Goal: Task Accomplishment & Management: Complete application form

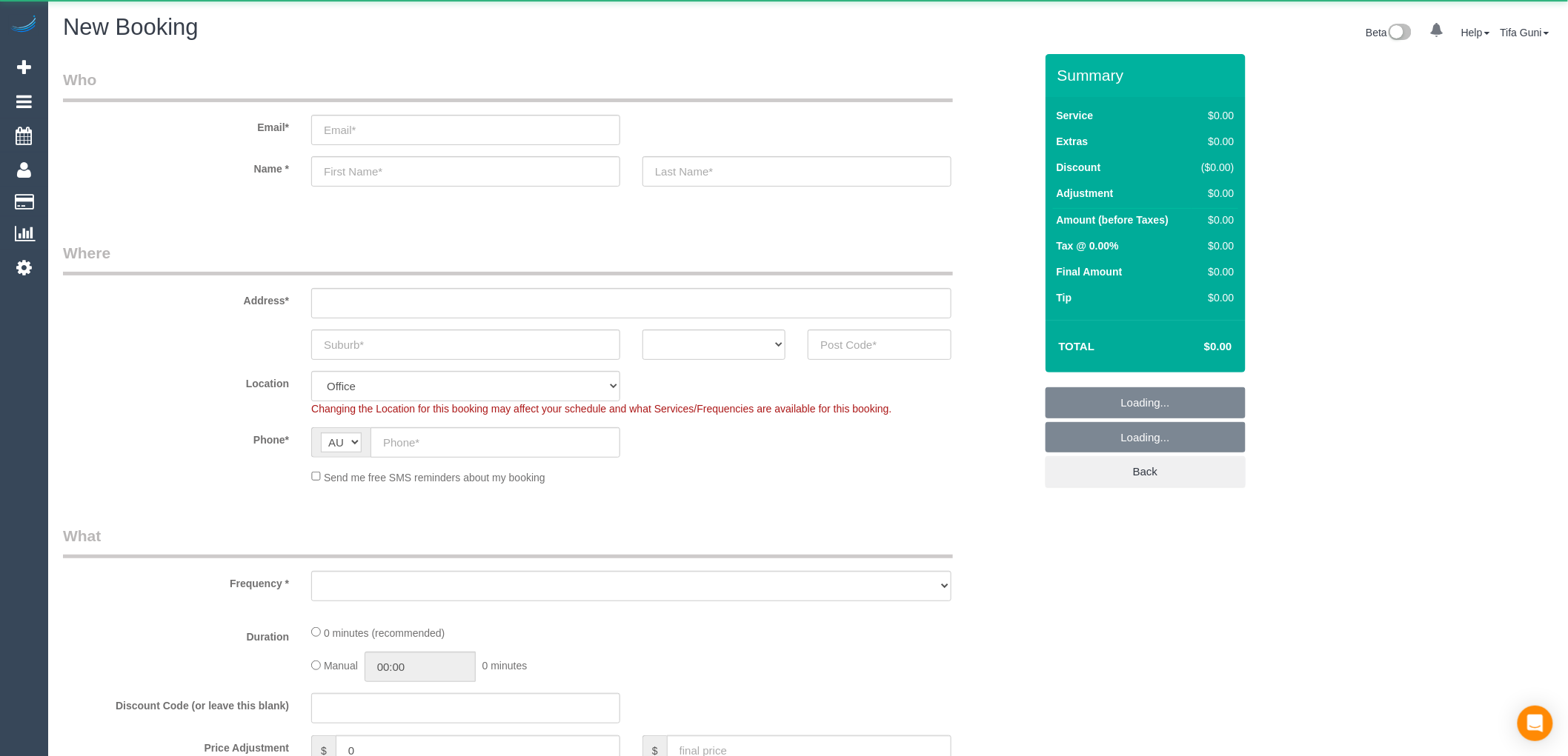
select select "object:813"
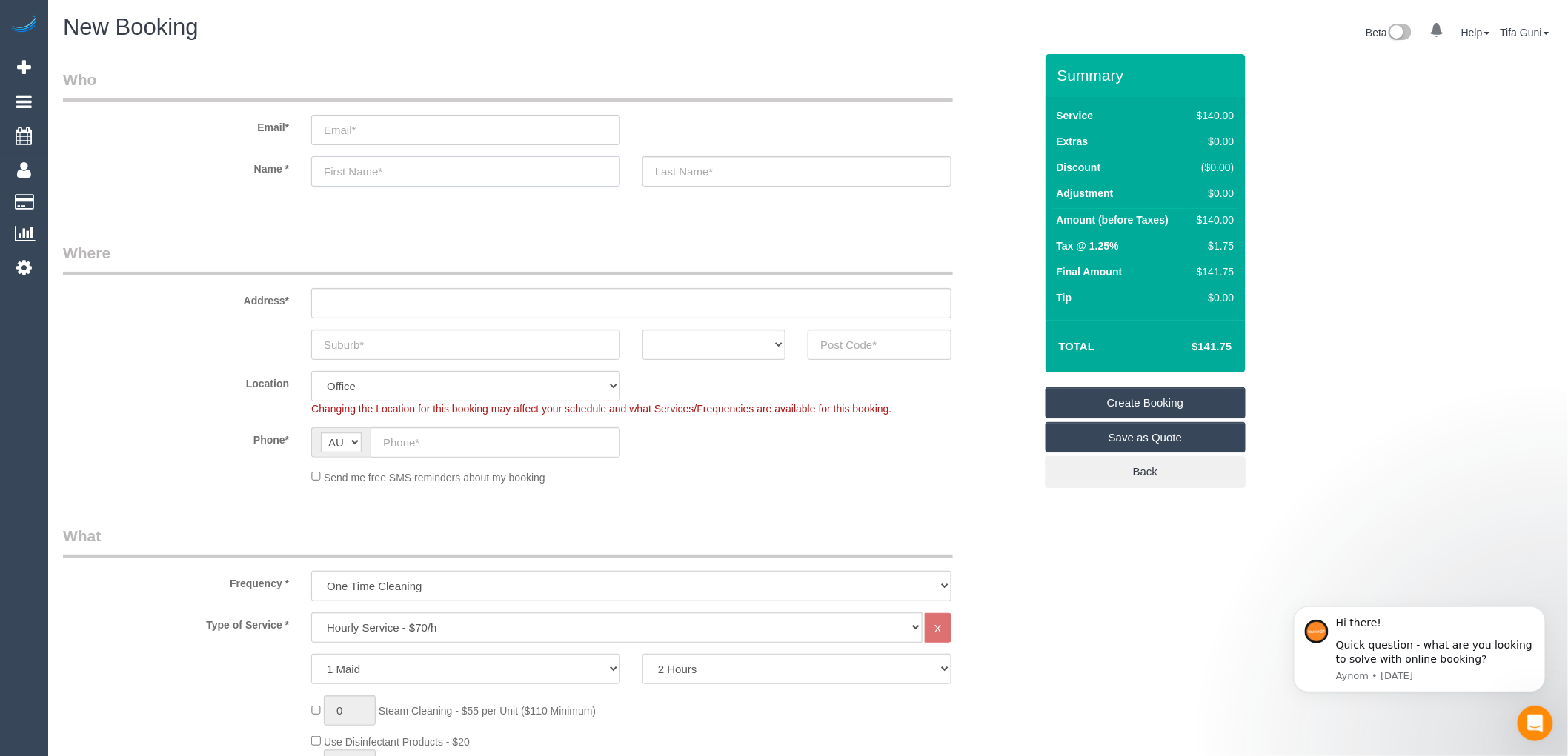
click at [336, 167] on input "text" at bounding box center [466, 171] width 309 height 31
click at [339, 171] on input "text" at bounding box center [466, 171] width 309 height 31
paste input "Fiona"
type input "Fiona"
click at [745, 344] on select "ACT [GEOGRAPHIC_DATA] NT [GEOGRAPHIC_DATA] SA TAS [GEOGRAPHIC_DATA] [GEOGRAPHIC…" at bounding box center [714, 344] width 143 height 31
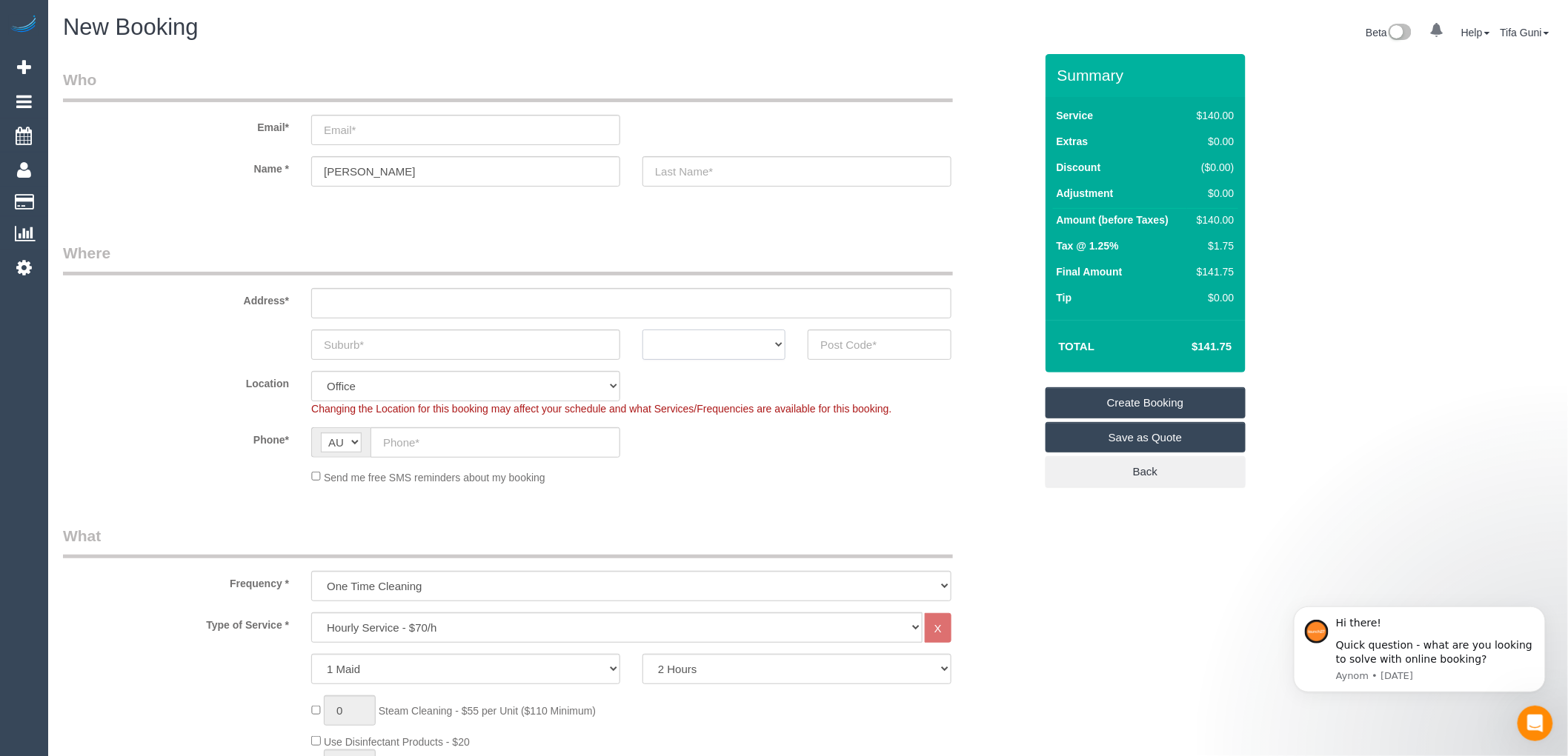
select select "VIC"
click at [643, 329] on select "ACT [GEOGRAPHIC_DATA] NT [GEOGRAPHIC_DATA] SA TAS [GEOGRAPHIC_DATA] [GEOGRAPHIC…" at bounding box center [714, 344] width 143 height 31
click at [438, 346] on input "text" at bounding box center [466, 344] width 309 height 31
type input "Thornbury"
click at [868, 358] on input "text" at bounding box center [879, 344] width 143 height 31
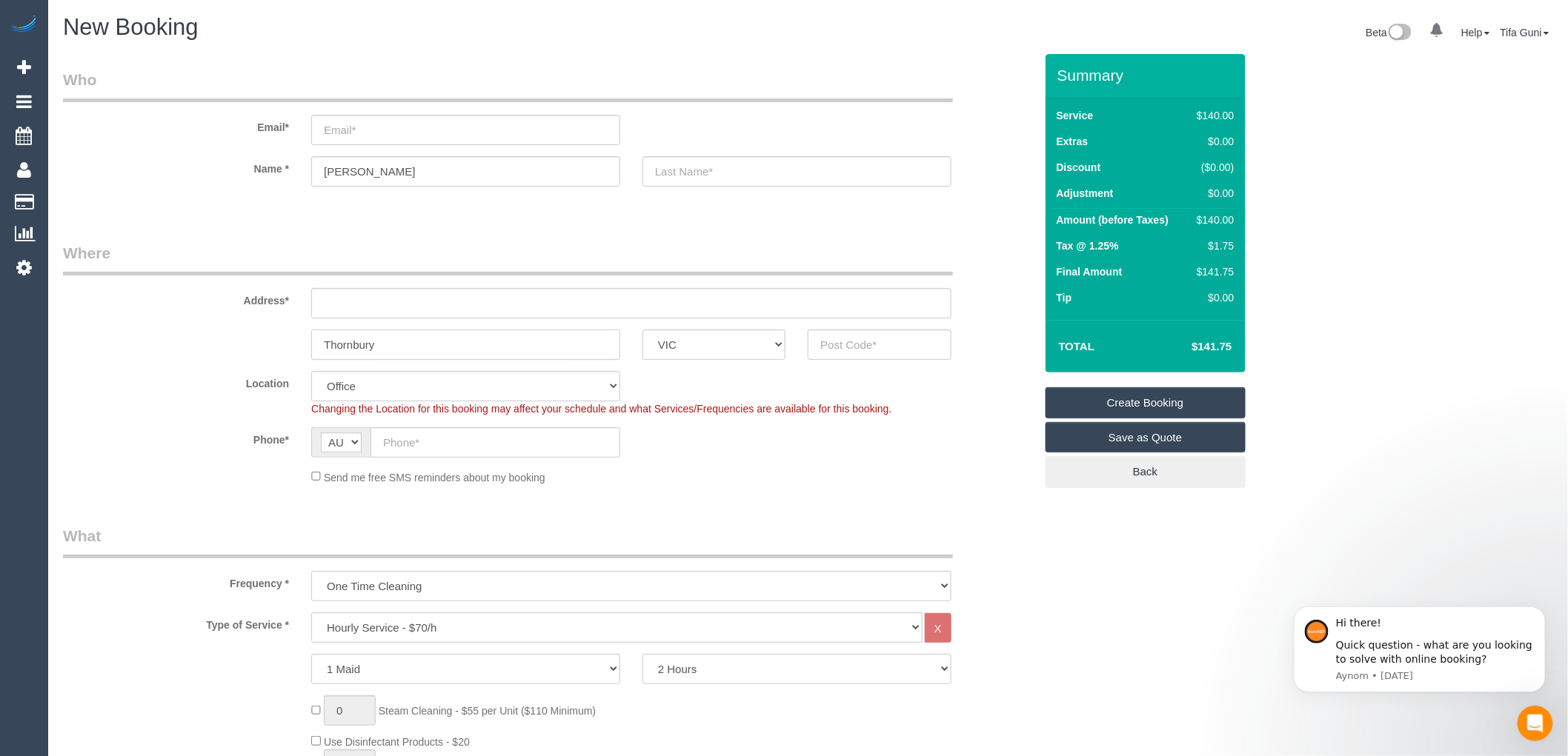
drag, startPoint x: 242, startPoint y: 352, endPoint x: 206, endPoint y: 358, distance: 36.5
click at [206, 358] on div "Thornbury ACT NSW NT QLD SA TAS VIC WA" at bounding box center [548, 344] width 994 height 31
click at [882, 350] on input "text" at bounding box center [879, 344] width 143 height 31
type input "3071"
click at [443, 313] on input "text" at bounding box center [632, 304] width 640 height 31
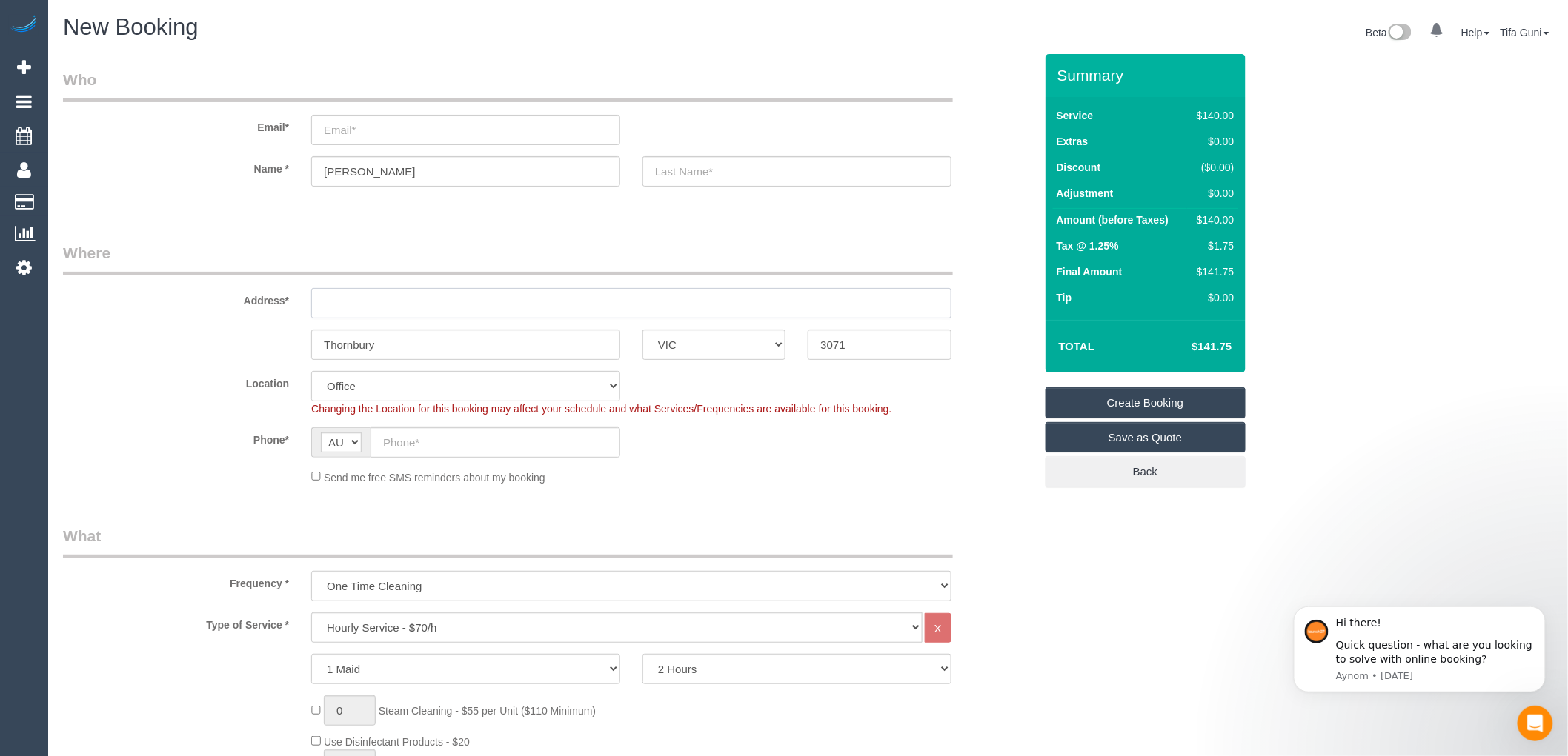
type input "1"
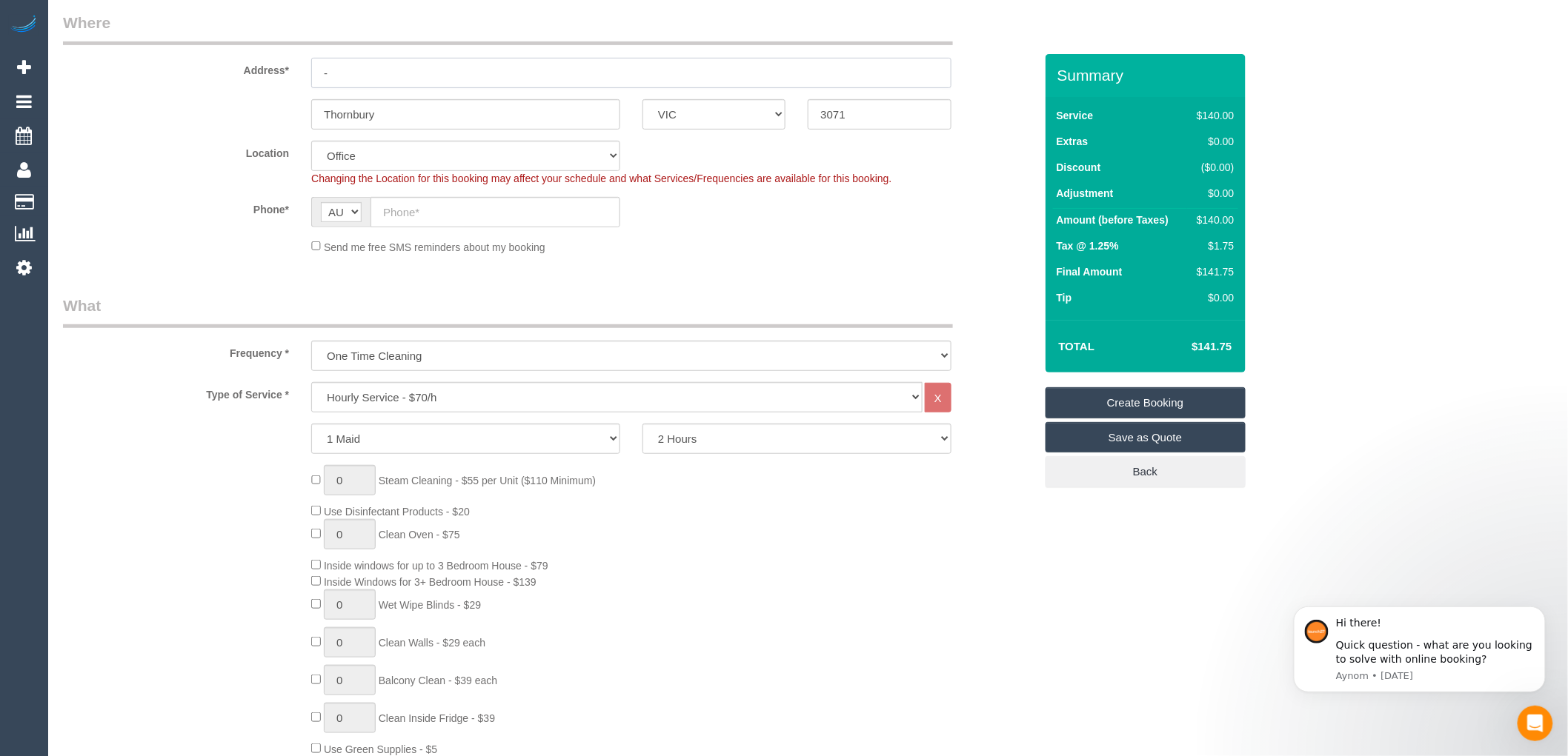
scroll to position [247, 0]
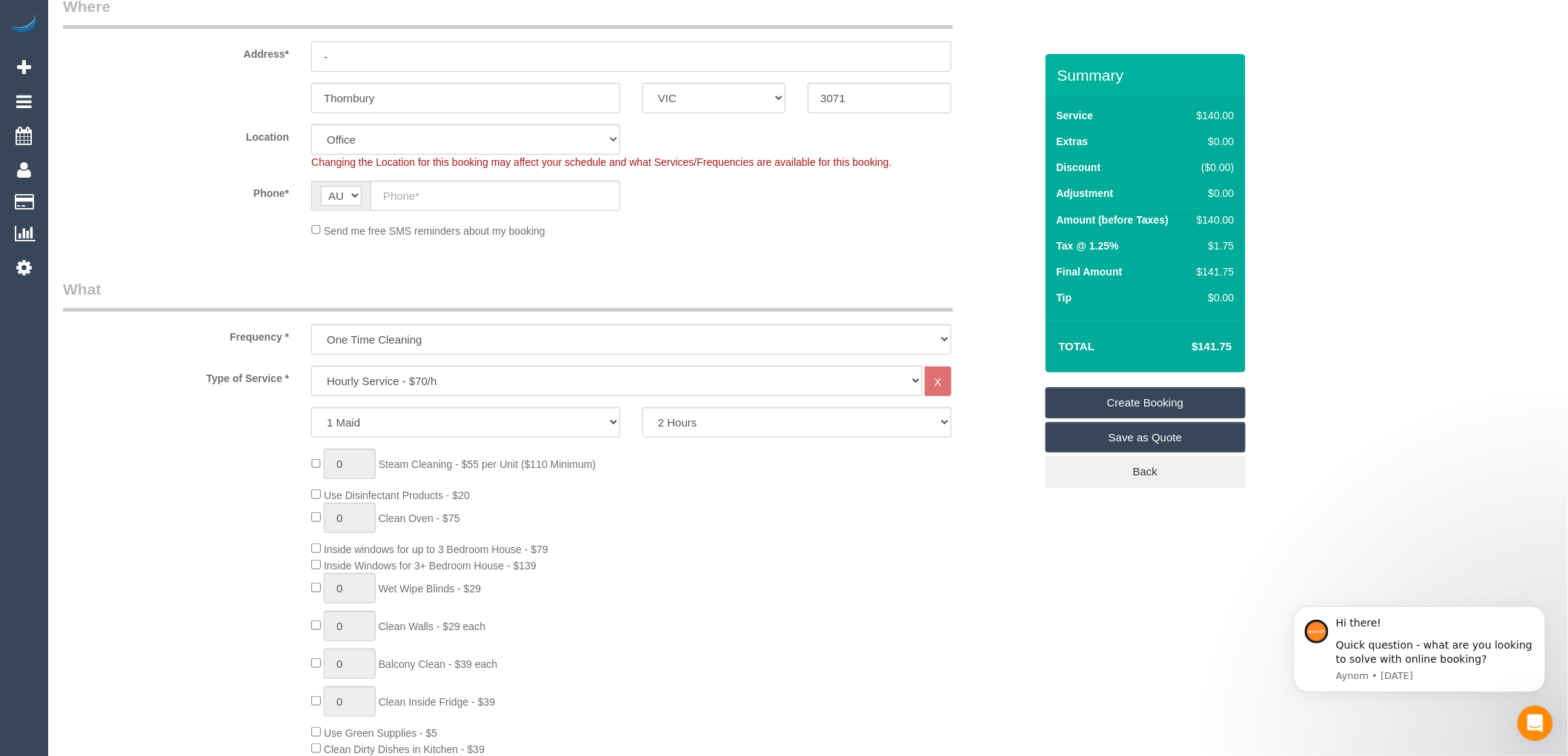
type input "-"
click at [433, 384] on select "Hourly Service - $70/h Hourly Service - $65/h Hourly Service - $60/h Hourly Ser…" at bounding box center [617, 381] width 611 height 31
select select "47"
select select "object:2105"
drag, startPoint x: 252, startPoint y: 464, endPoint x: 413, endPoint y: 479, distance: 161.7
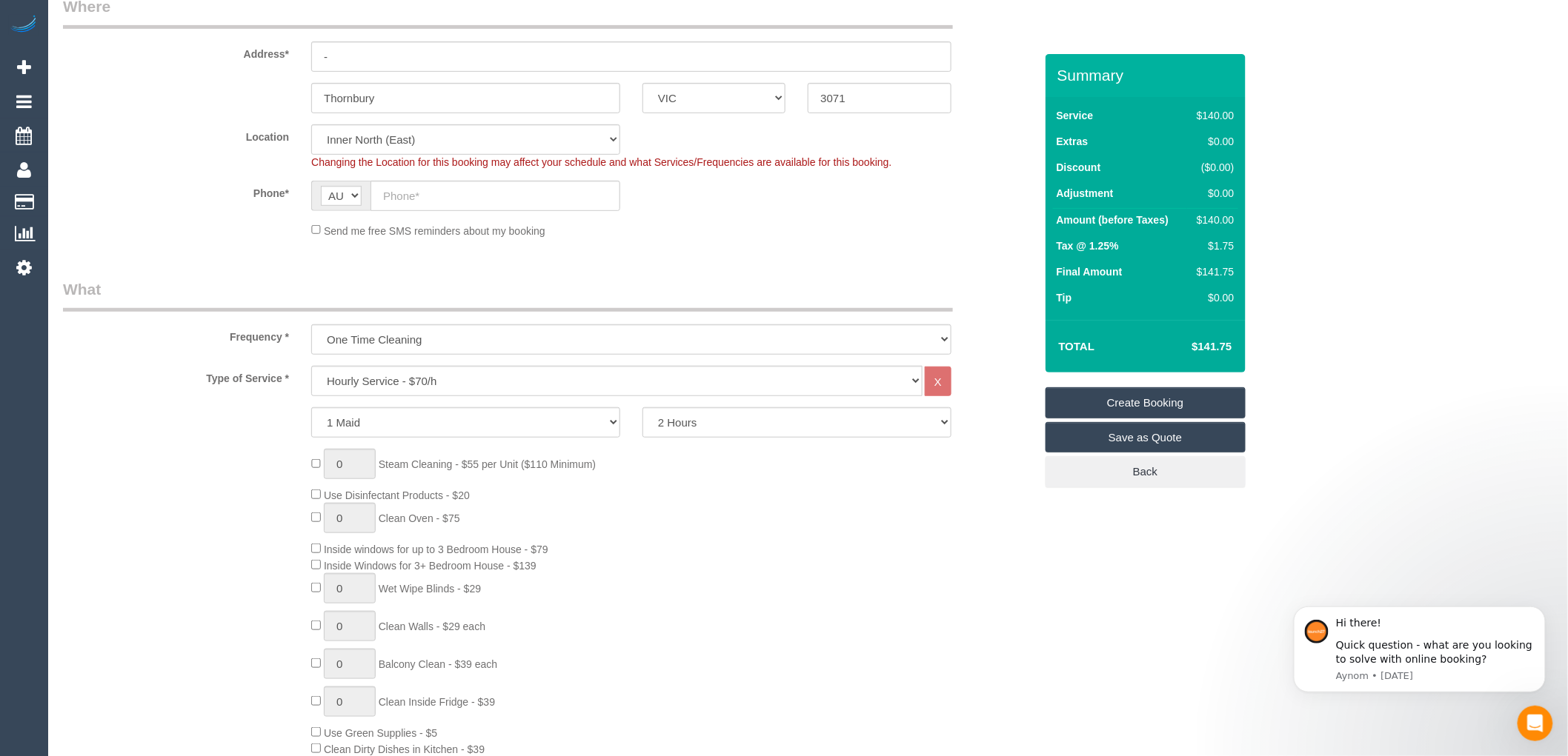
click at [252, 464] on div "0 Steam Cleaning - $55 per Unit ($110 Minimum) Use Disinfectant Products - $20 …" at bounding box center [548, 668] width 994 height 438
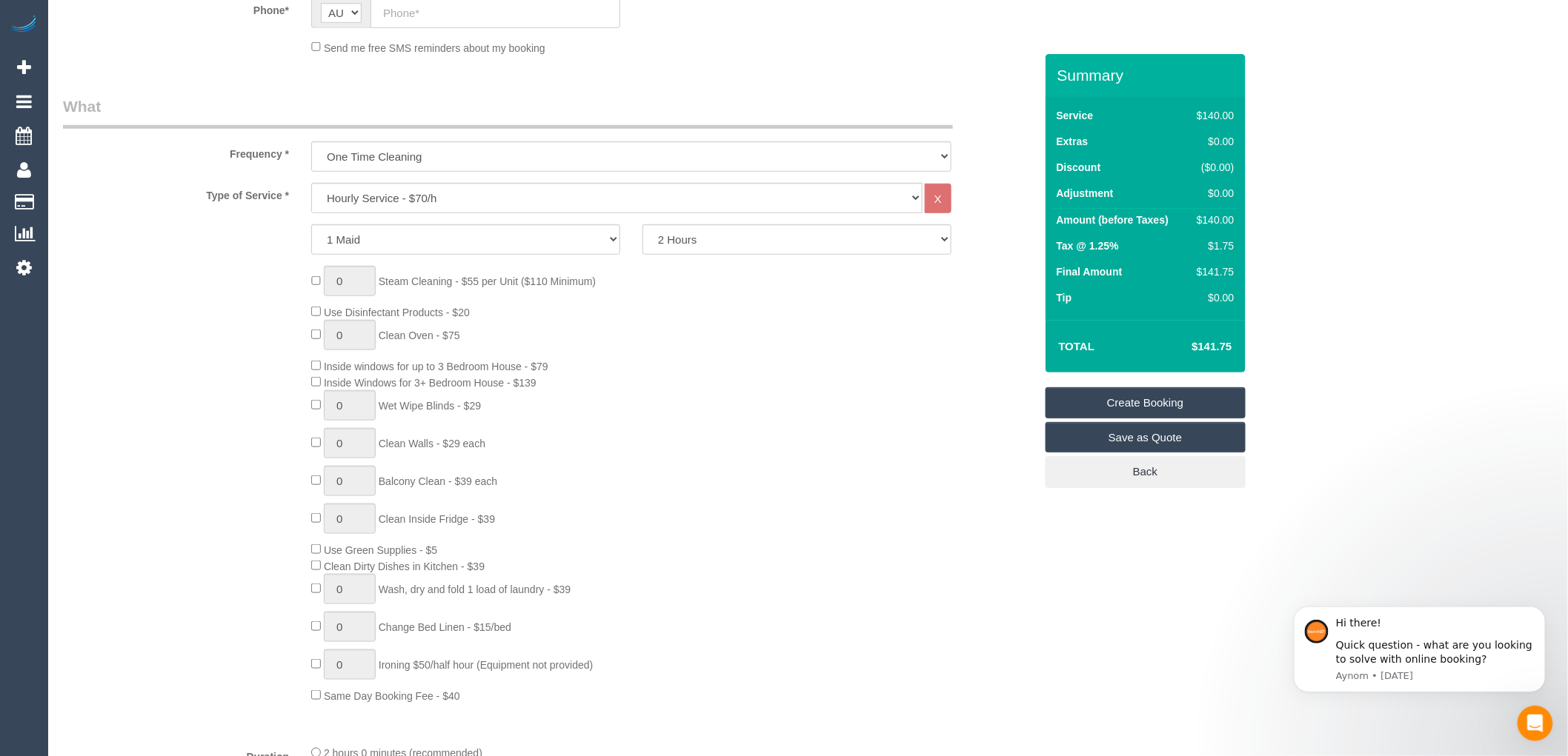
scroll to position [411, 0]
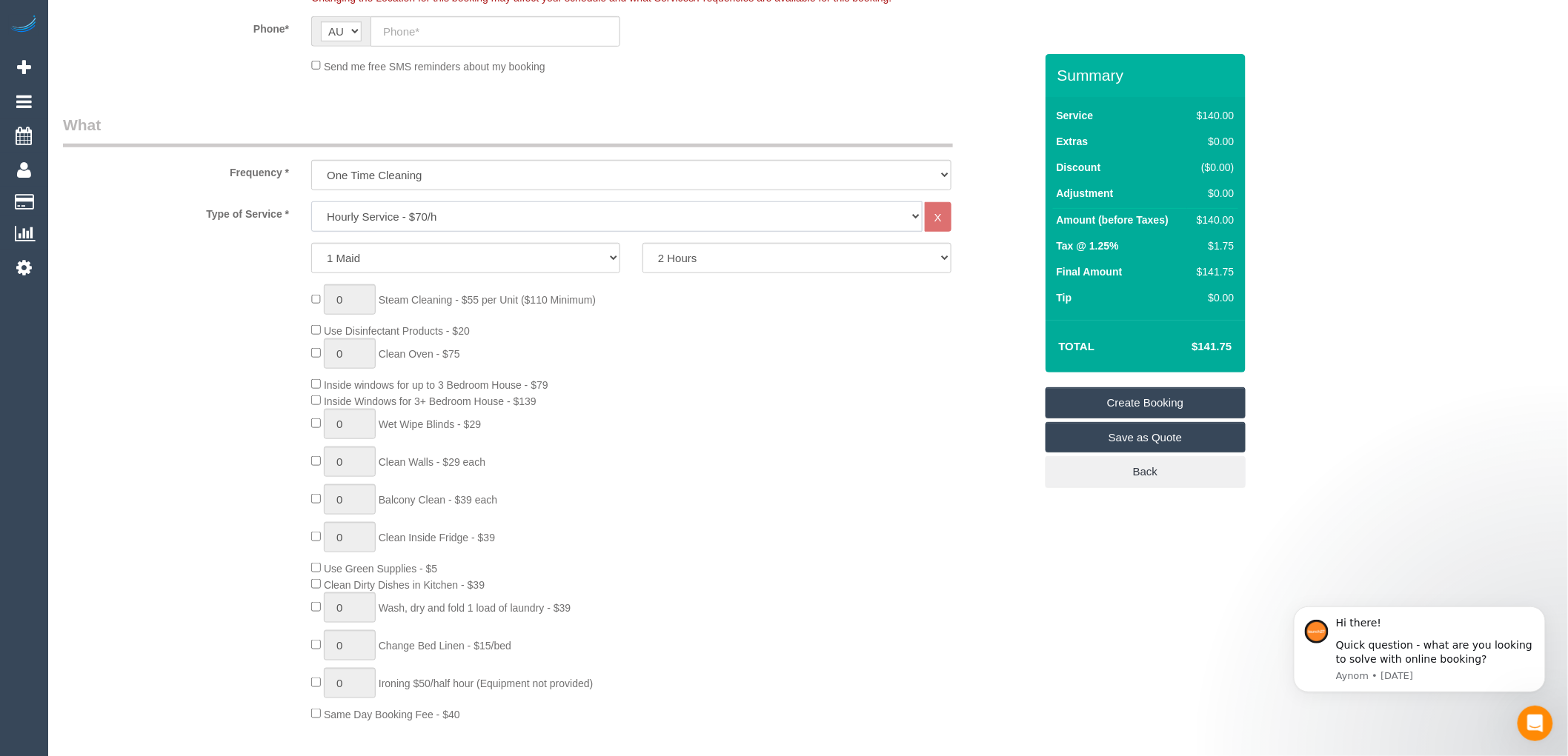
click at [440, 217] on select "Hourly Service - $70/h Hourly Service - $65/h Hourly Service - $60/h Hourly Ser…" at bounding box center [617, 216] width 611 height 31
select select "211"
click at [312, 202] on select "Hourly Service - $70/h Hourly Service - $65/h Hourly Service - $60/h Hourly Ser…" at bounding box center [617, 216] width 611 height 31
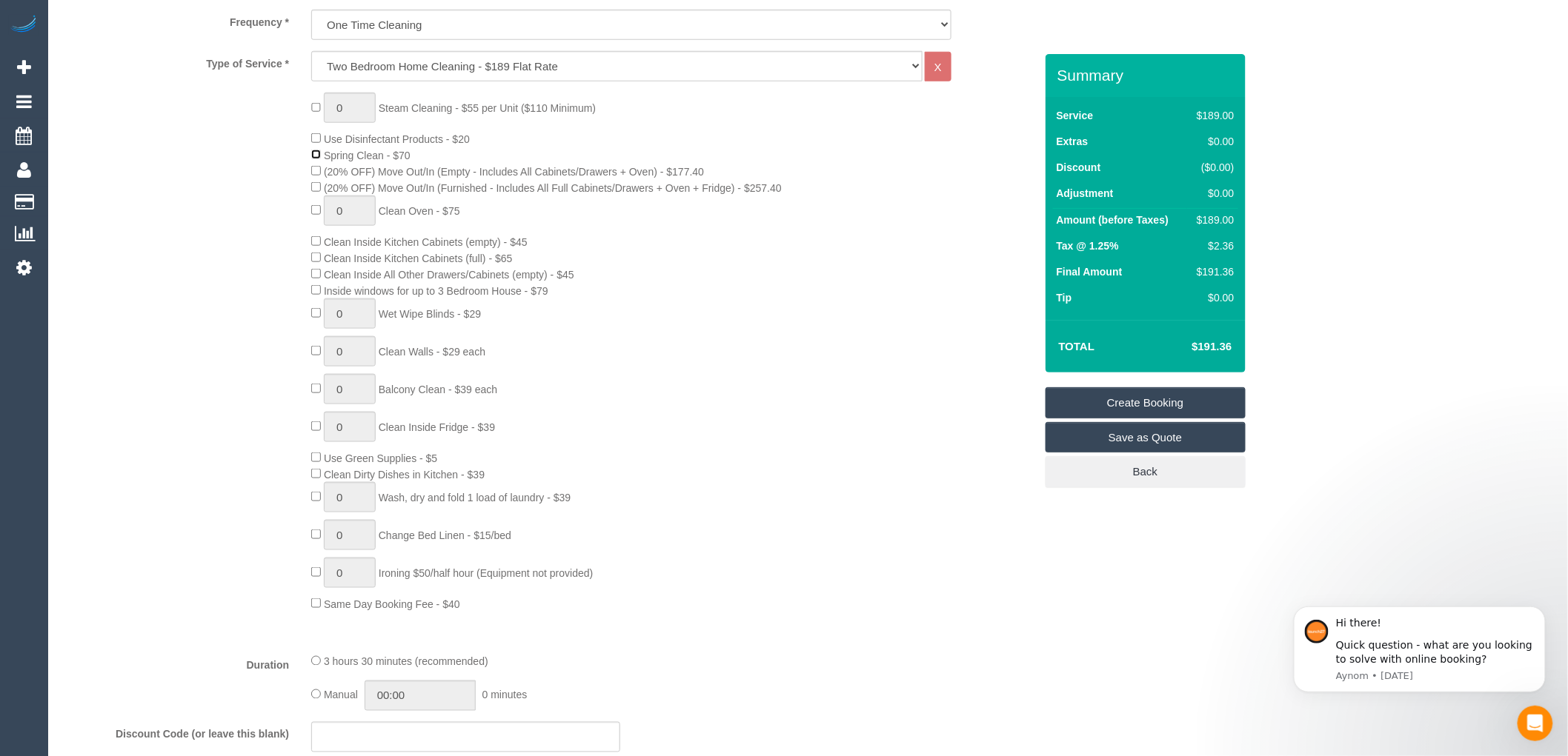
scroll to position [575, 0]
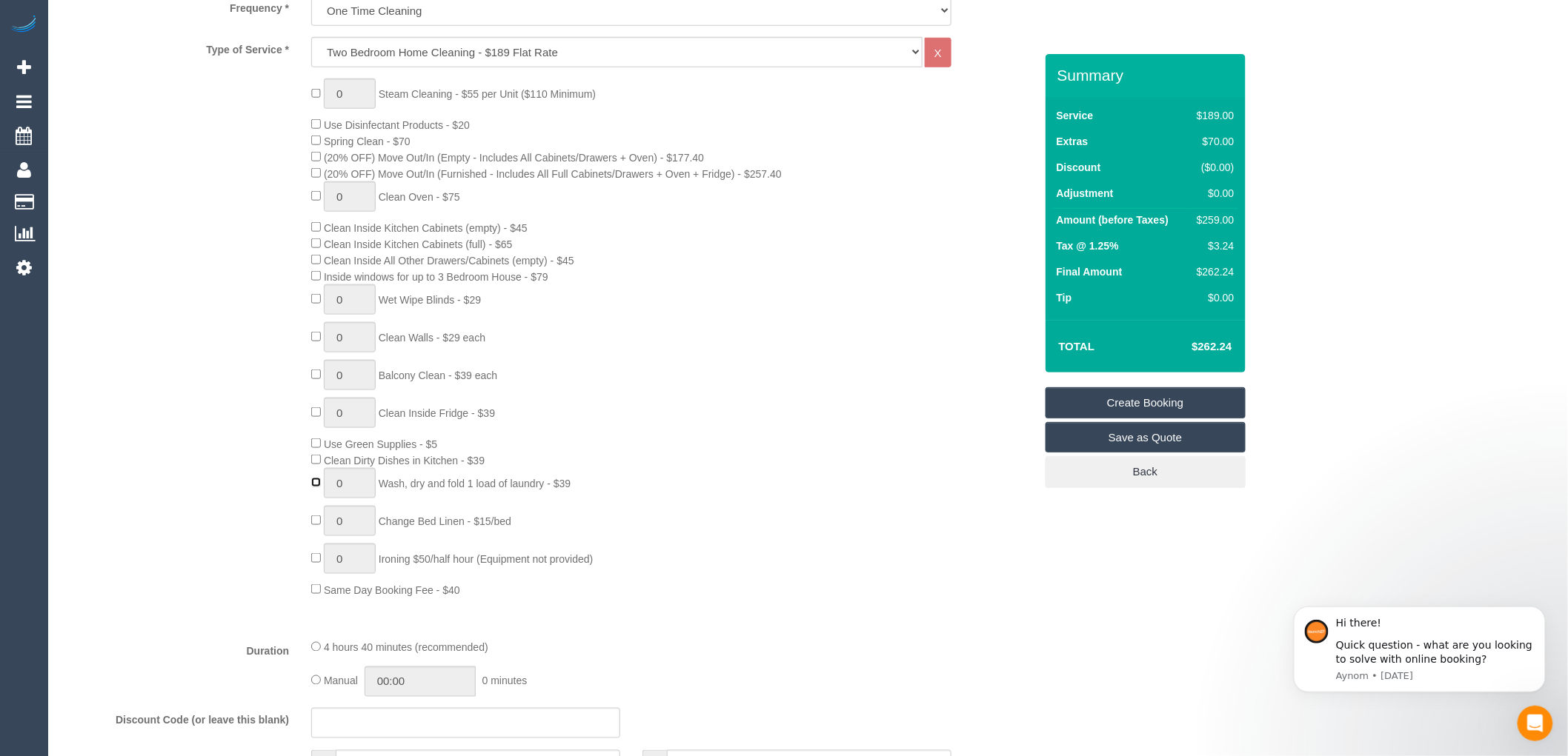
type input "1"
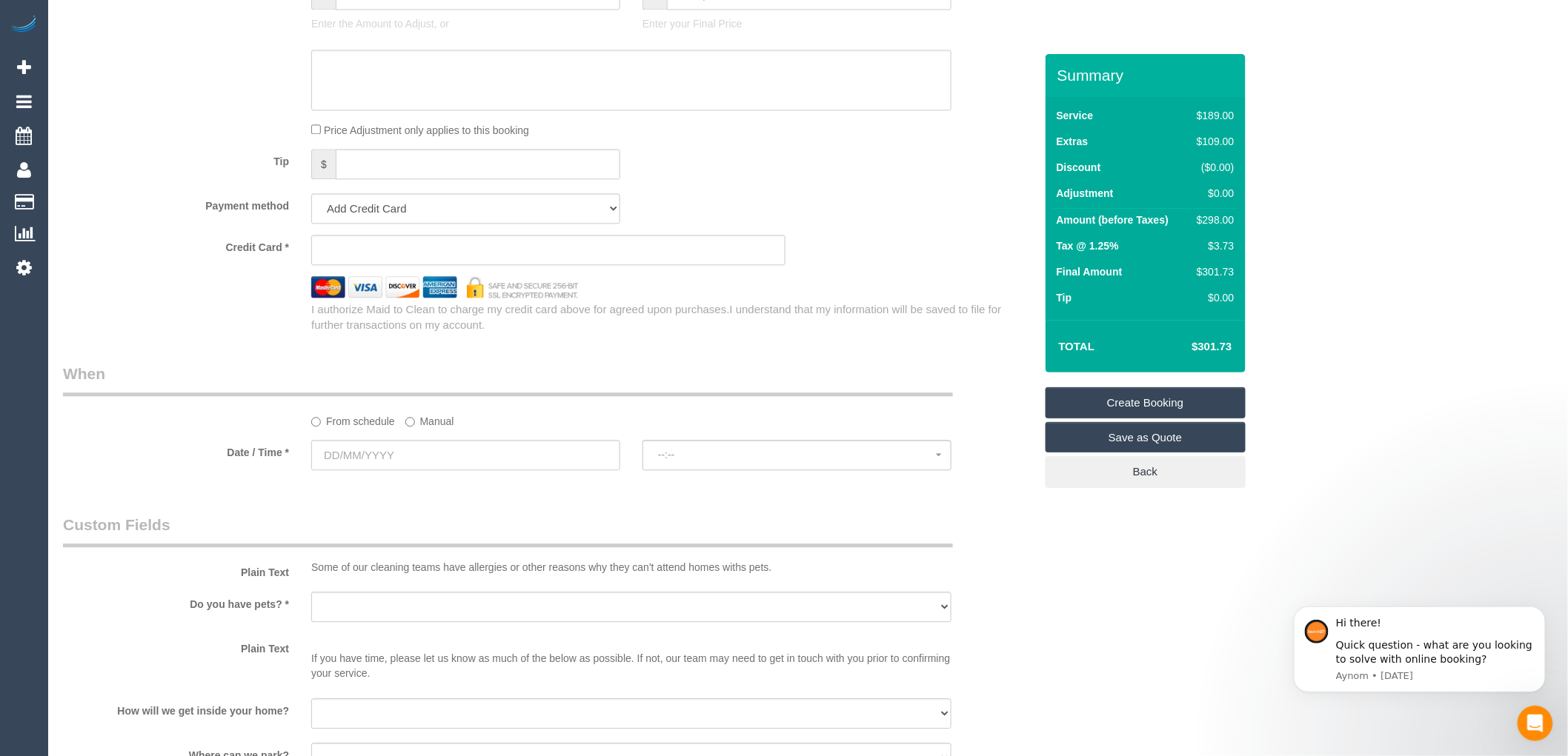
scroll to position [1646, 0]
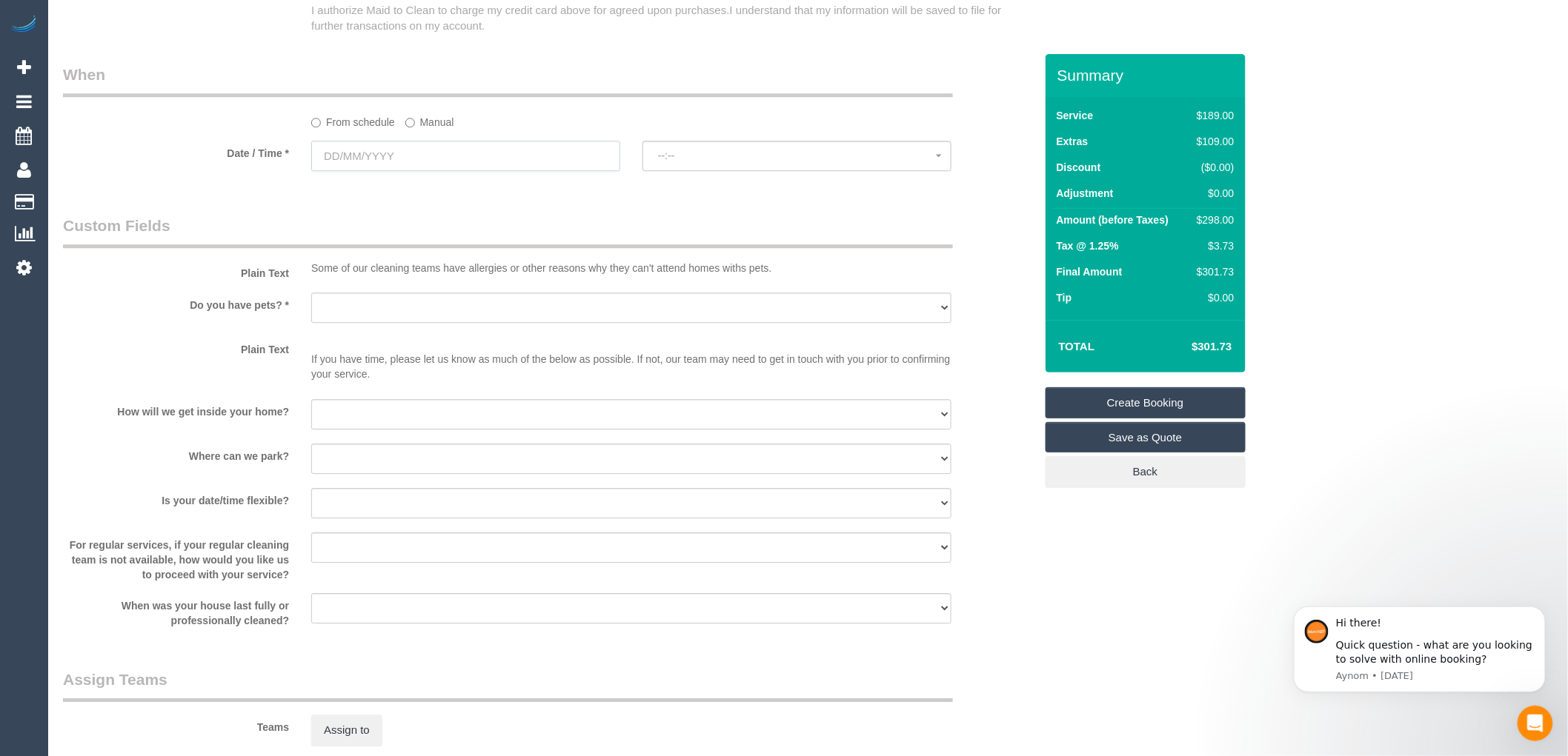
click at [404, 171] on input "text" at bounding box center [466, 156] width 309 height 31
click at [801, 276] on p "Some of our cleaning teams have allergies or other reasons why they can't atten…" at bounding box center [632, 267] width 640 height 14
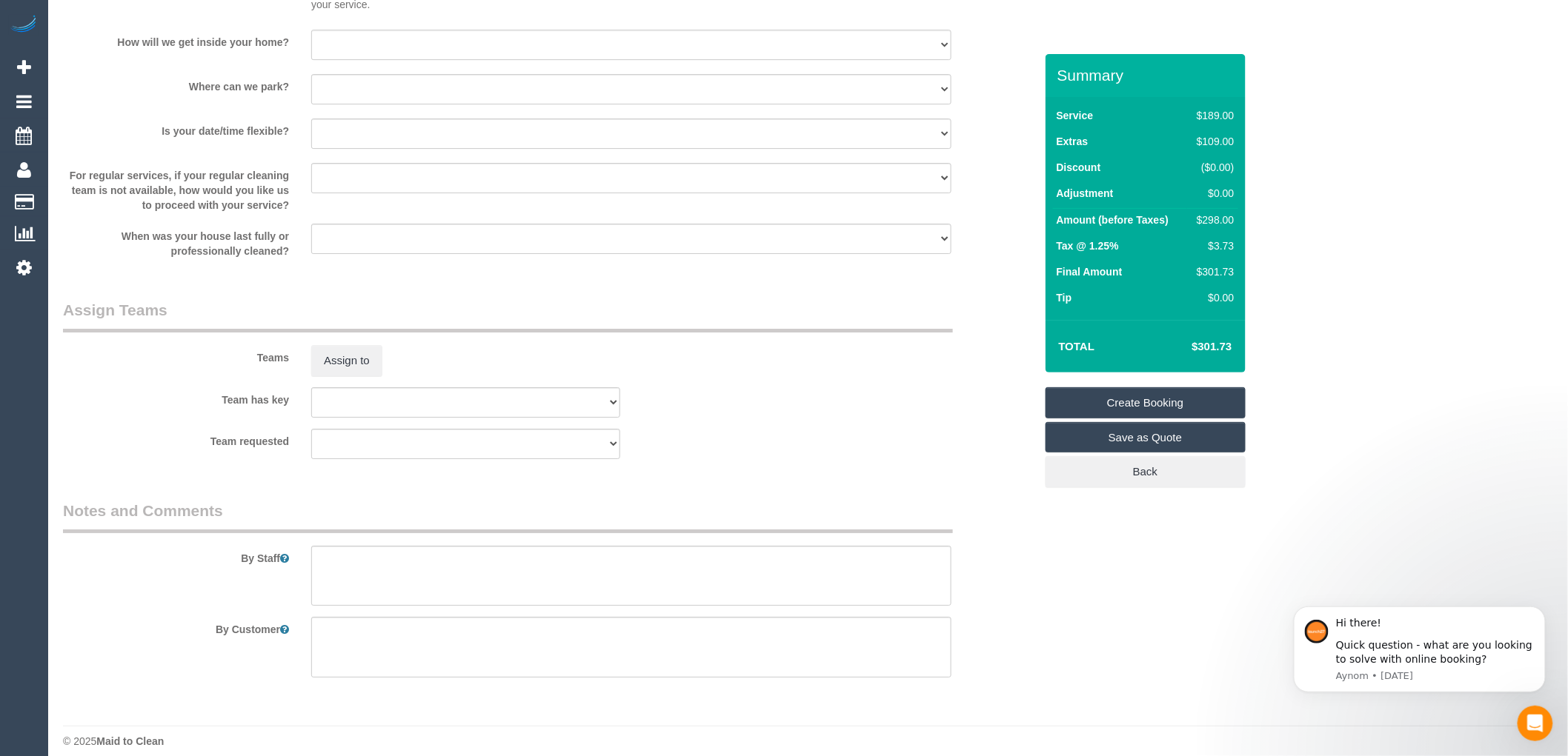
scroll to position [2045, 0]
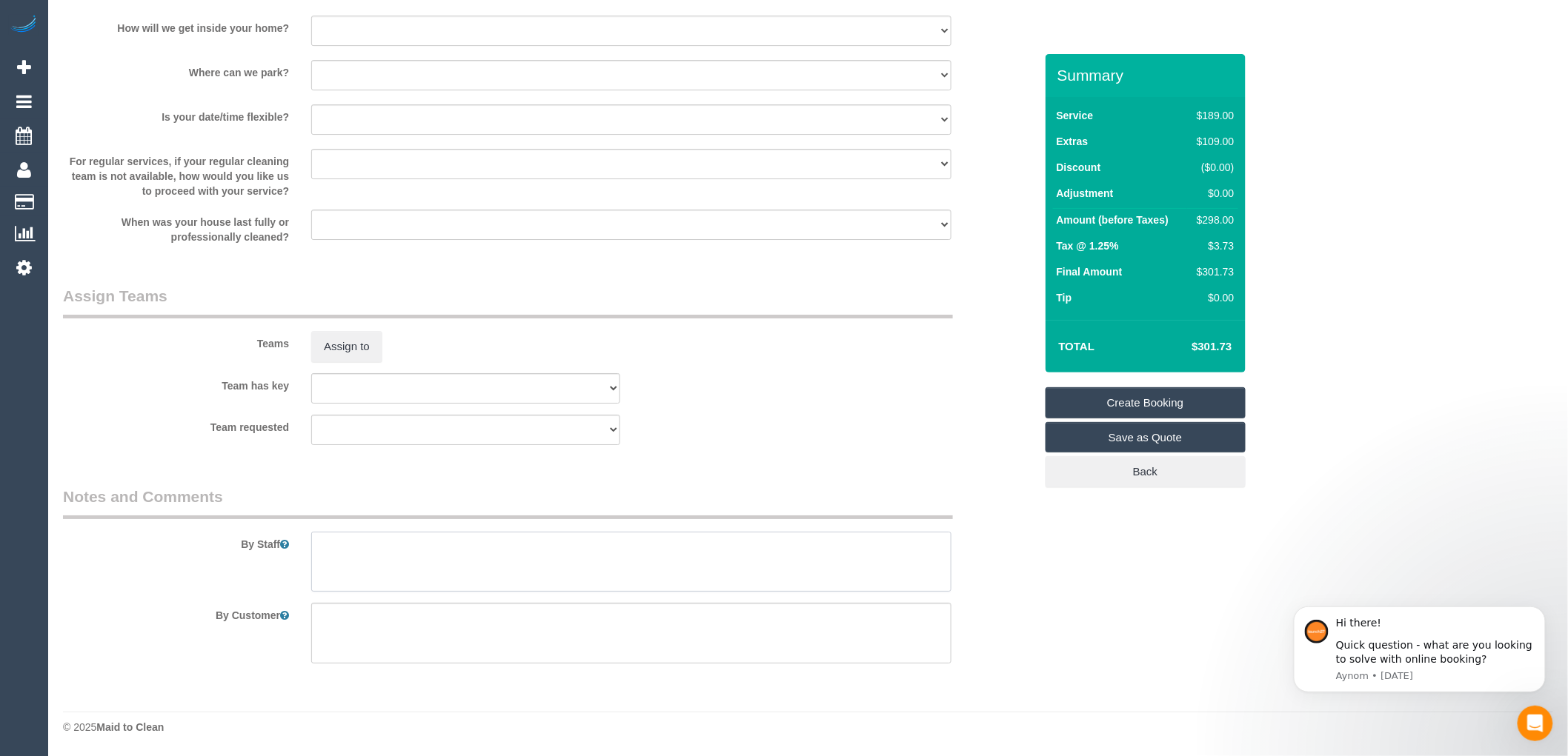
click at [351, 558] on textarea at bounding box center [632, 563] width 640 height 61
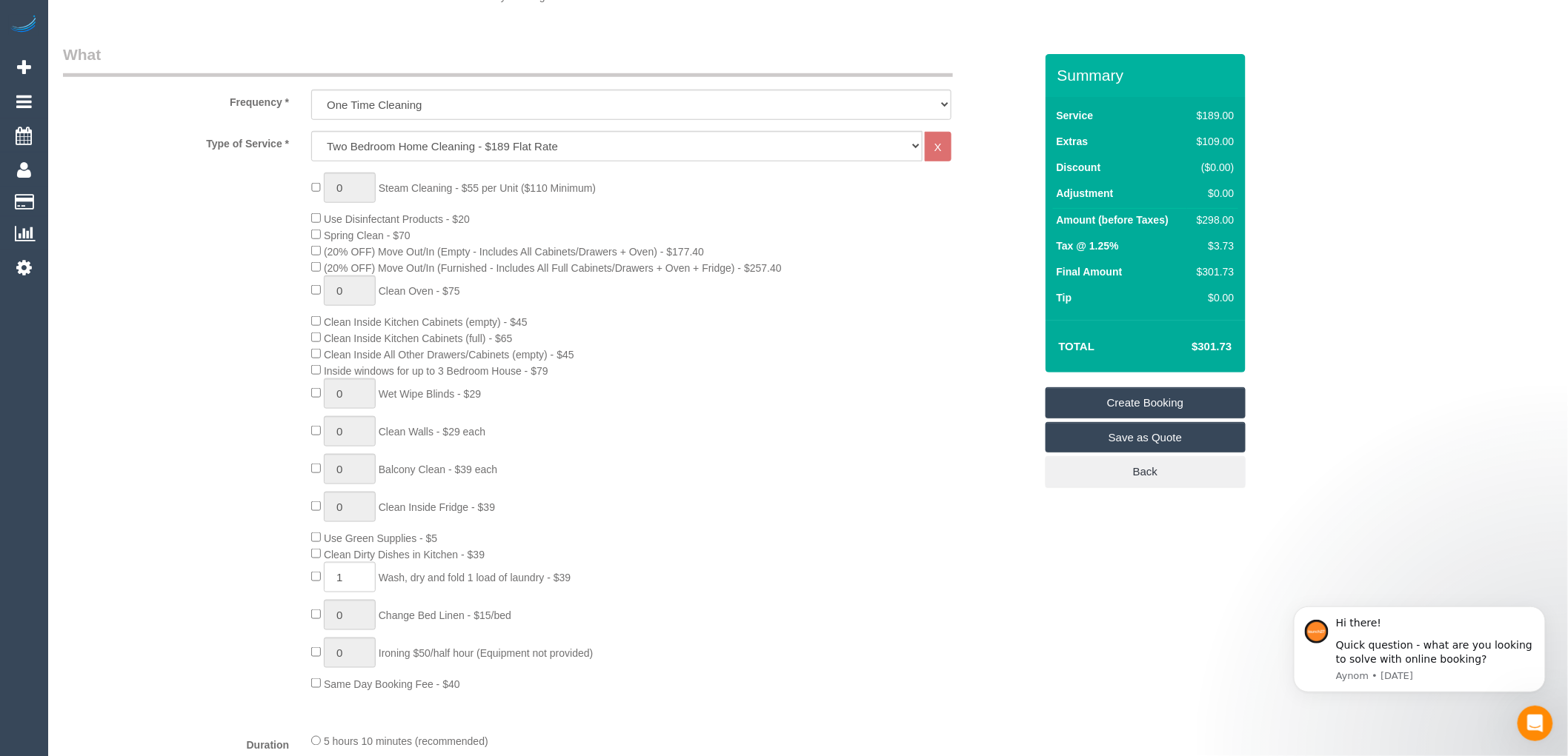
scroll to position [0, 0]
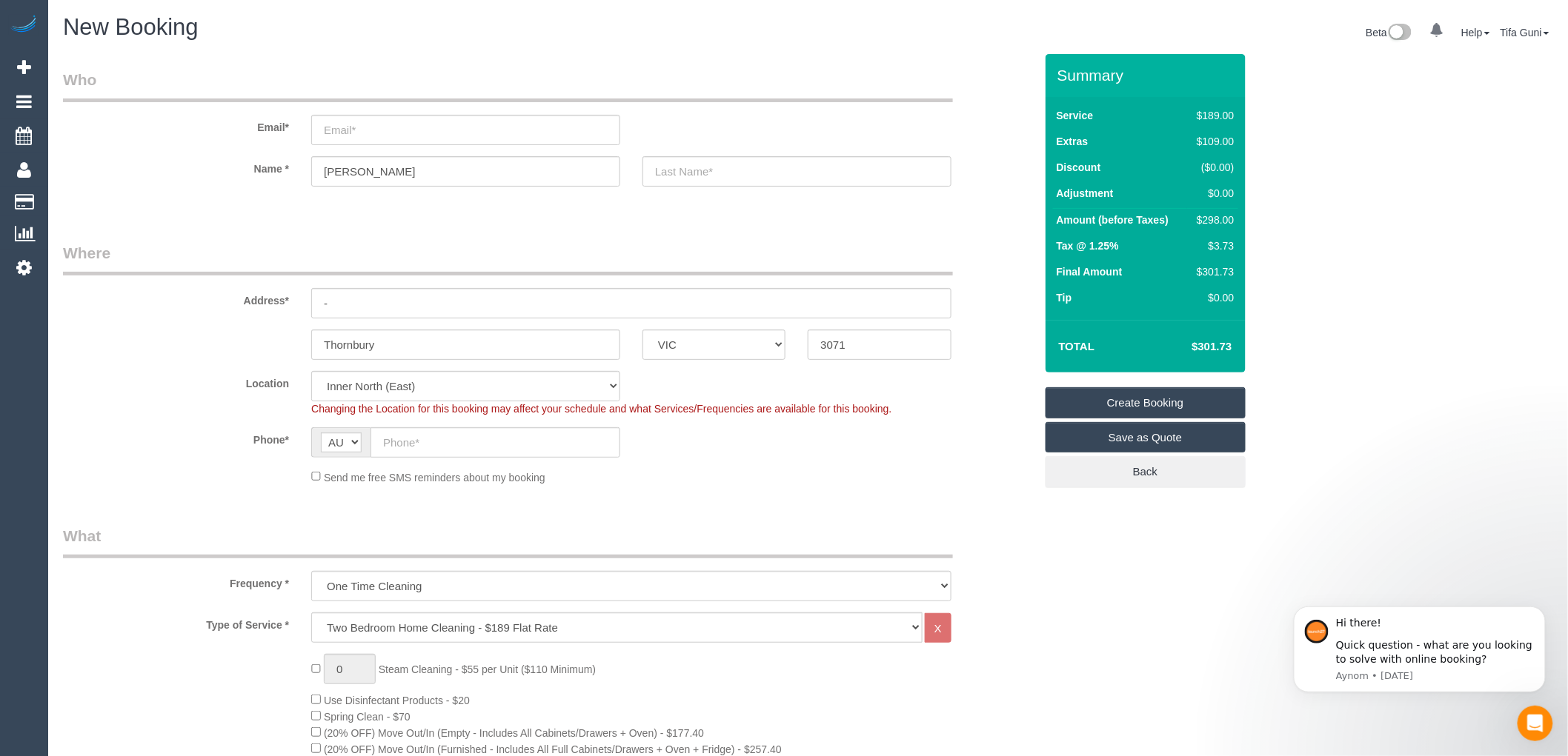
type textarea "NDIS"
click at [375, 132] on input "email" at bounding box center [466, 130] width 309 height 31
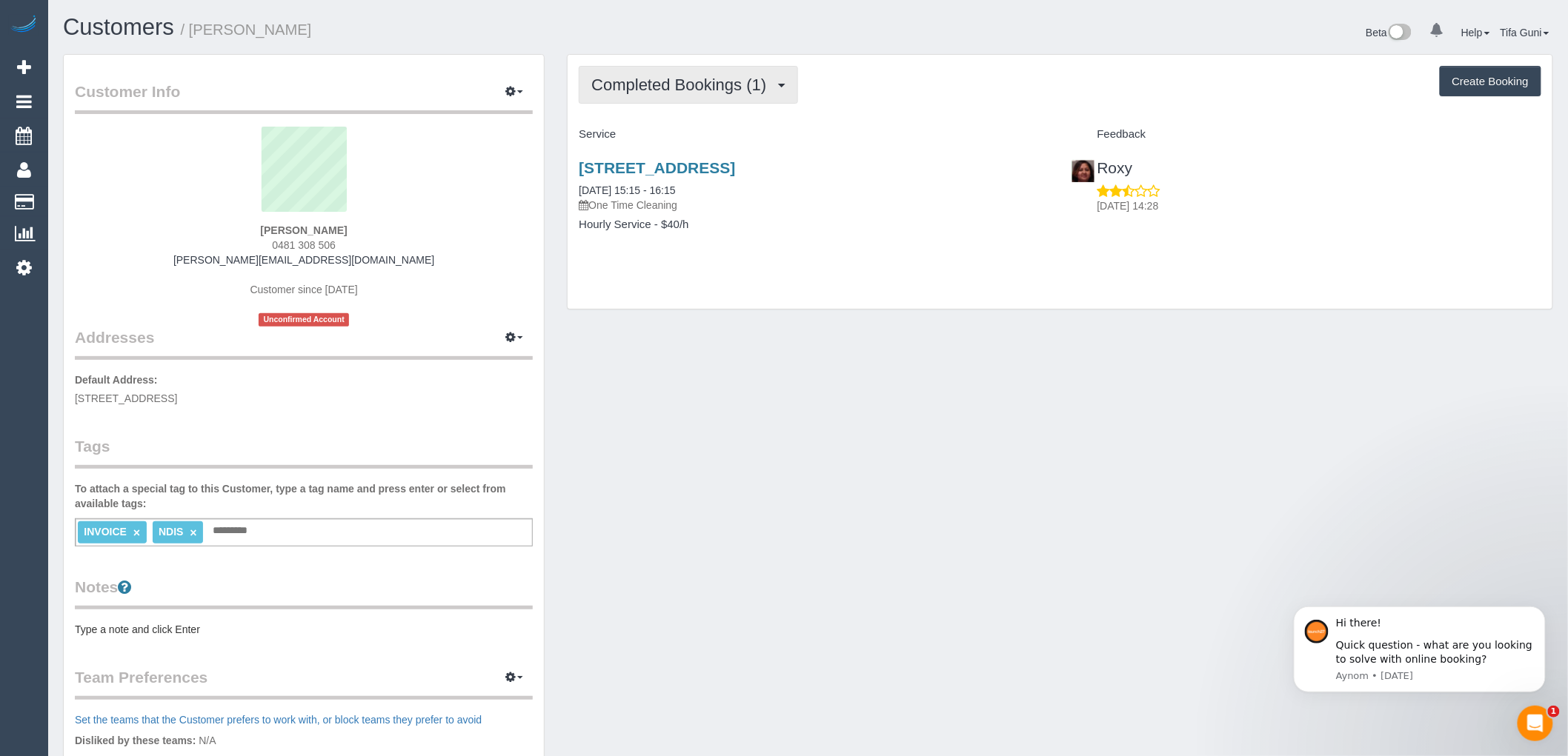
click at [773, 87] on span "Completed Bookings (1)" at bounding box center [683, 85] width 183 height 19
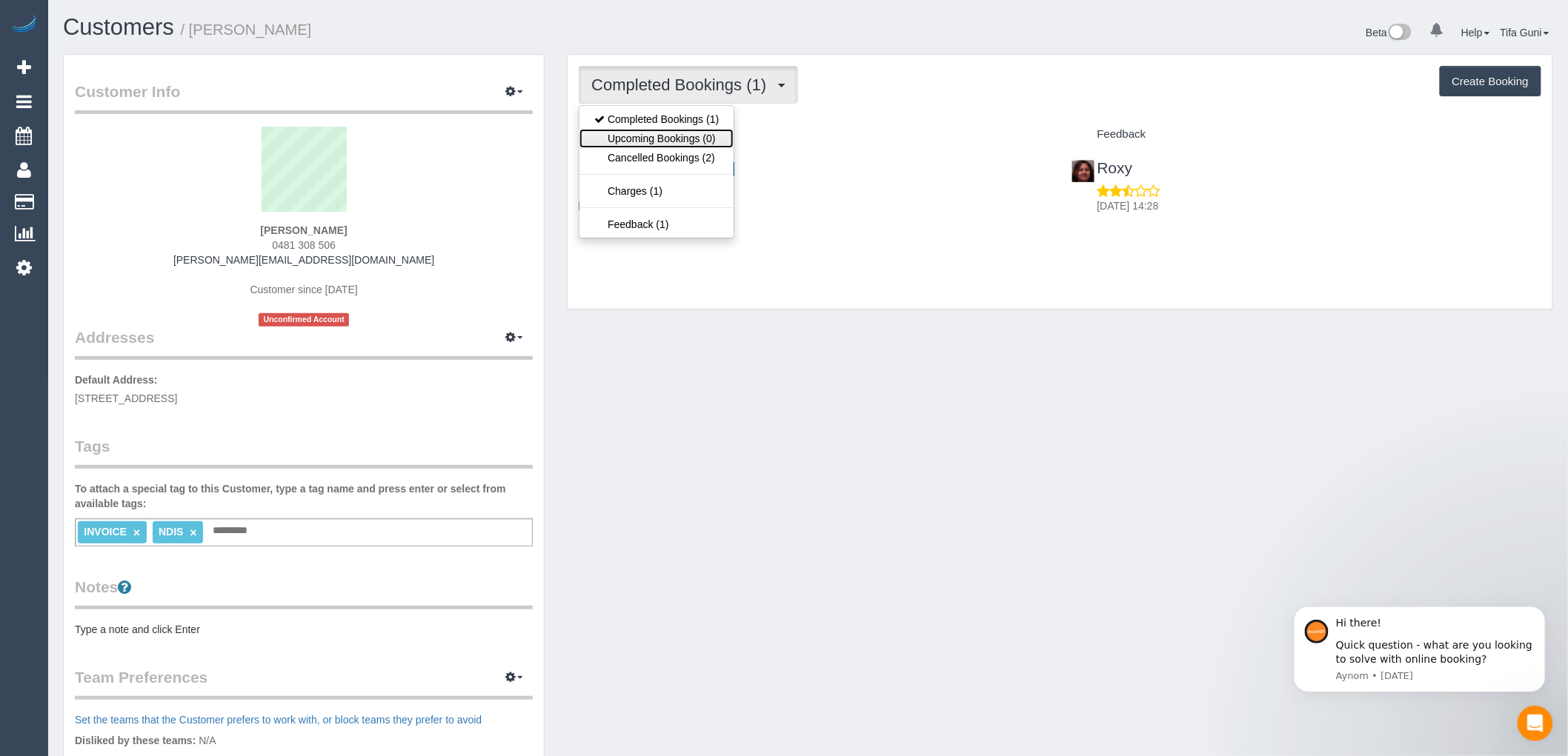
click at [660, 137] on link "Upcoming Bookings (0)" at bounding box center [657, 138] width 155 height 20
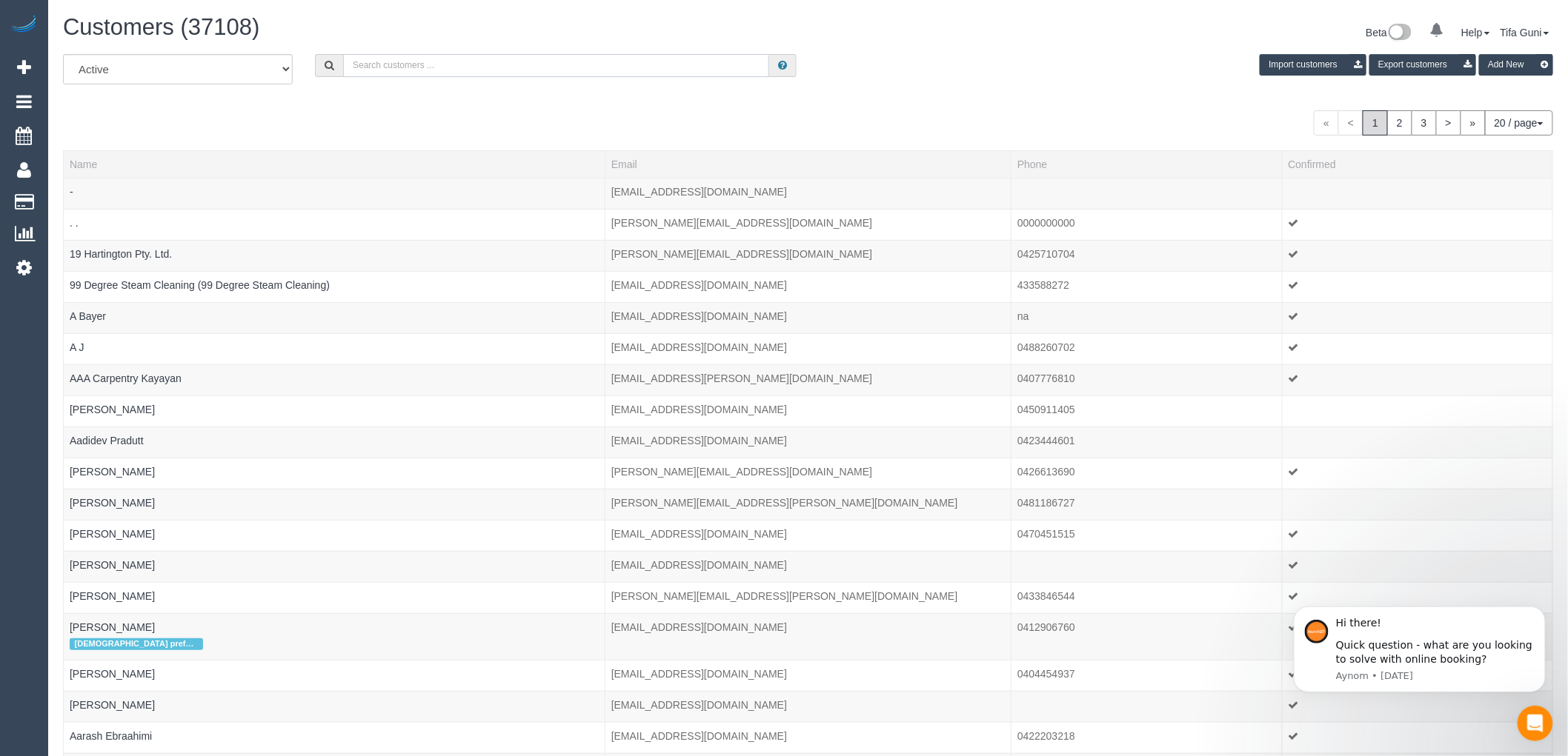
click at [382, 62] on input "text" at bounding box center [556, 65] width 426 height 23
paste input "61481308506"
click at [361, 70] on input "61481308506" at bounding box center [556, 65] width 426 height 23
click at [370, 67] on input "0481308506" at bounding box center [556, 65] width 426 height 23
click at [389, 67] on input "0481 308506" at bounding box center [556, 65] width 426 height 23
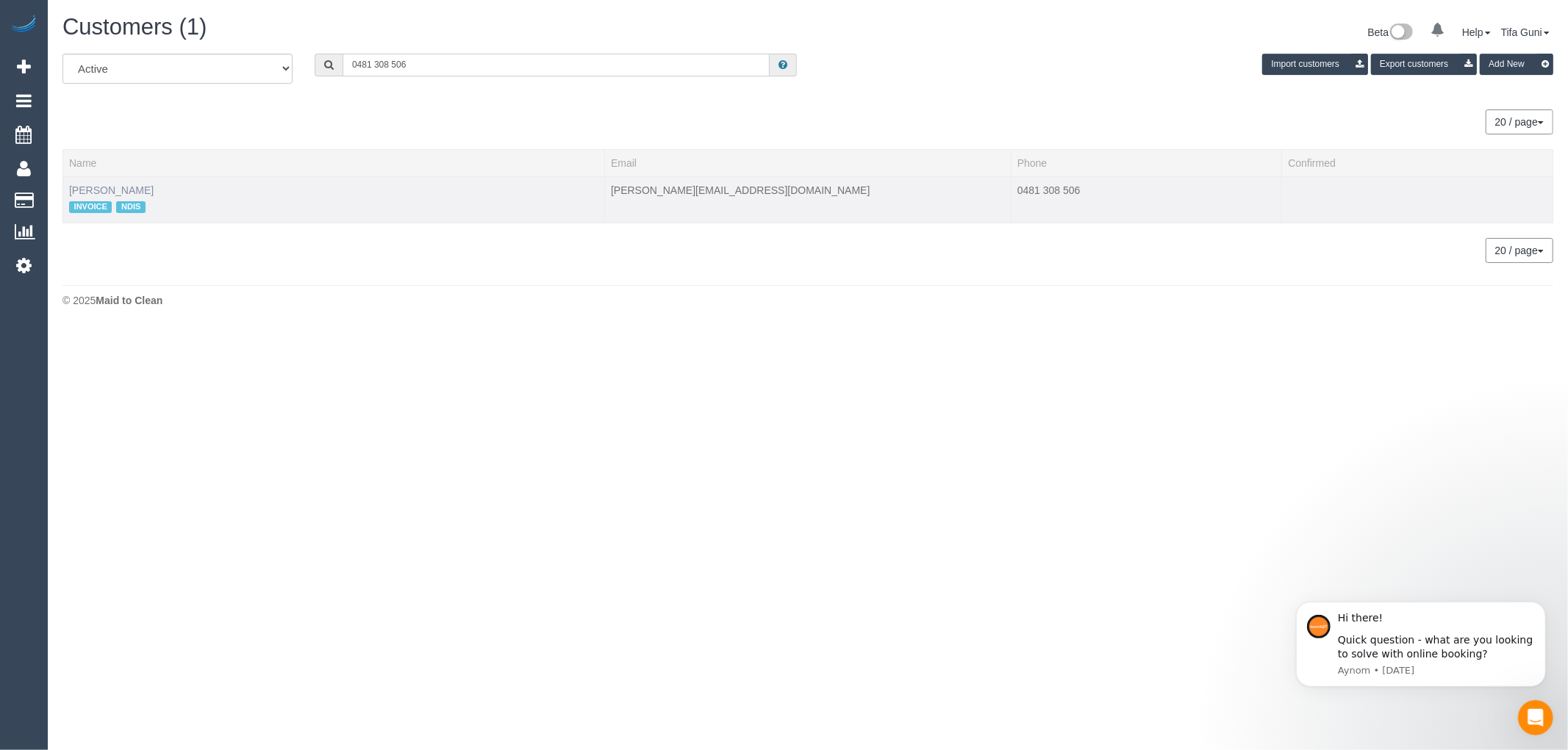
type input "0481 308 506"
click at [141, 193] on link "Fiona Kranenbroek" at bounding box center [111, 190] width 84 height 12
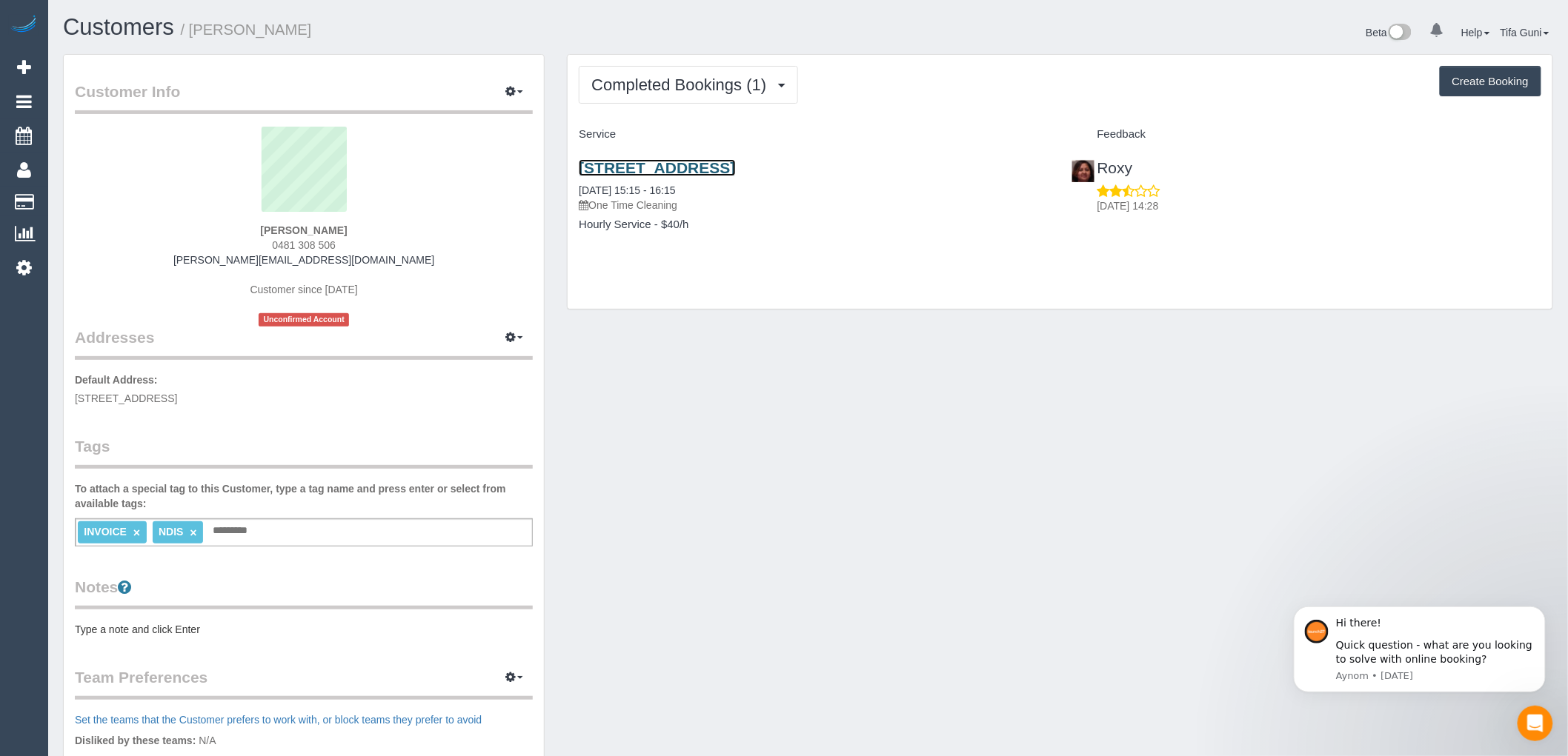
click at [735, 173] on link "2/130 Flinders Street, Thornbury, VIC 3071" at bounding box center [657, 168] width 156 height 17
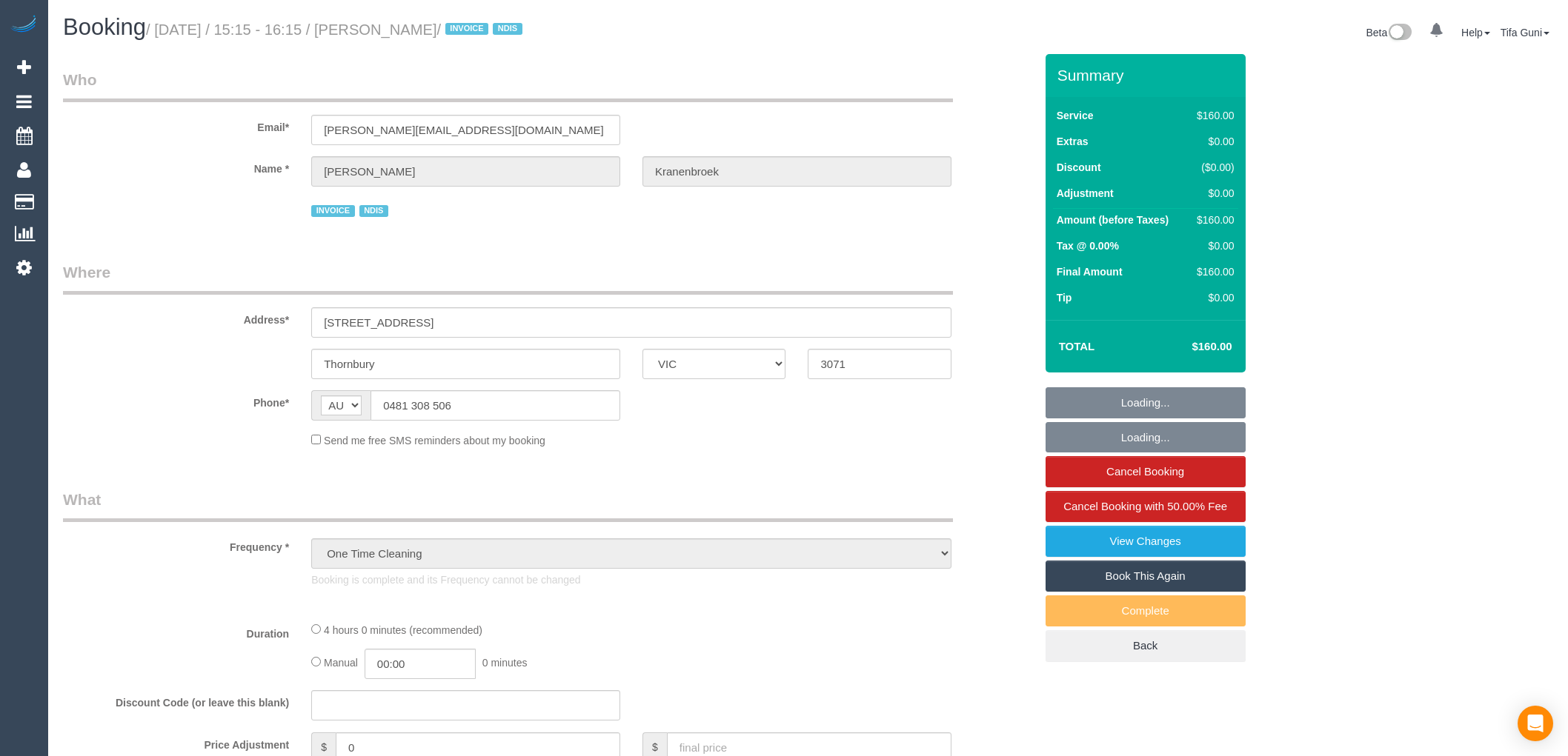
select select "VIC"
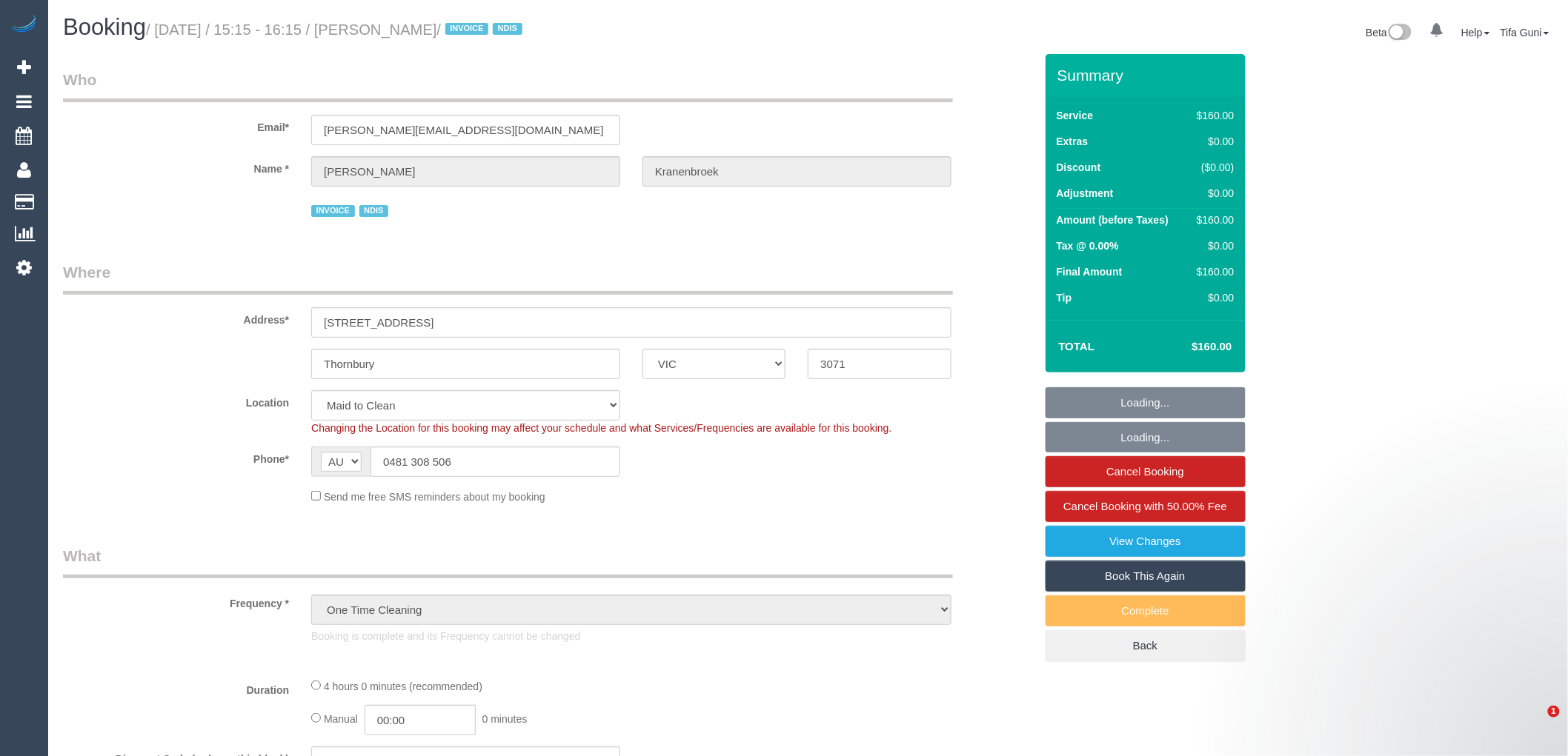
select select "object:556"
select select "240"
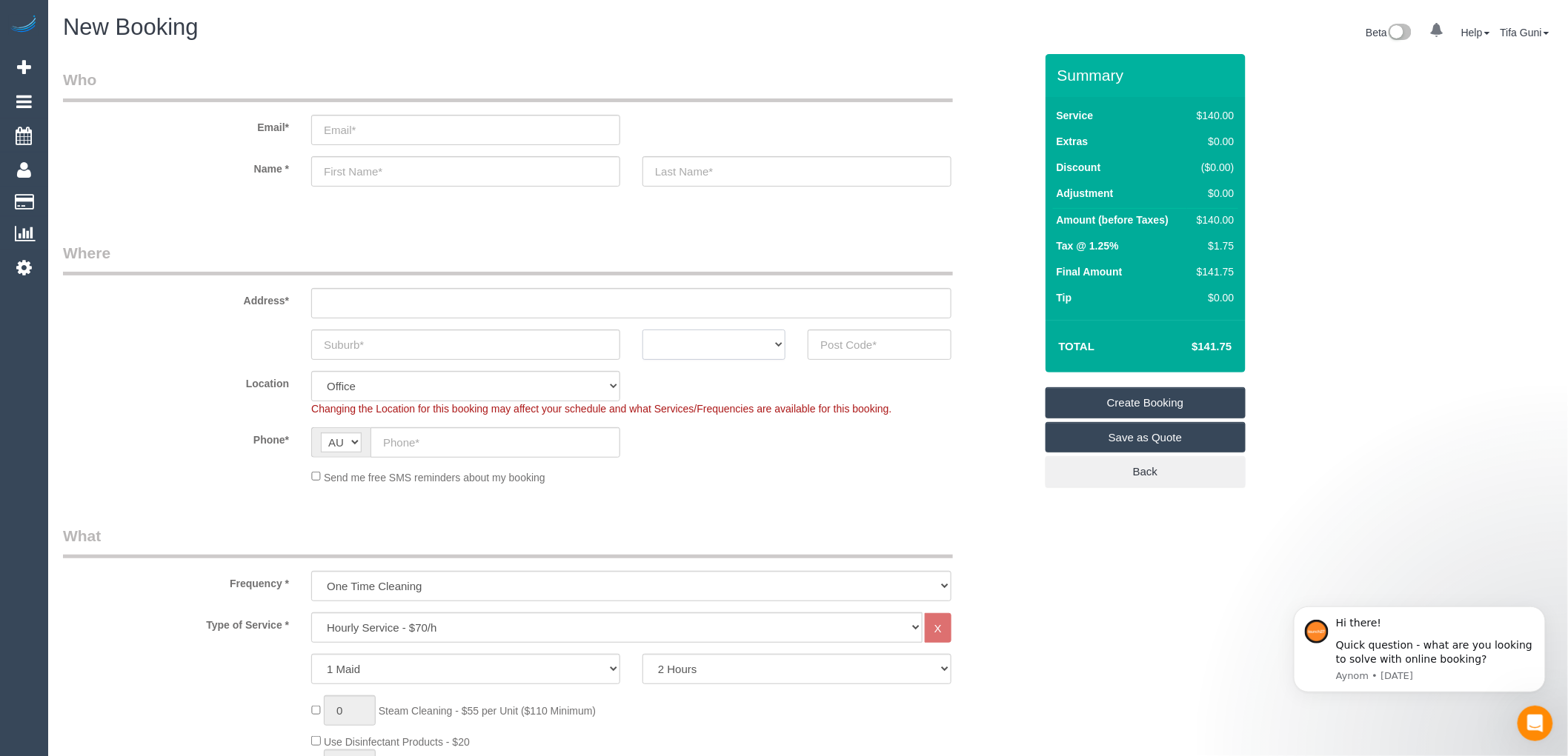
click at [749, 352] on select "ACT [GEOGRAPHIC_DATA] NT [GEOGRAPHIC_DATA] SA TAS [GEOGRAPHIC_DATA] [GEOGRAPHIC…" at bounding box center [714, 344] width 143 height 31
select select "VIC"
click at [643, 329] on select "ACT [GEOGRAPHIC_DATA] NT [GEOGRAPHIC_DATA] SA TAS [GEOGRAPHIC_DATA] [GEOGRAPHIC…" at bounding box center [714, 344] width 143 height 31
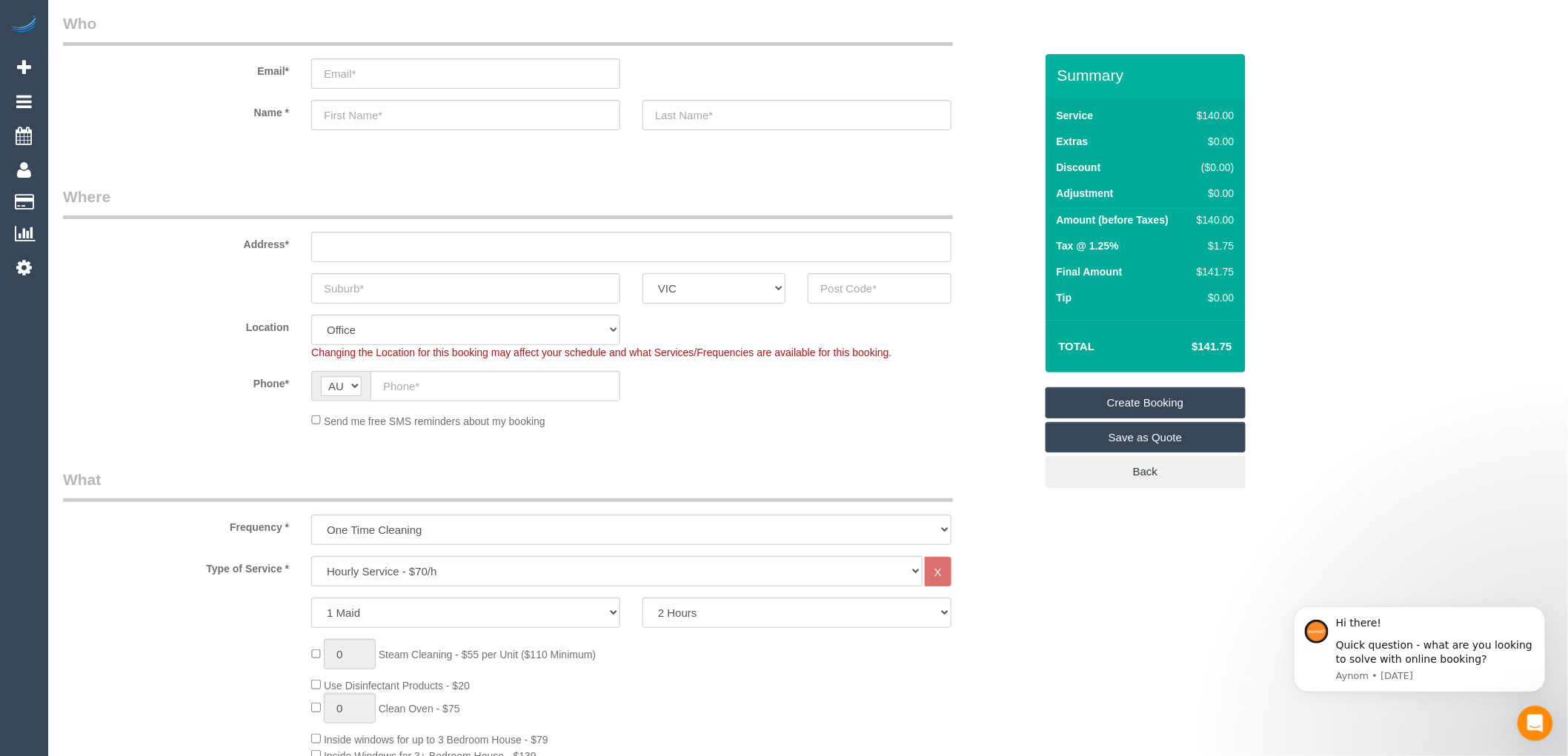
scroll to position [82, 0]
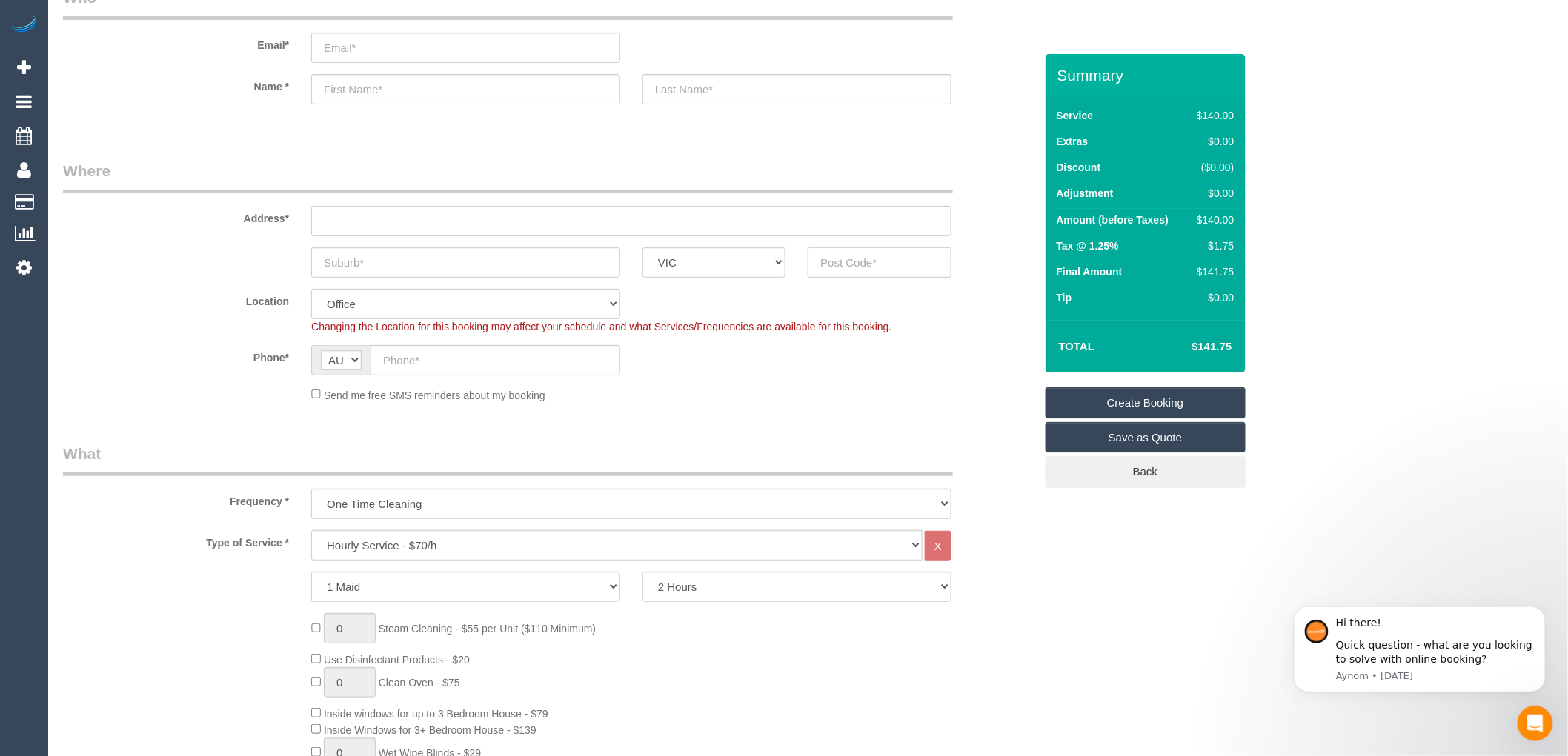
click at [840, 260] on input "text" at bounding box center [879, 263] width 143 height 31
click at [476, 507] on select "One Time Cleaning Weekly - 10% Off - 10.00% (0% for the First Booking) Fortnigh…" at bounding box center [632, 504] width 640 height 31
select select "object:651"
click at [312, 490] on select "One Time Cleaning Weekly - 10% Off - 10.00% (0% for the First Booking) Fortnigh…" at bounding box center [632, 504] width 640 height 31
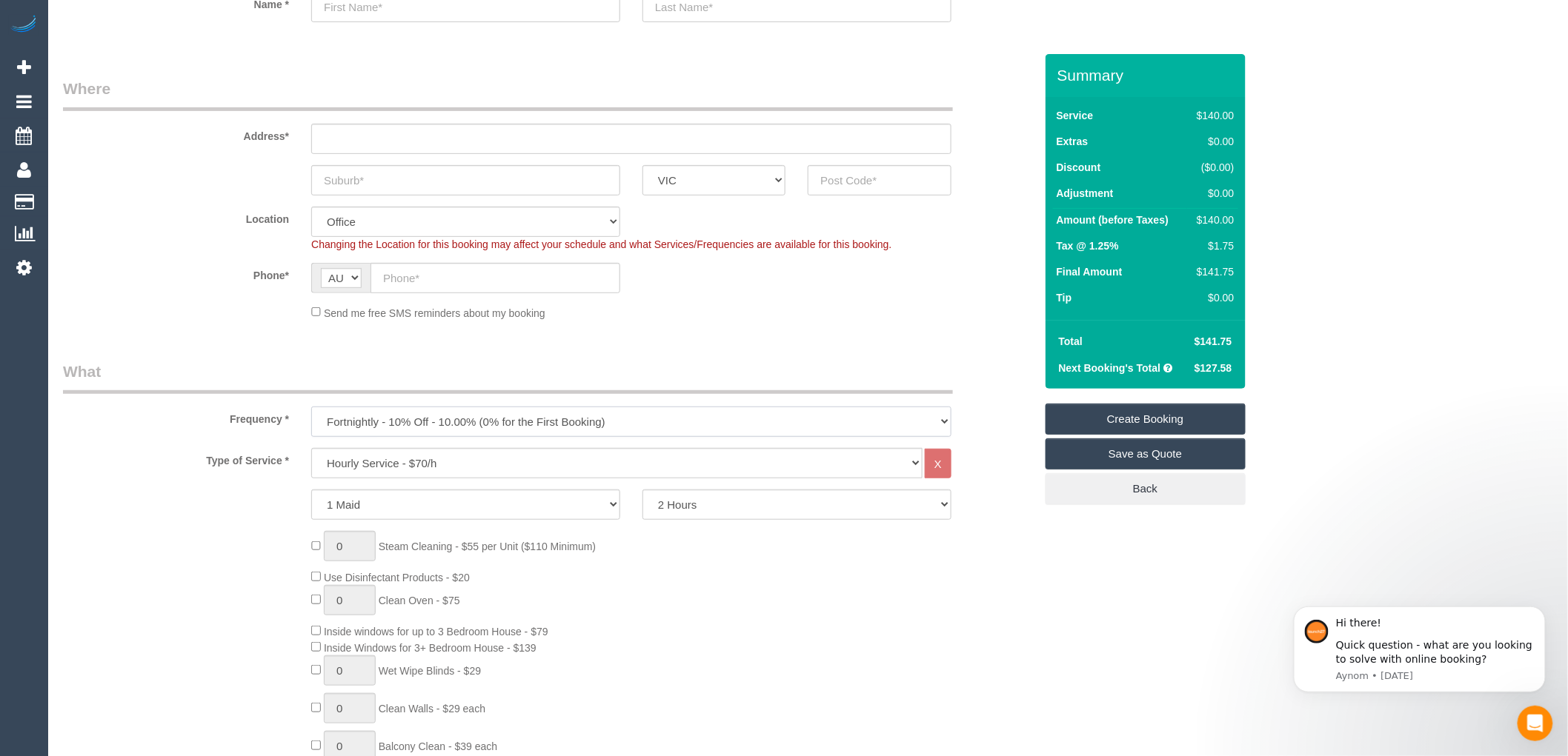
scroll to position [0, 0]
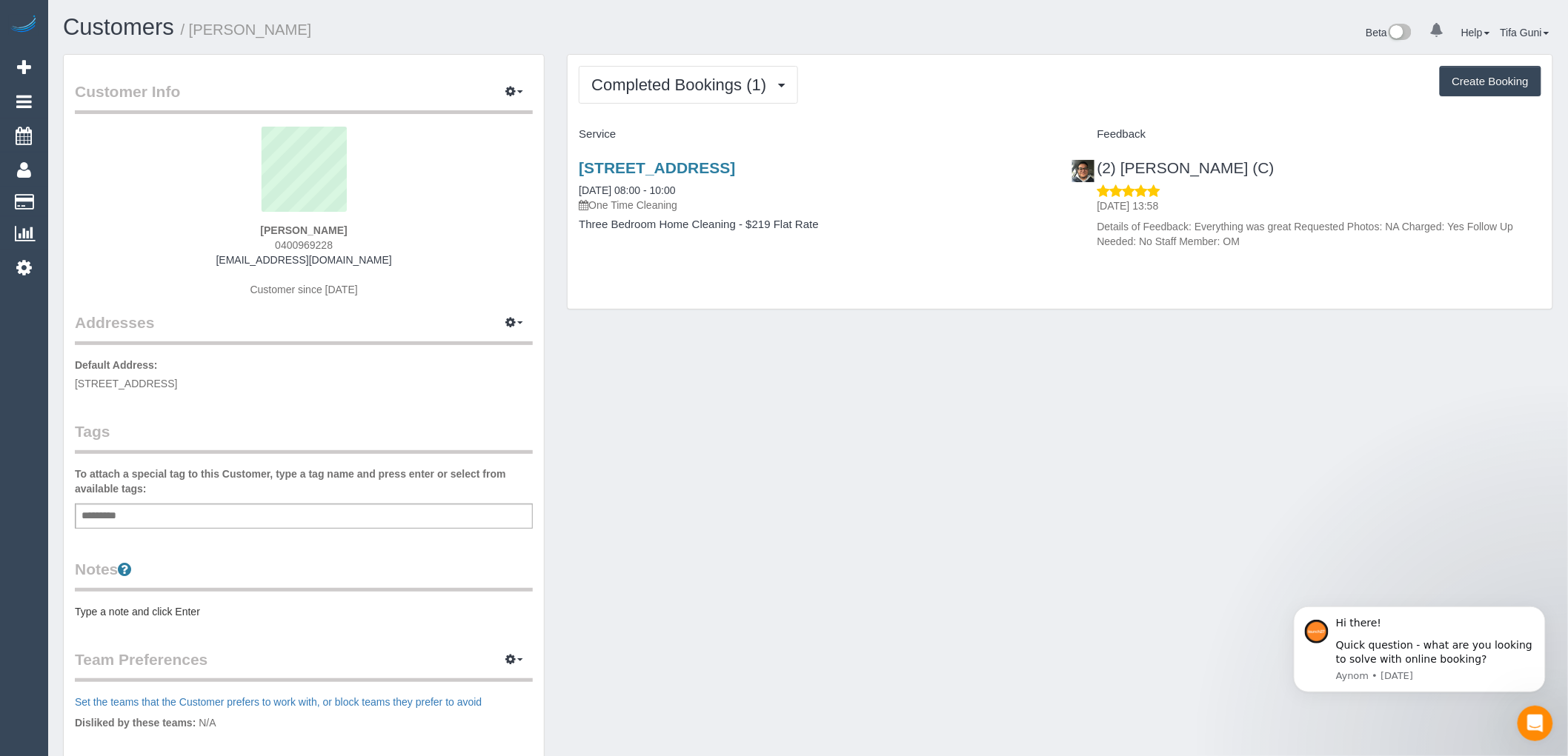
click at [1490, 78] on button "Create Booking" at bounding box center [1491, 81] width 102 height 31
select select "VIC"
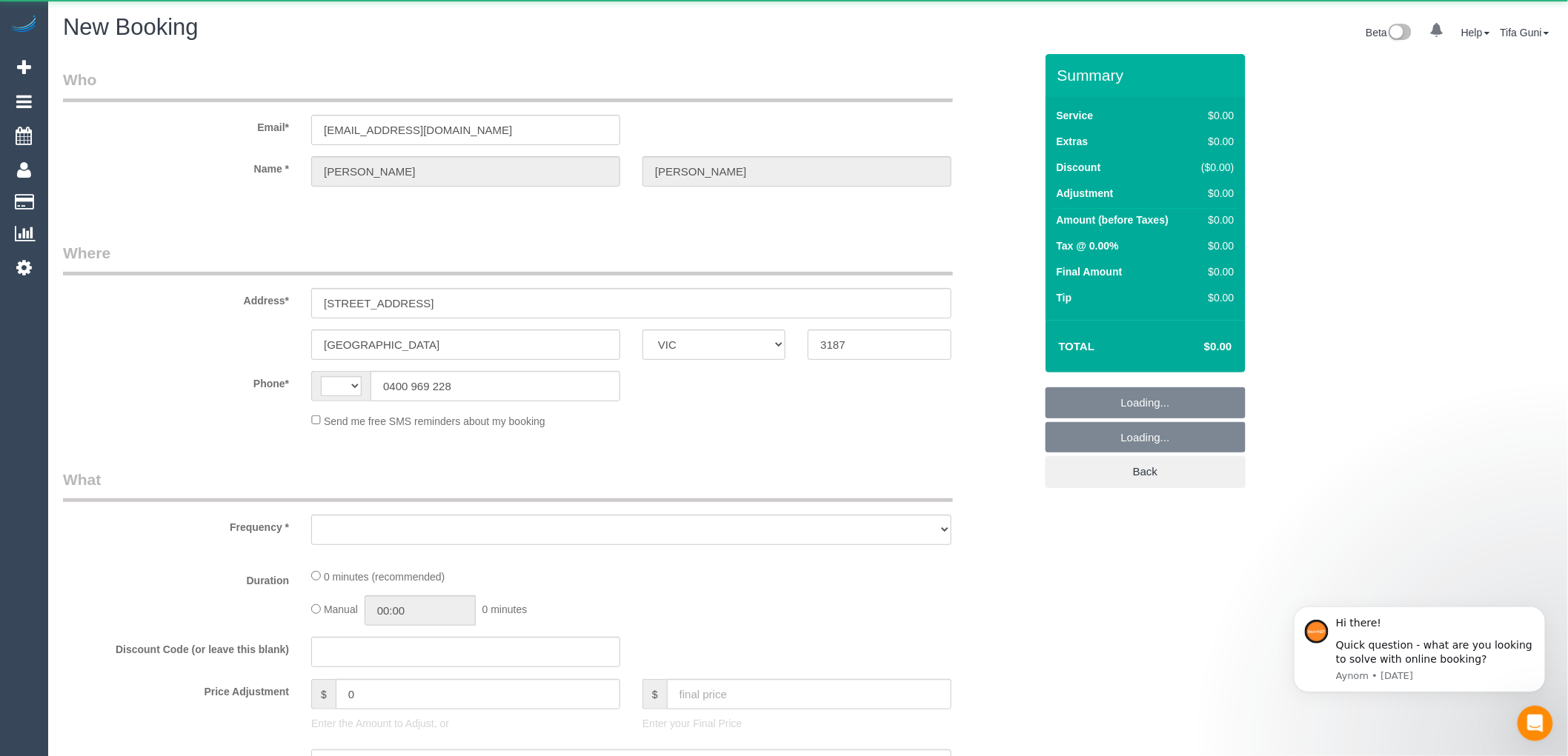
select select "string:AU"
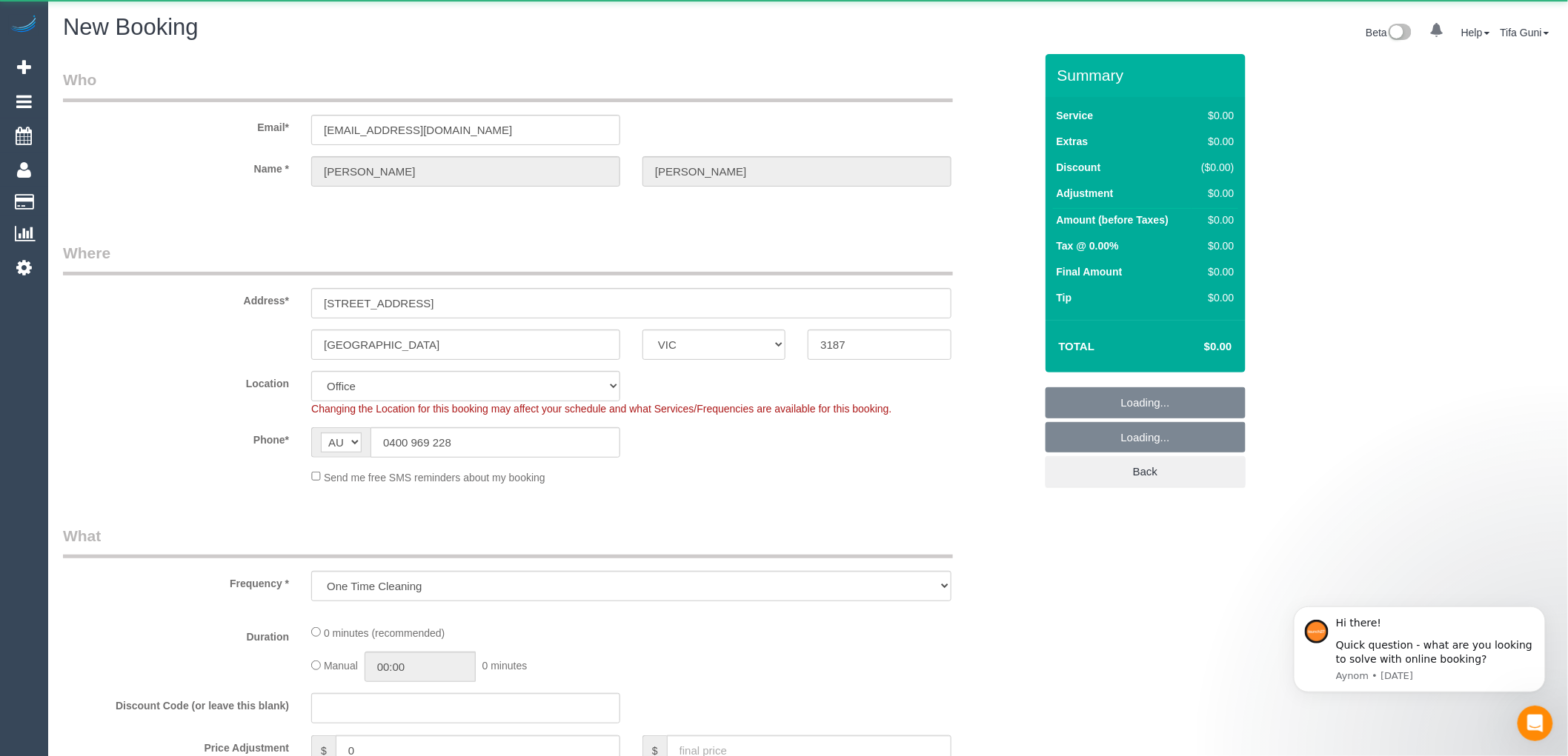
select select "object:1001"
select select "string:stripe-pm_1Raqbi2GScqysDRVbOPV1ofW"
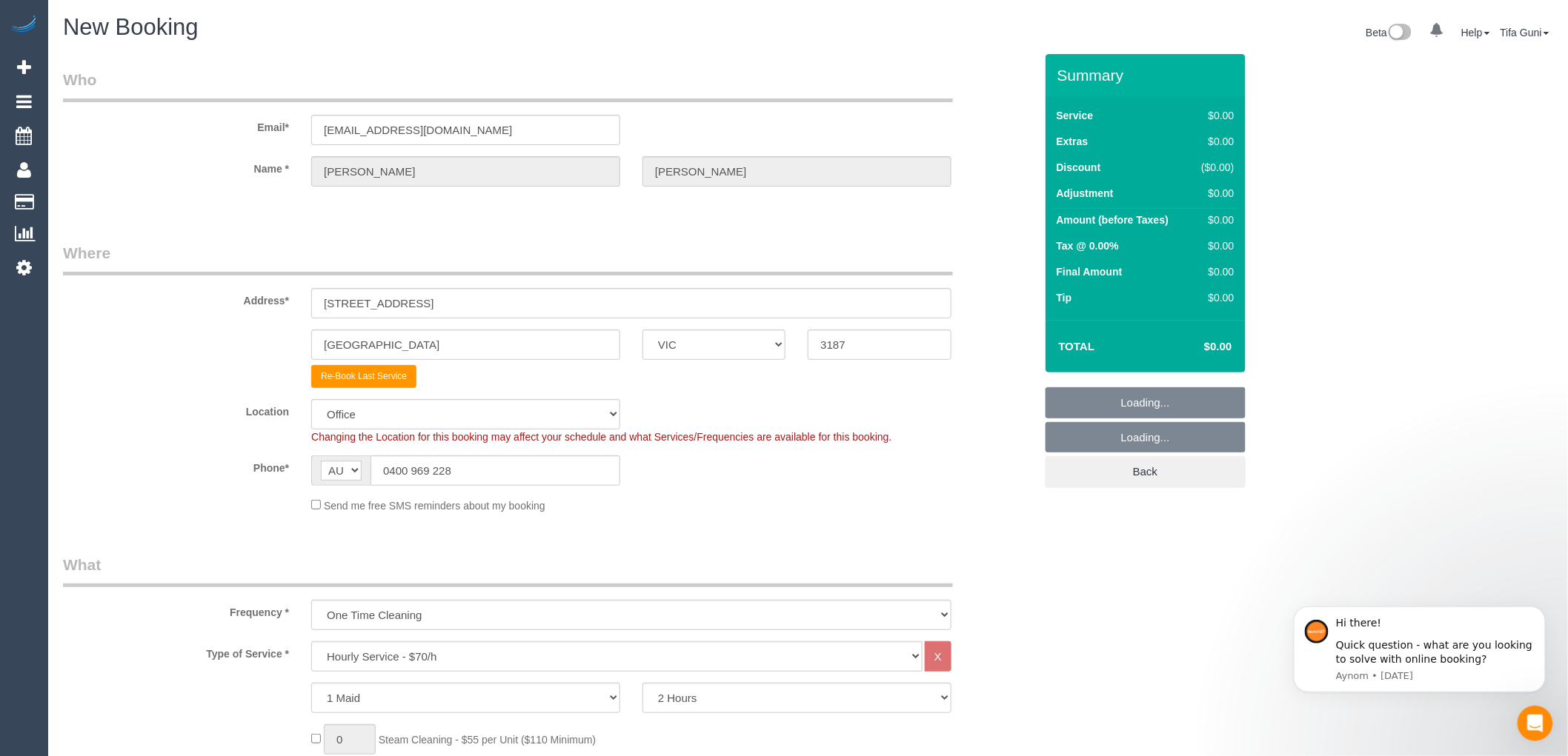
select select "64"
select select "object:2297"
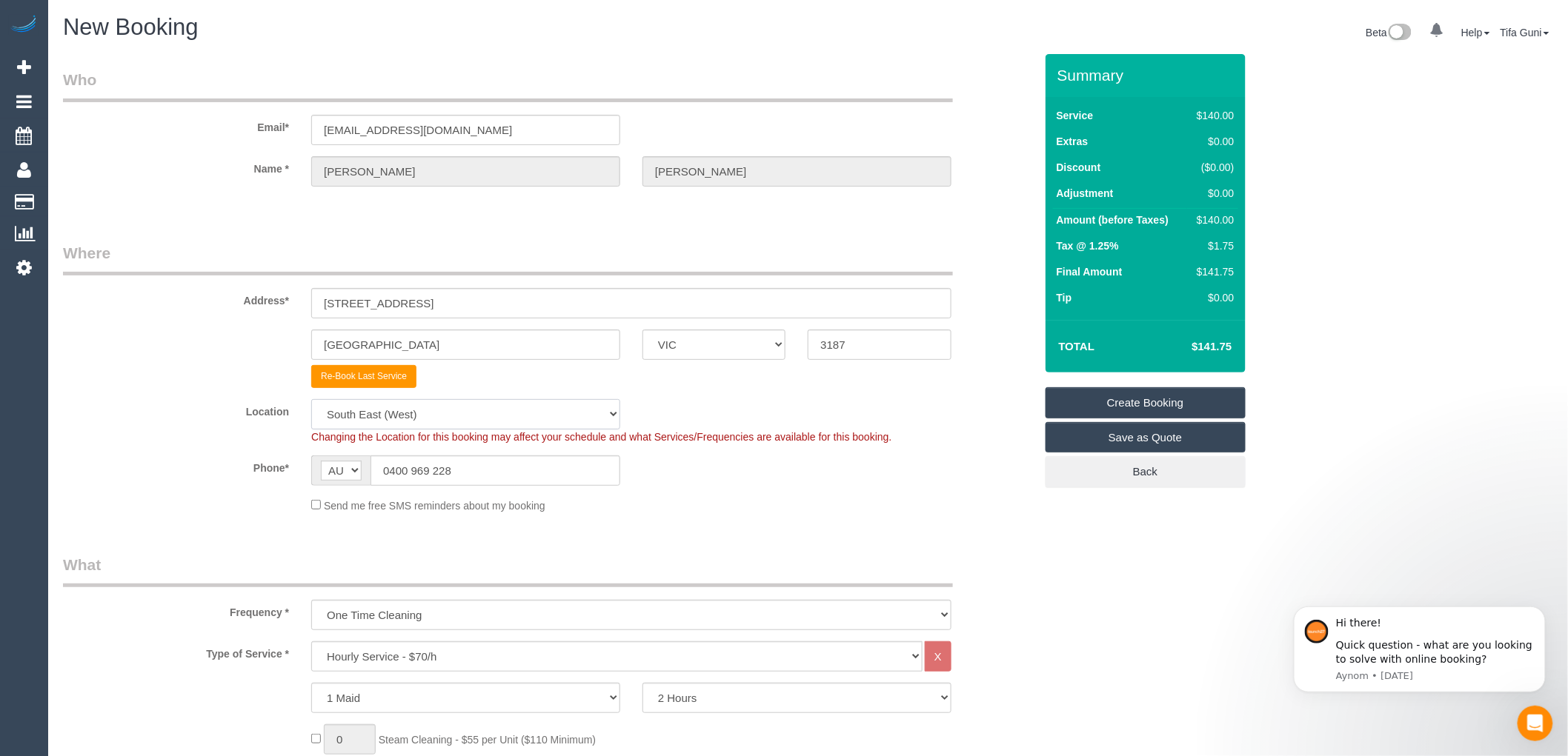
click at [463, 415] on select "Office [GEOGRAPHIC_DATA] (North) East (South) [GEOGRAPHIC_DATA] (East) [GEOGRAP…" at bounding box center [466, 414] width 309 height 31
click at [801, 405] on div "Location [GEOGRAPHIC_DATA] (North) East (South) [GEOGRAPHIC_DATA] (East) [GEOGR…" at bounding box center [548, 421] width 994 height 45
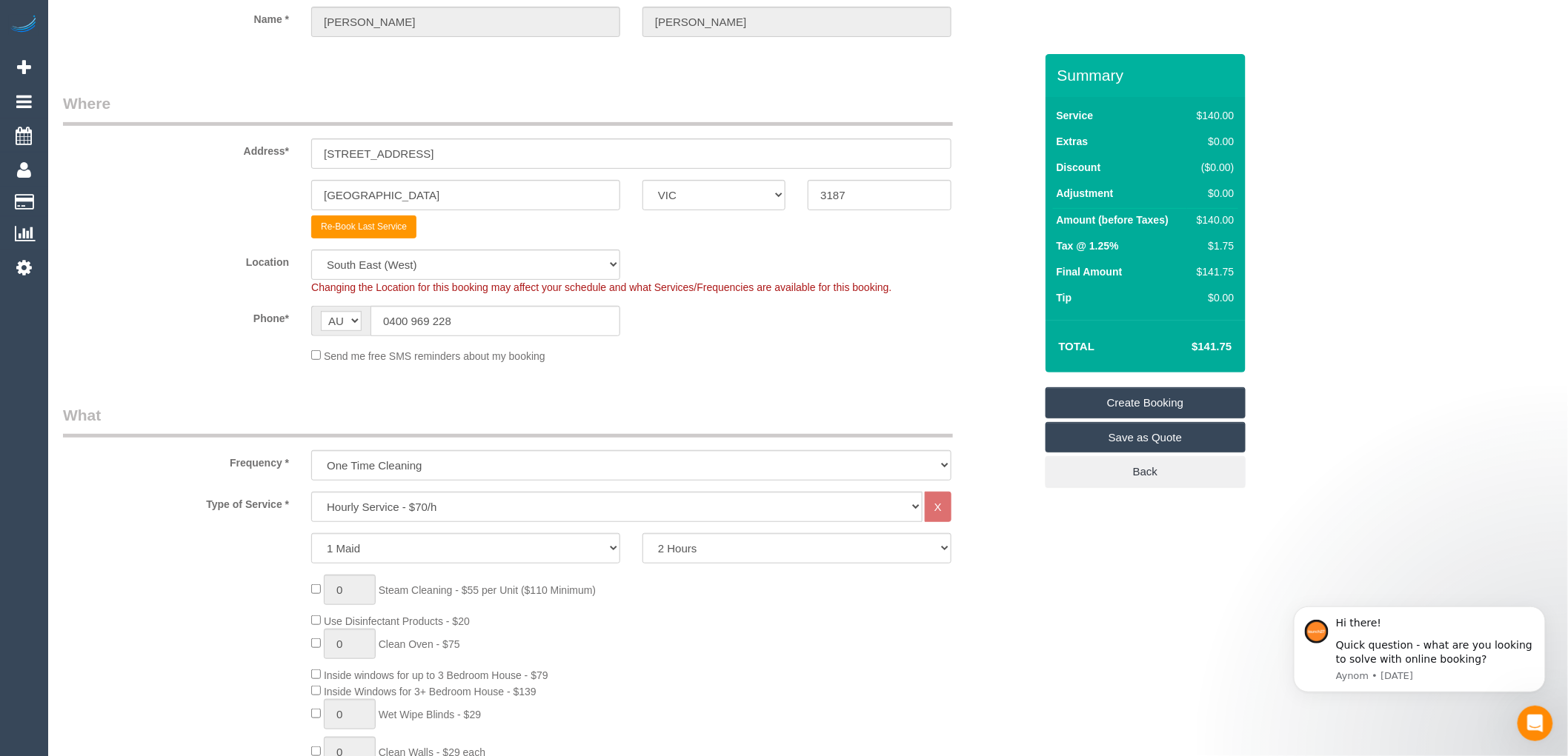
scroll to position [165, 0]
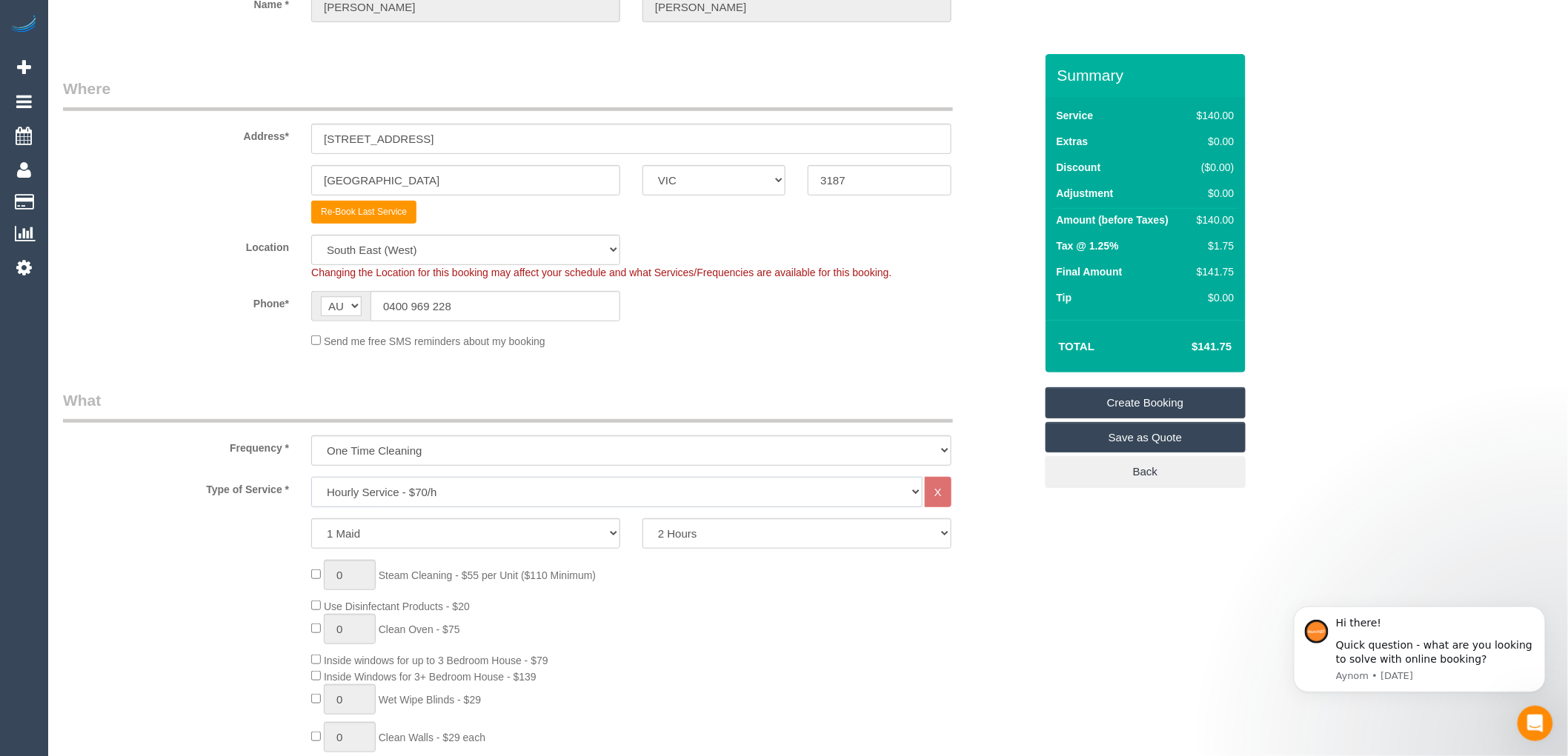
click at [439, 487] on select "Hourly Service - $70/h Hourly Service - $65/h Hourly Service - $60/h Hourly Ser…" at bounding box center [617, 492] width 611 height 31
select select "212"
click at [312, 478] on select "Hourly Service - $70/h Hourly Service - $65/h Hourly Service - $60/h Hourly Ser…" at bounding box center [617, 492] width 611 height 31
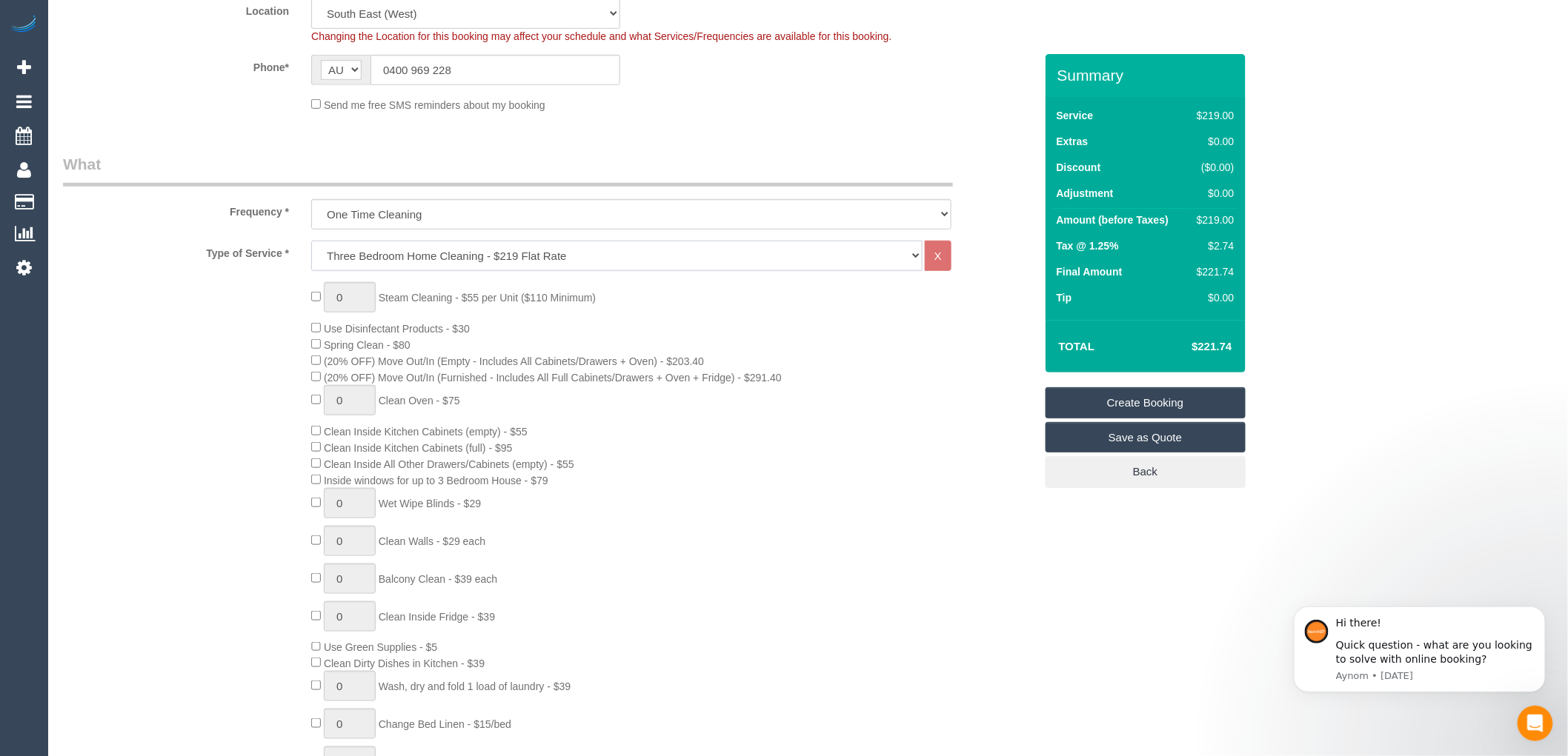
scroll to position [411, 0]
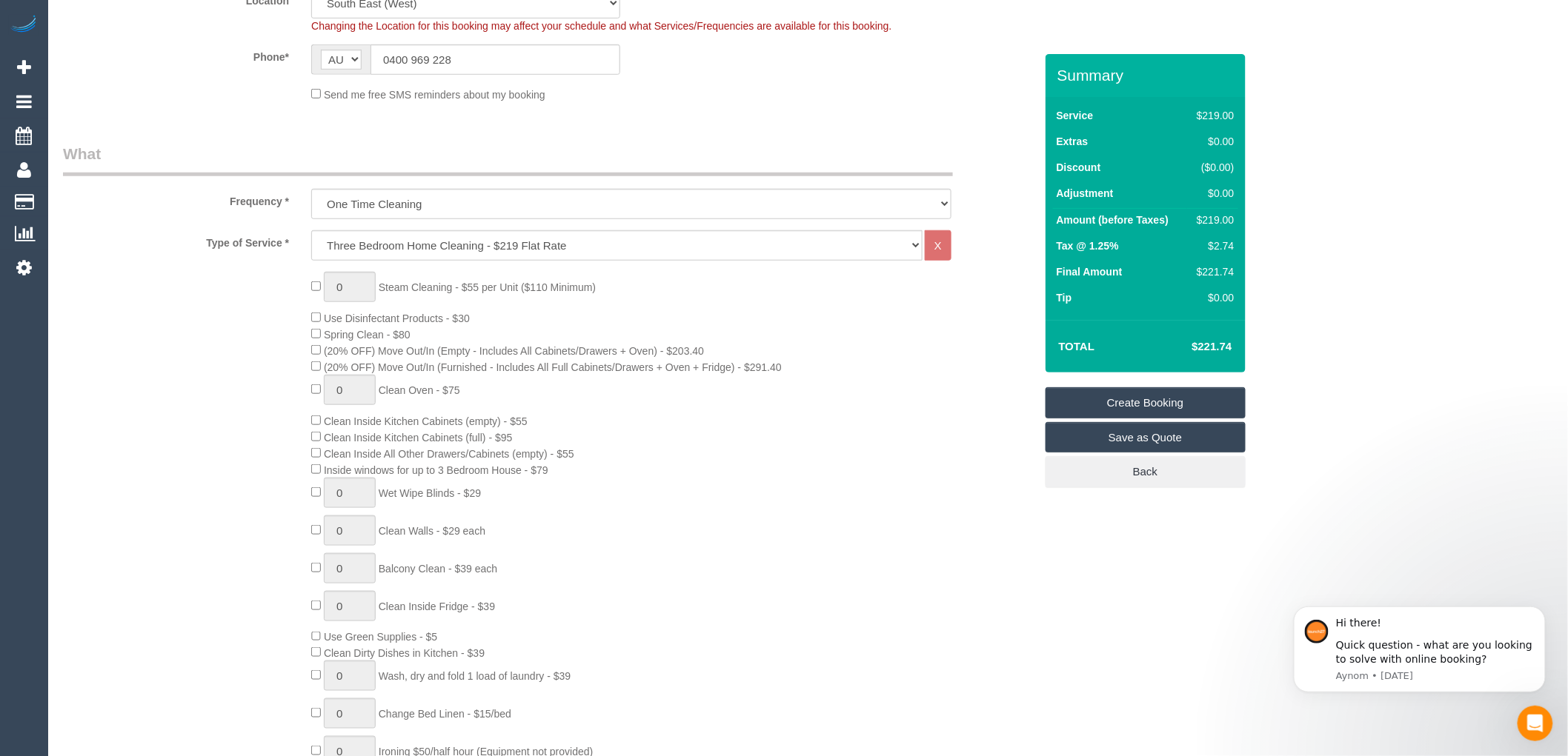
click at [719, 457] on div "0 Steam Cleaning - $55 per Unit ($110 Minimum) Use Disinfectant Products - $30 …" at bounding box center [672, 531] width 745 height 519
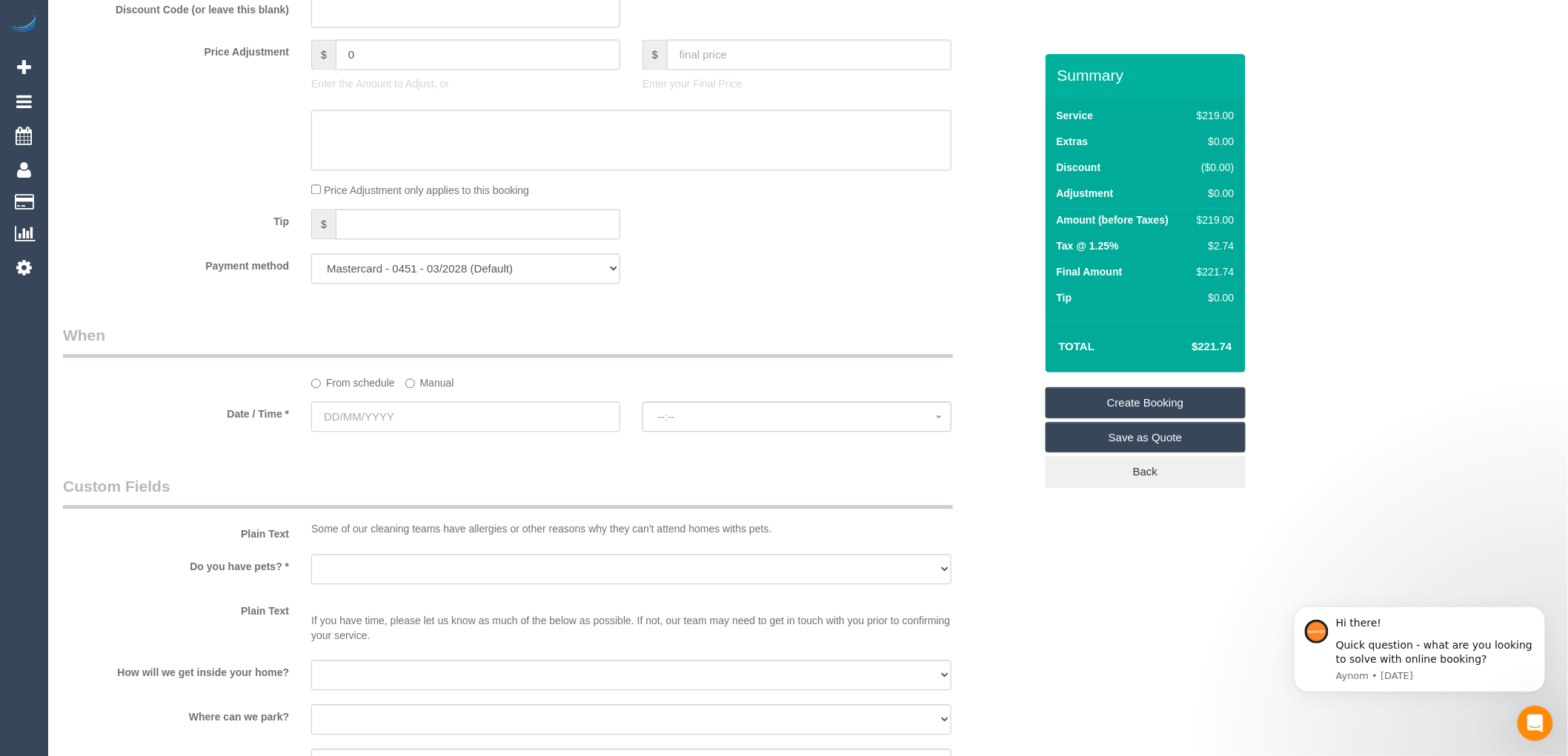
scroll to position [1316, 0]
click at [424, 428] on input "text" at bounding box center [466, 415] width 309 height 31
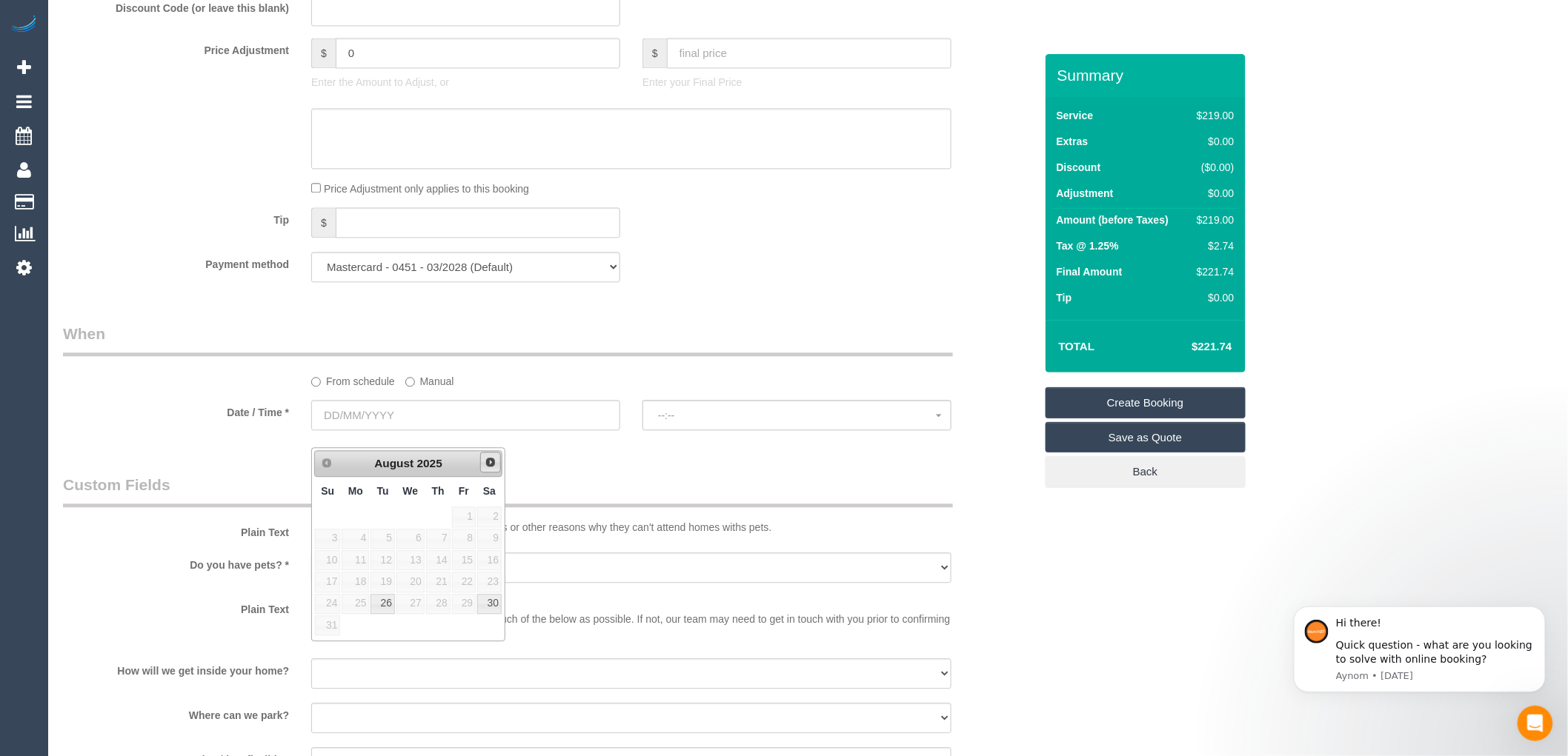
click at [497, 468] on link "Next" at bounding box center [491, 462] width 20 height 20
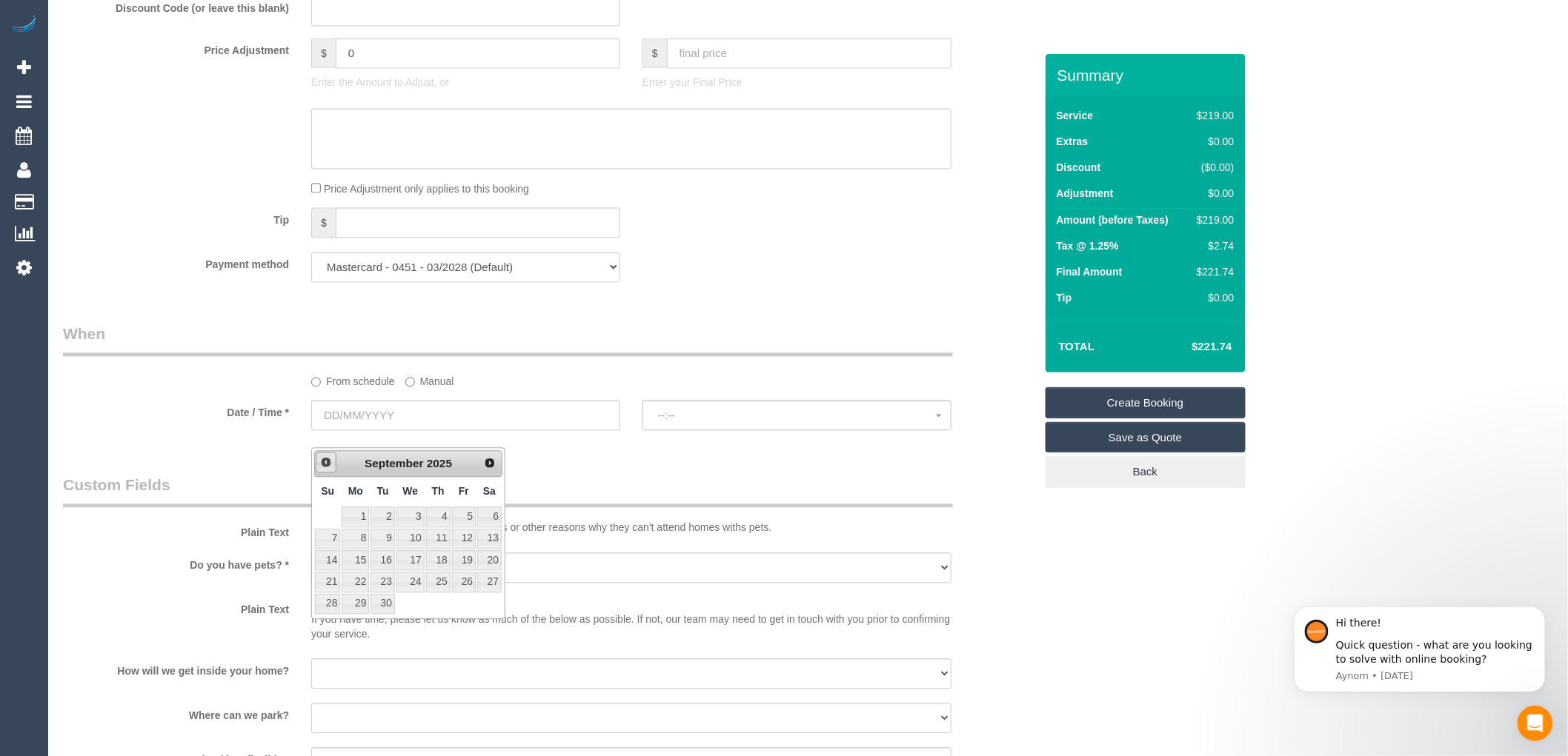
click at [329, 462] on span "Prev" at bounding box center [326, 462] width 12 height 12
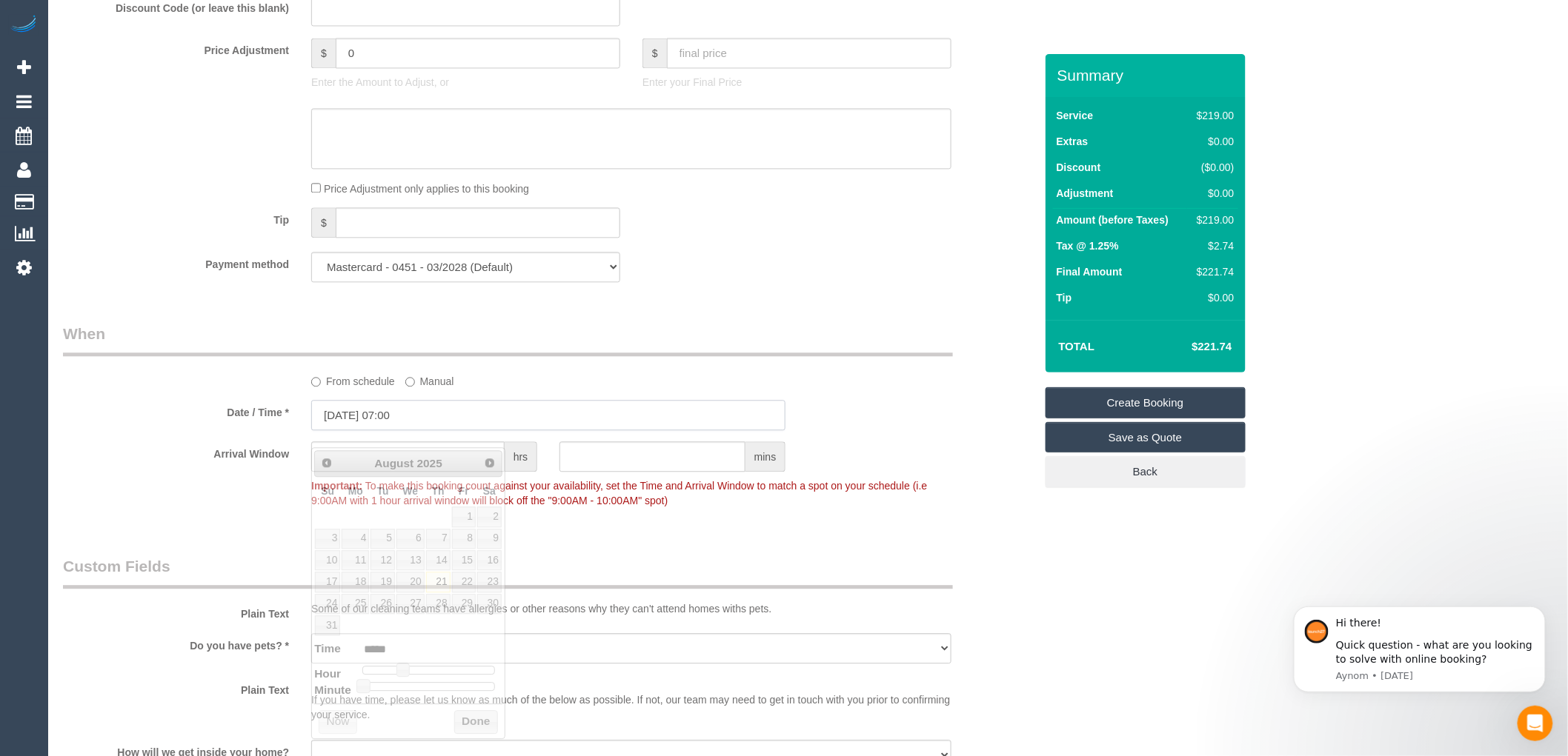
click at [398, 426] on input "[DATE] 07:00" at bounding box center [548, 415] width 475 height 31
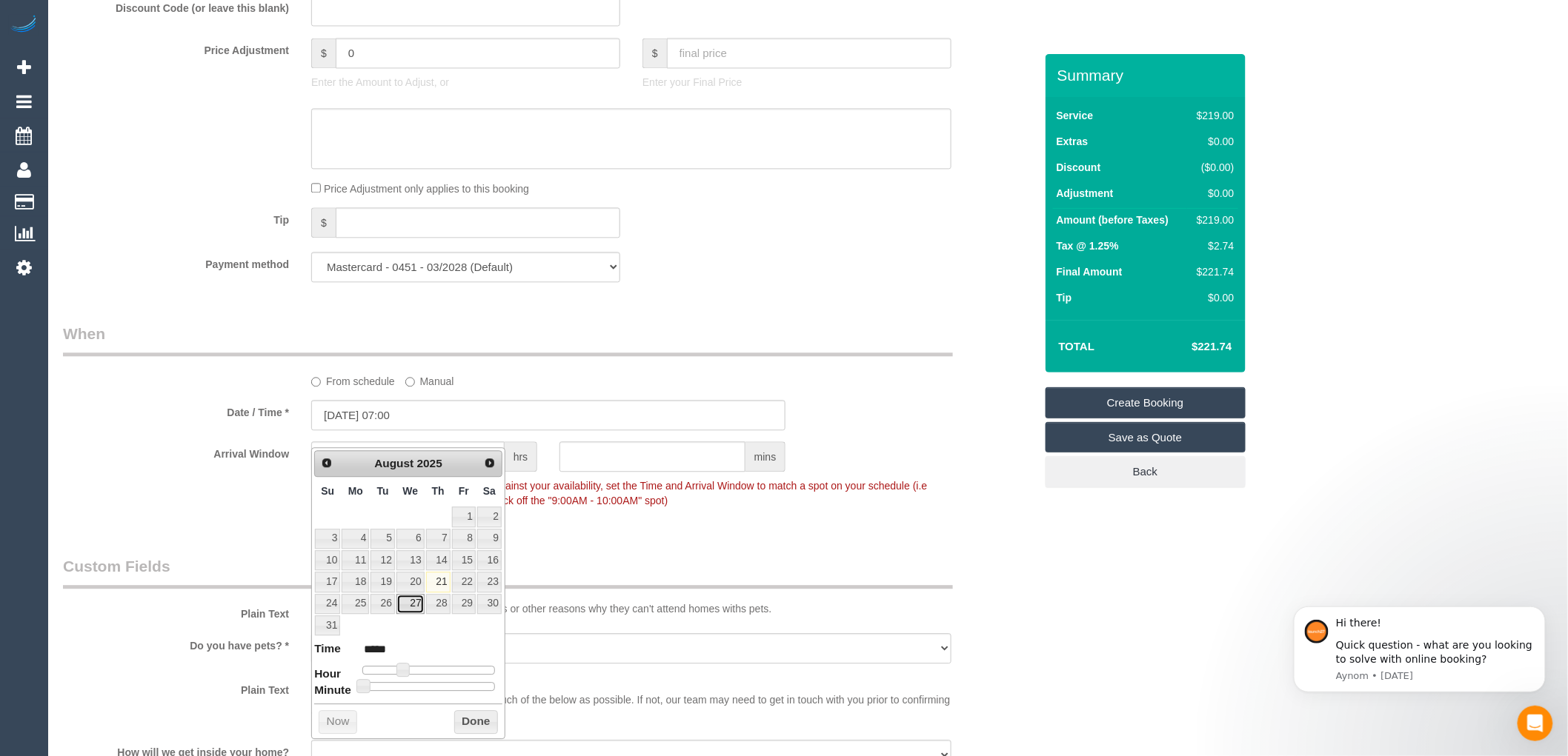
click at [410, 603] on link "27" at bounding box center [410, 604] width 28 height 20
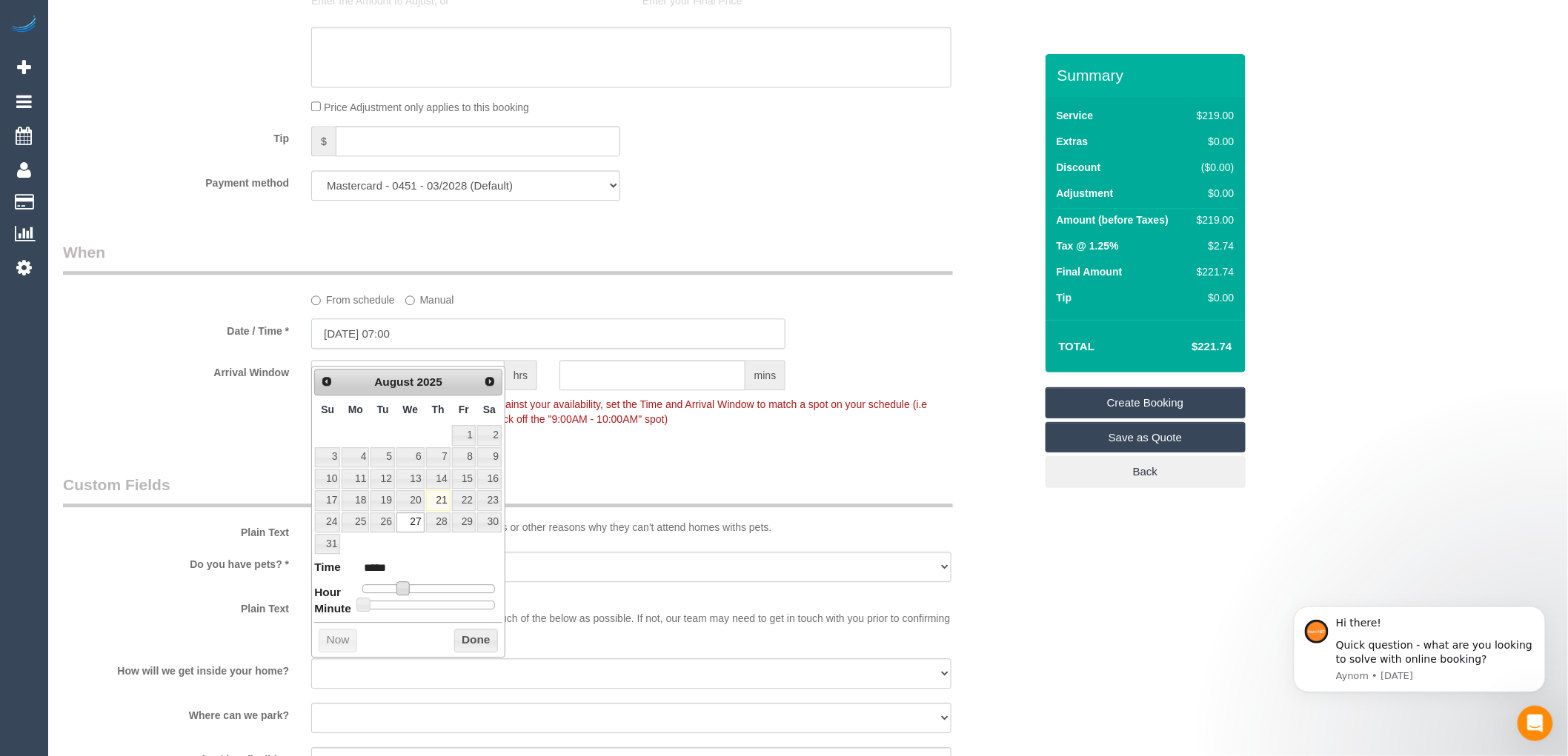
scroll to position [1398, 0]
type input "[DATE] 08:00"
type input "*****"
type input "[DATE] 07:00"
type input "*****"
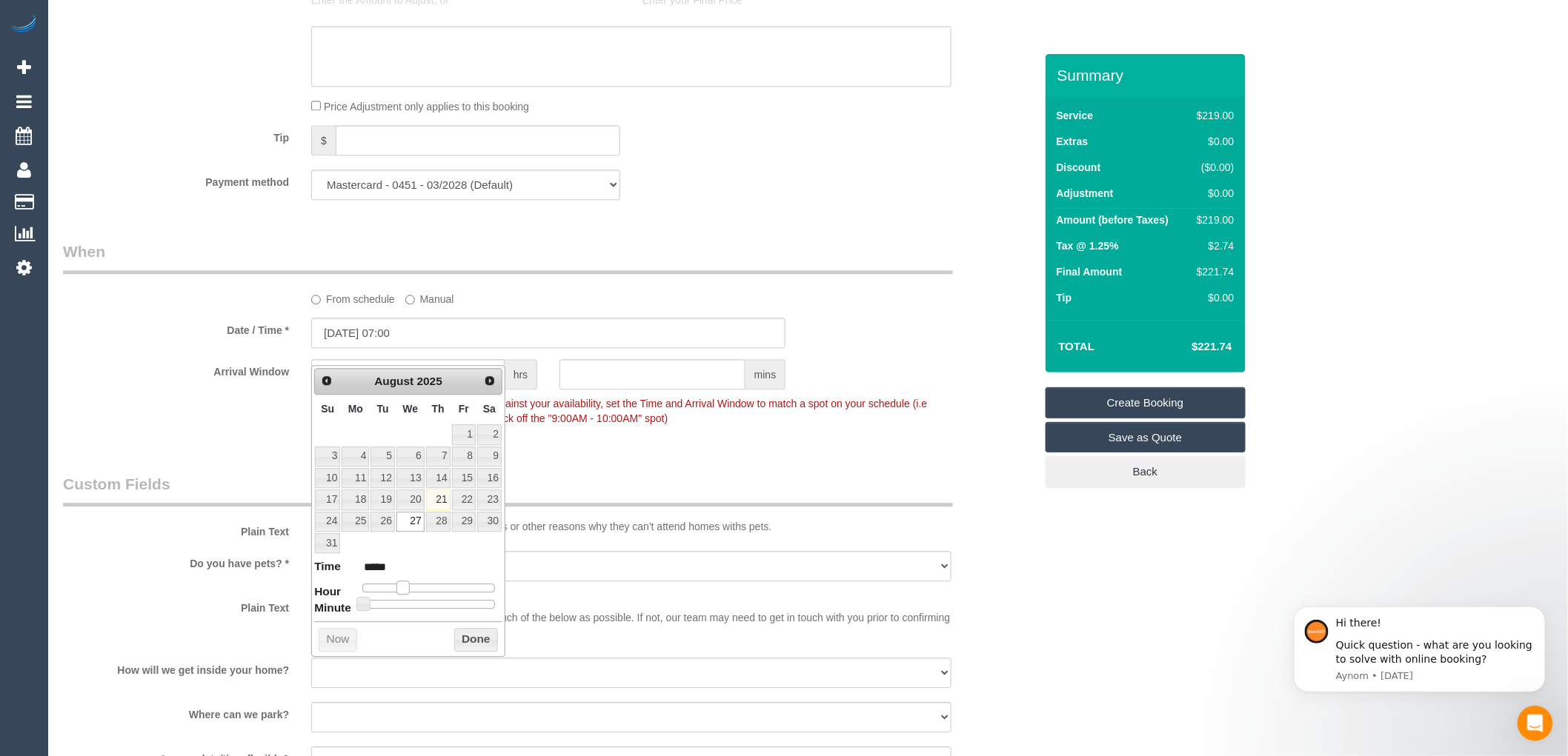
type input "[DATE] 06:00"
type input "*****"
type input "[DATE] 05:00"
type input "*****"
type input "[DATE] 06:00"
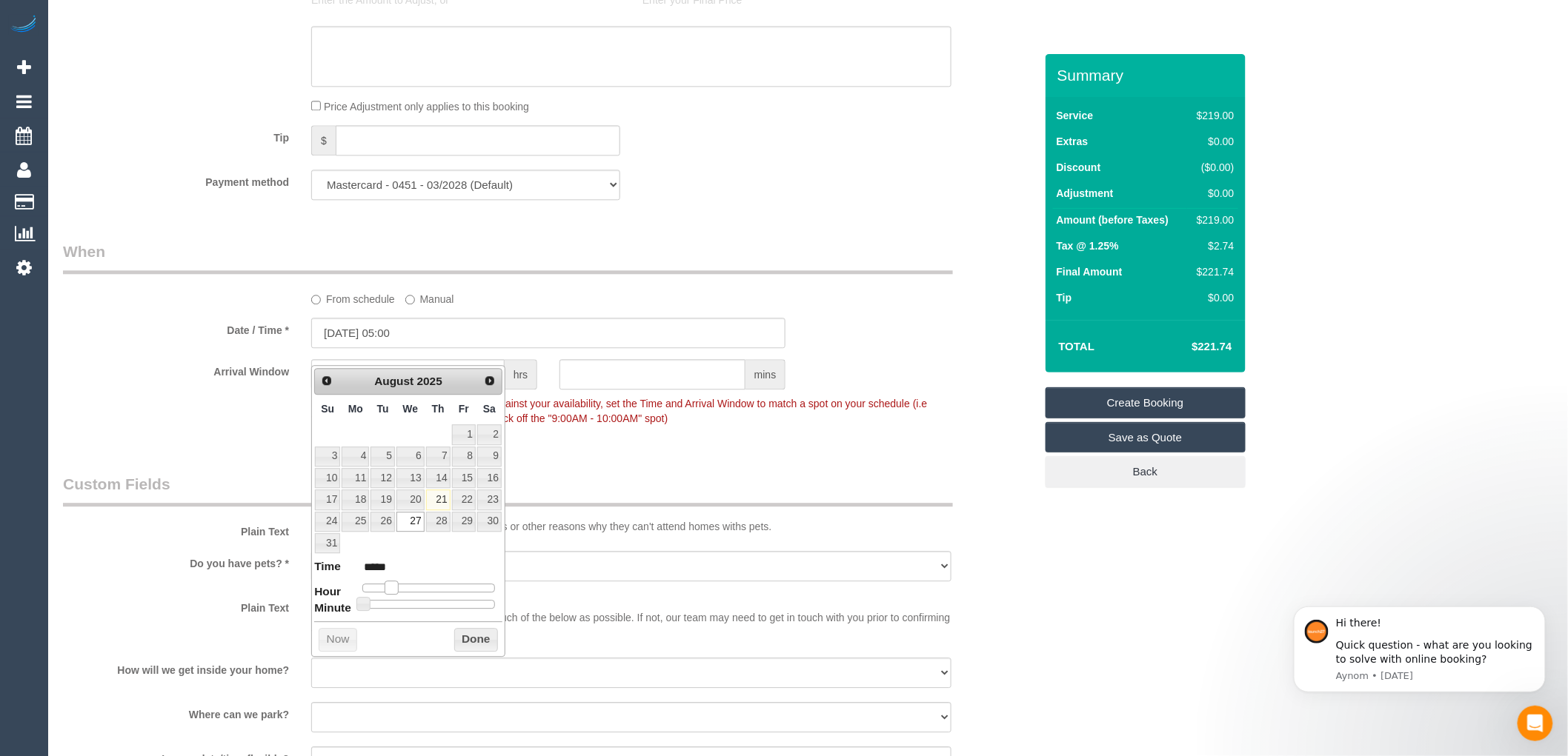
type input "*****"
type input "[DATE] 07:00"
type input "*****"
click at [401, 593] on span at bounding box center [403, 587] width 14 height 14
type input "[DATE] 08:00"
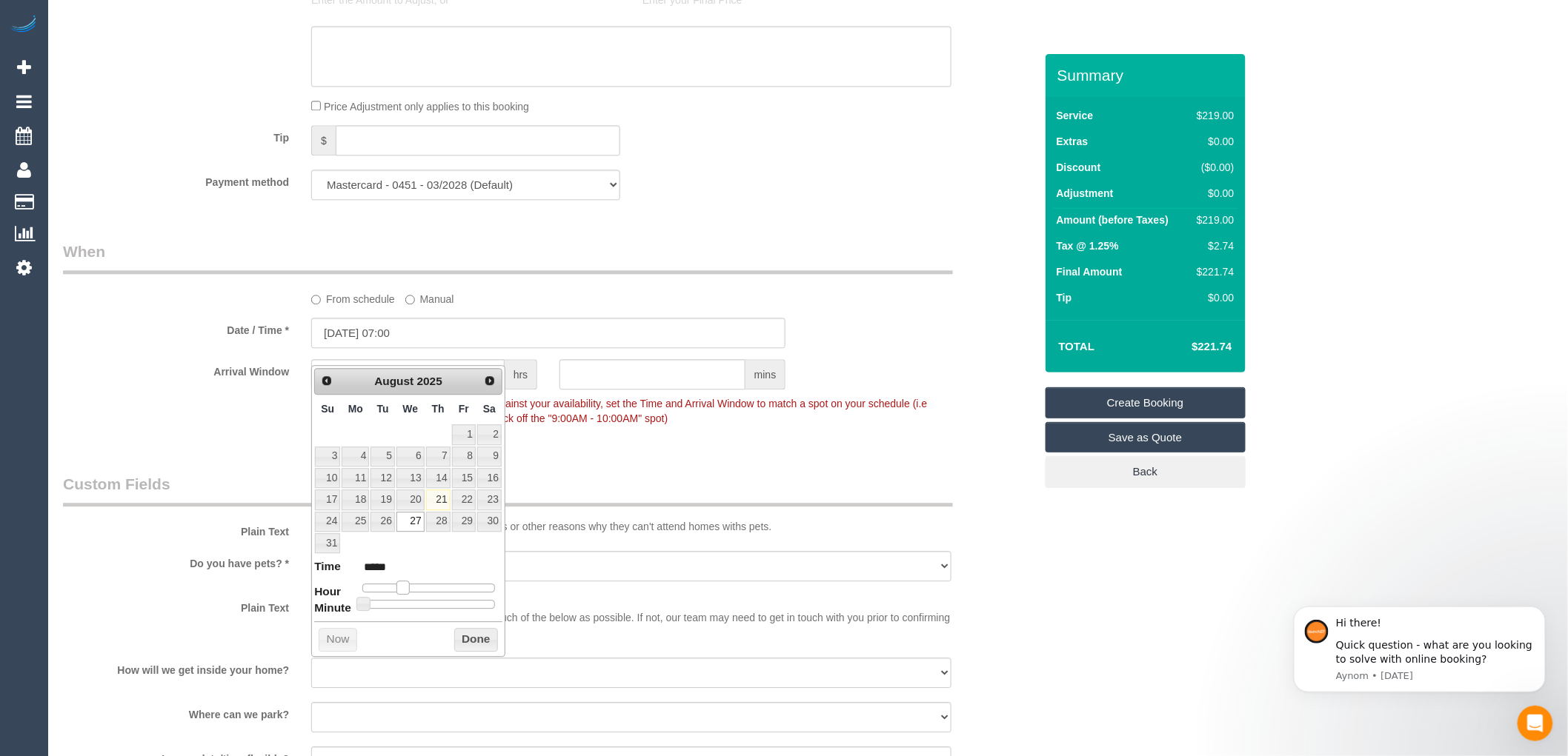
type input "*****"
click at [406, 590] on span at bounding box center [409, 587] width 14 height 14
click at [553, 489] on legend "Custom Fields" at bounding box center [508, 490] width 890 height 33
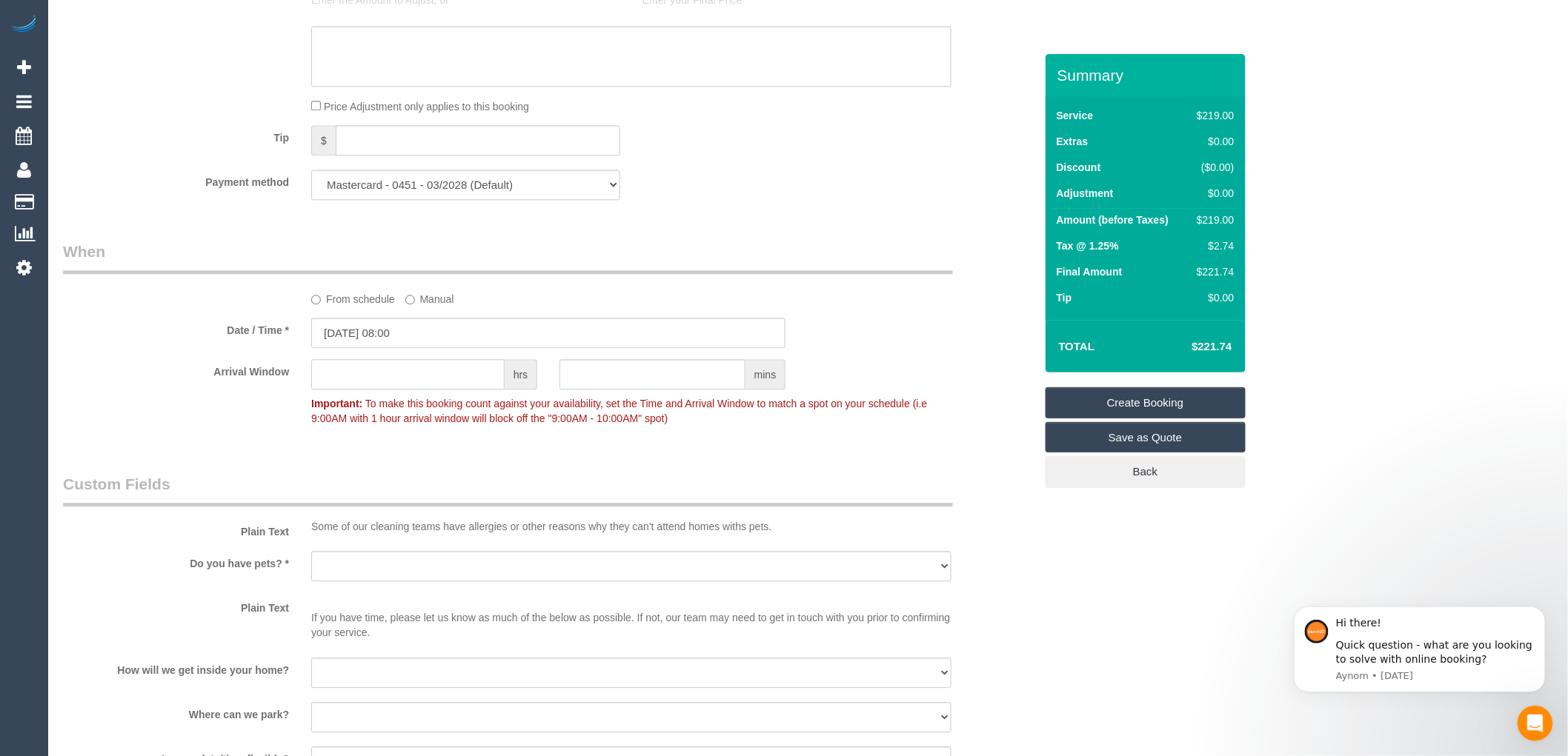
click at [404, 389] on input "text" at bounding box center [408, 374] width 194 height 31
type input "2"
click at [587, 387] on input "text" at bounding box center [652, 374] width 186 height 31
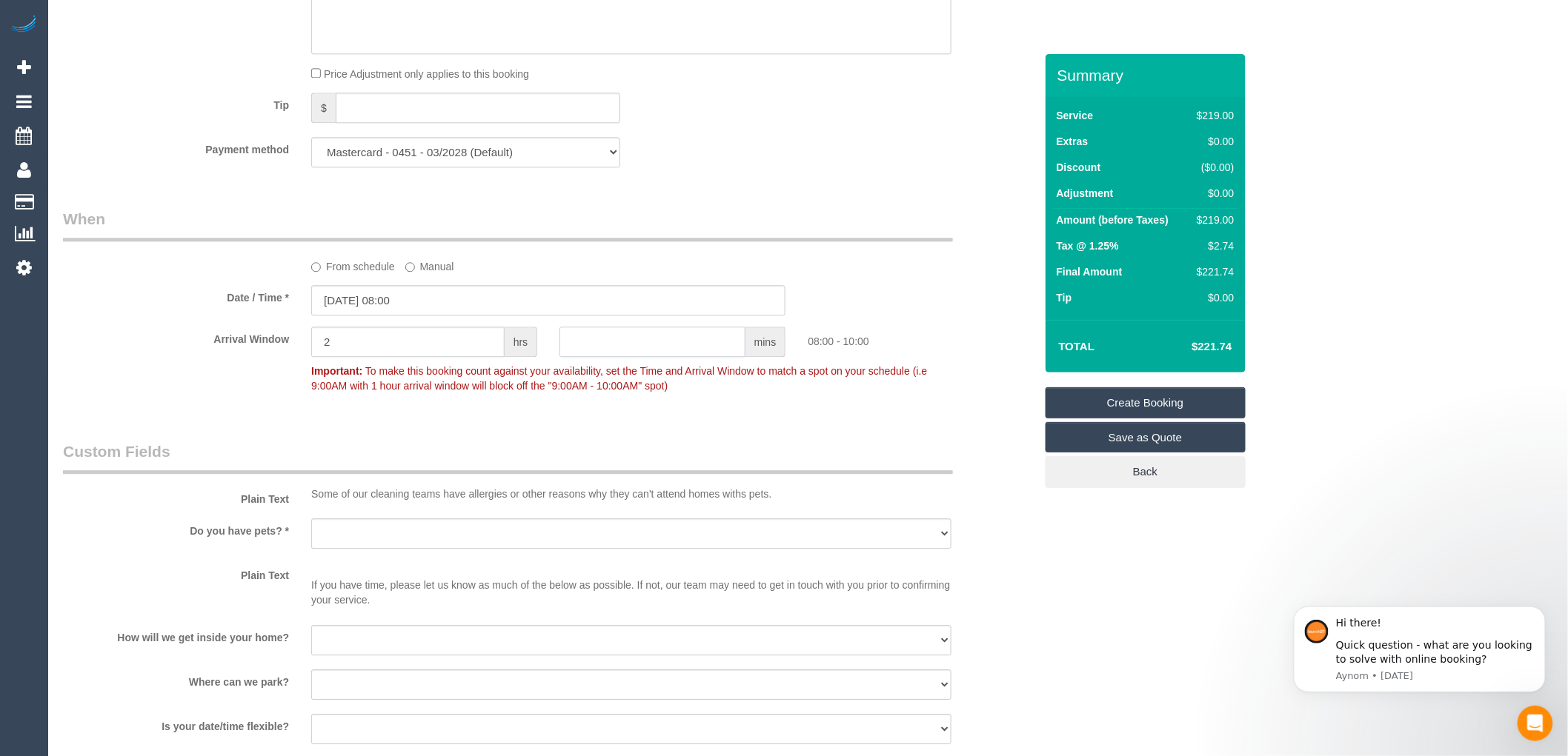
scroll to position [1481, 0]
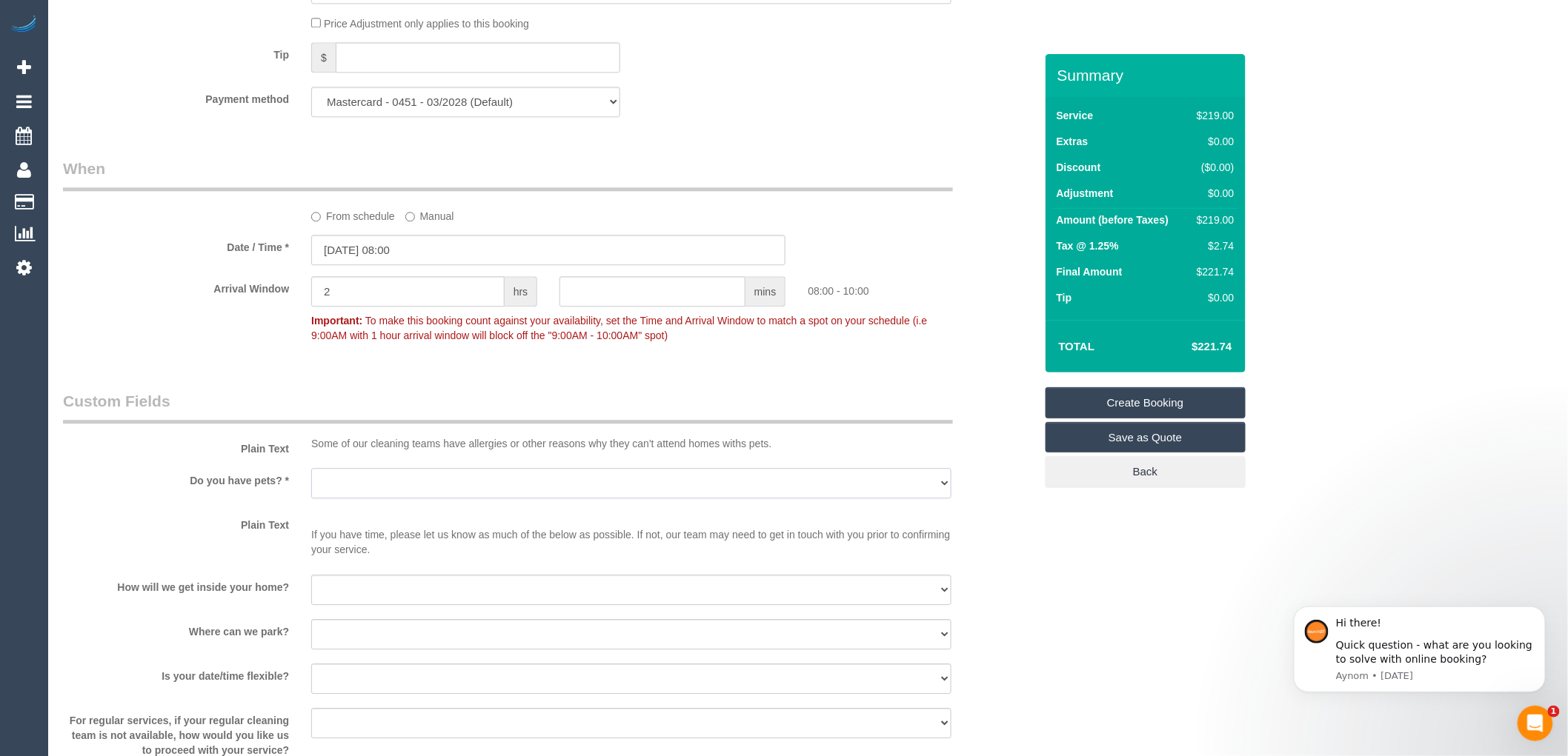
click at [391, 498] on select "Yes - Cats Yes - Dogs No pets Yes - Dogs and Cats Yes - Other" at bounding box center [632, 484] width 640 height 31
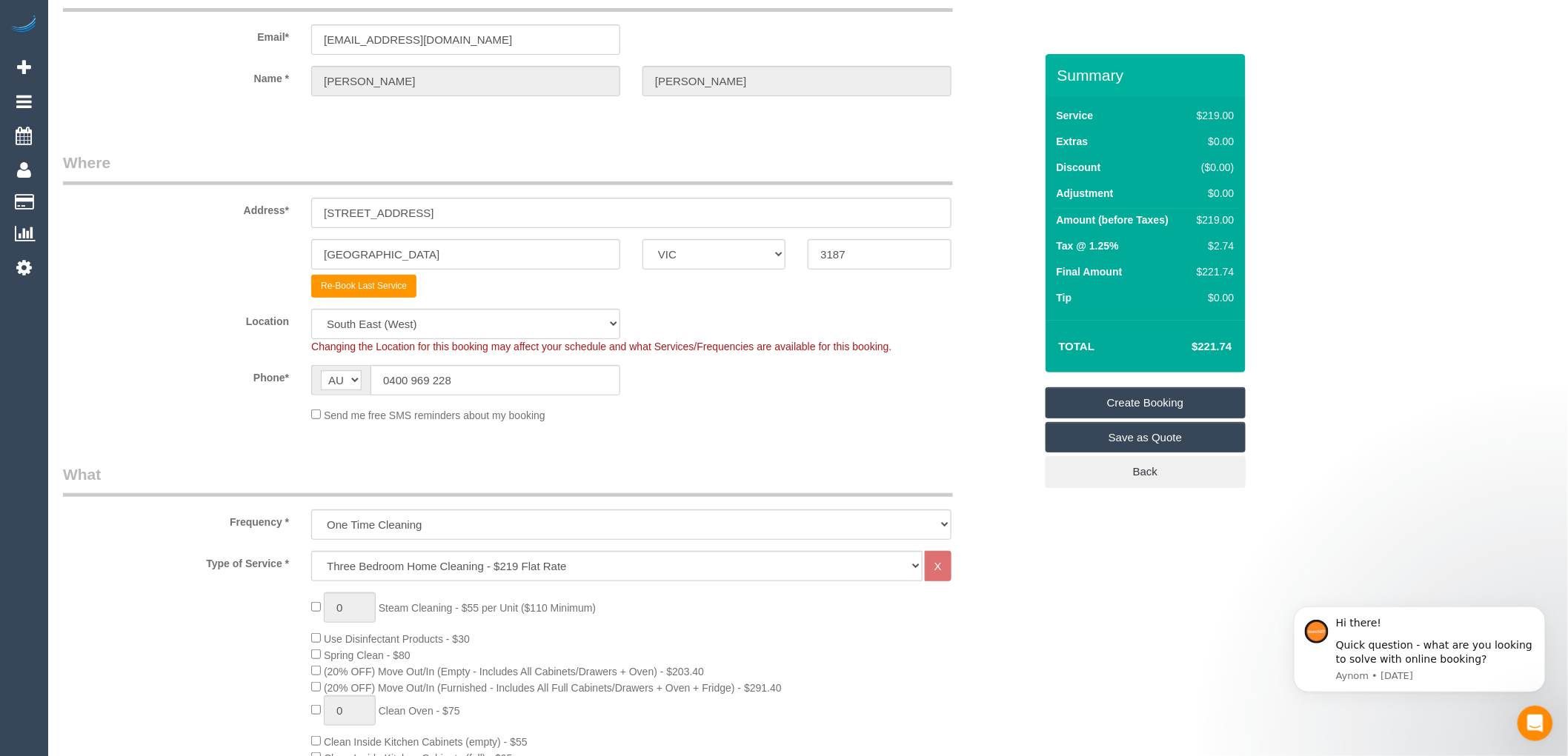
scroll to position [0, 0]
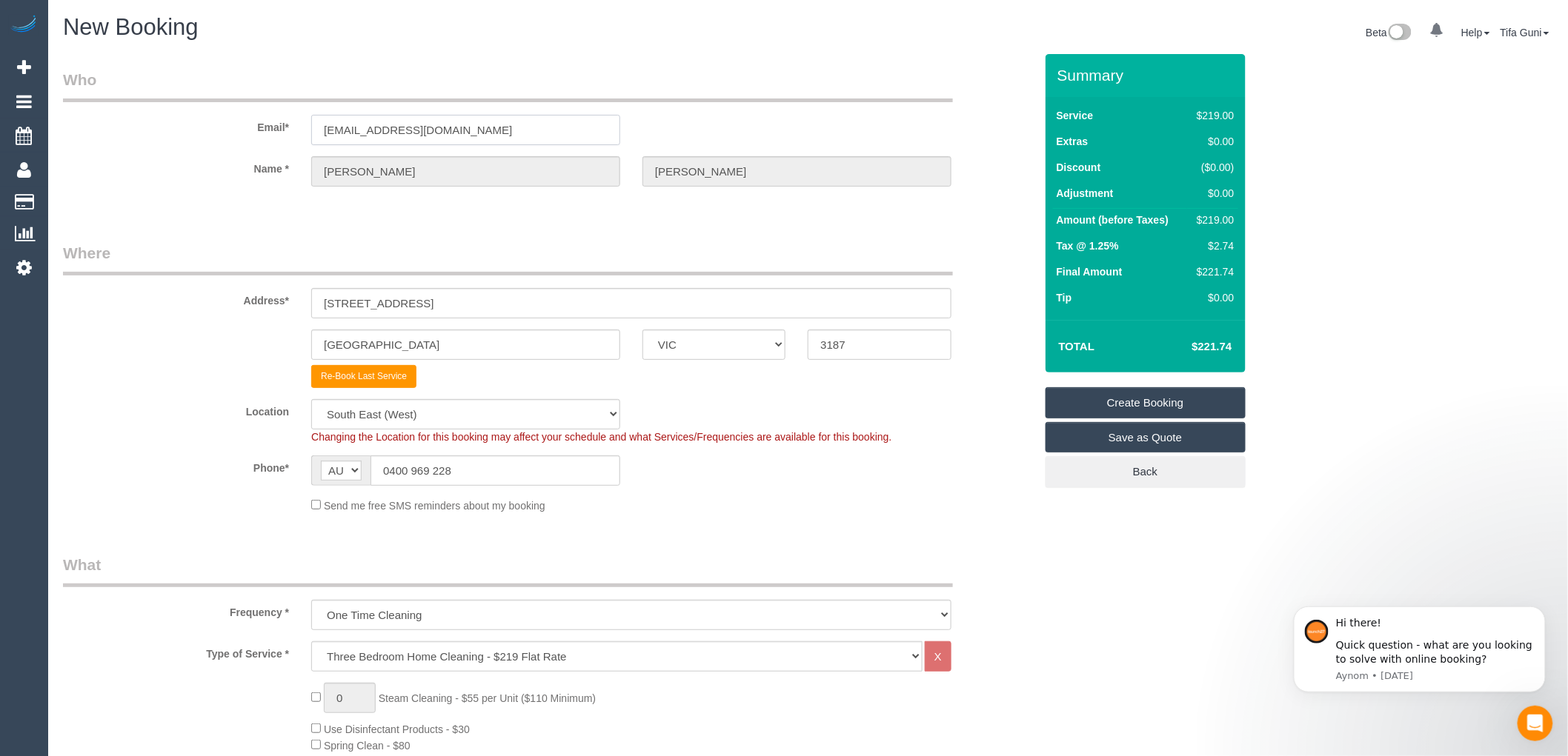
drag, startPoint x: 463, startPoint y: 135, endPoint x: 295, endPoint y: 124, distance: 168.4
click at [295, 124] on div "Email* [EMAIL_ADDRESS][DOMAIN_NAME]" at bounding box center [548, 107] width 994 height 76
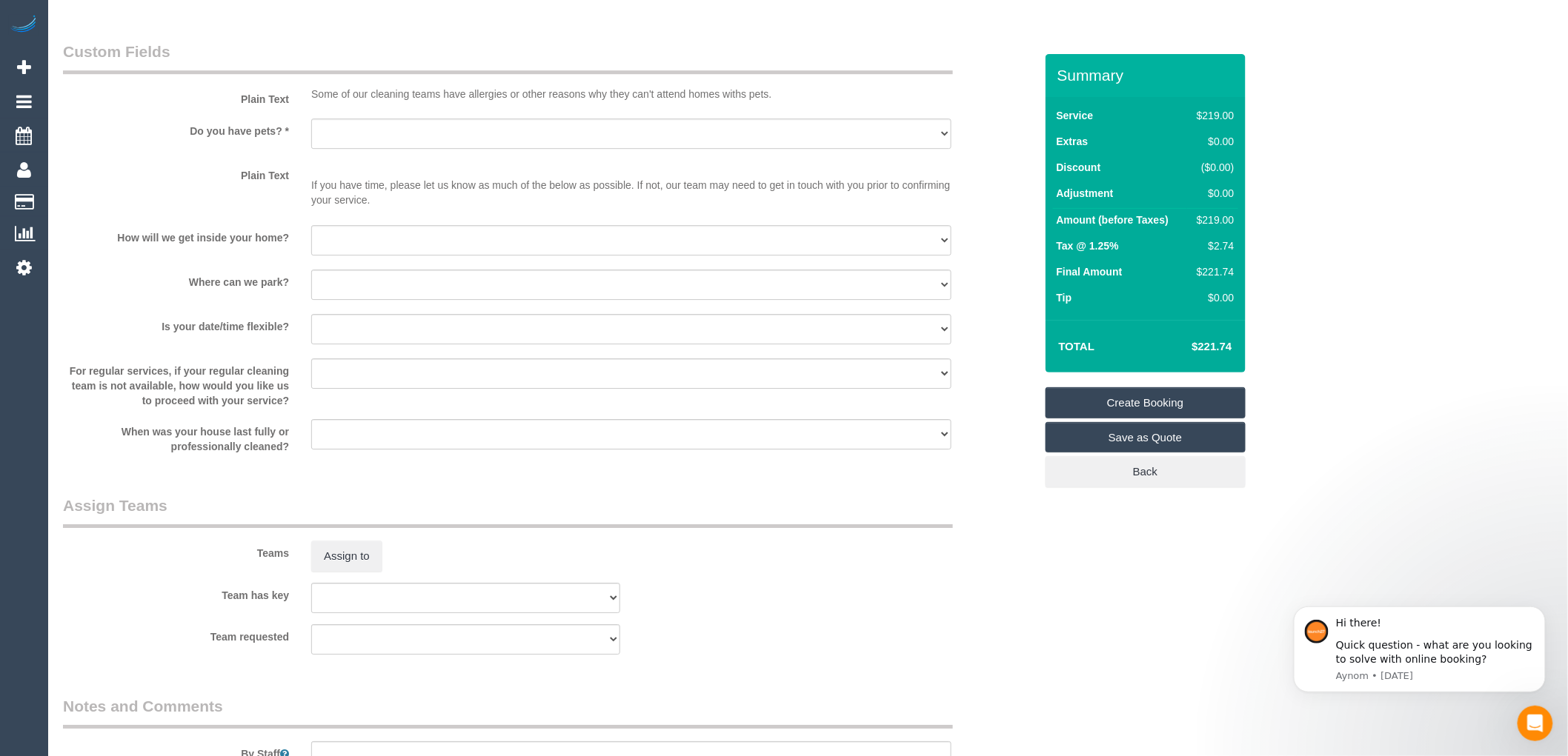
scroll to position [1728, 0]
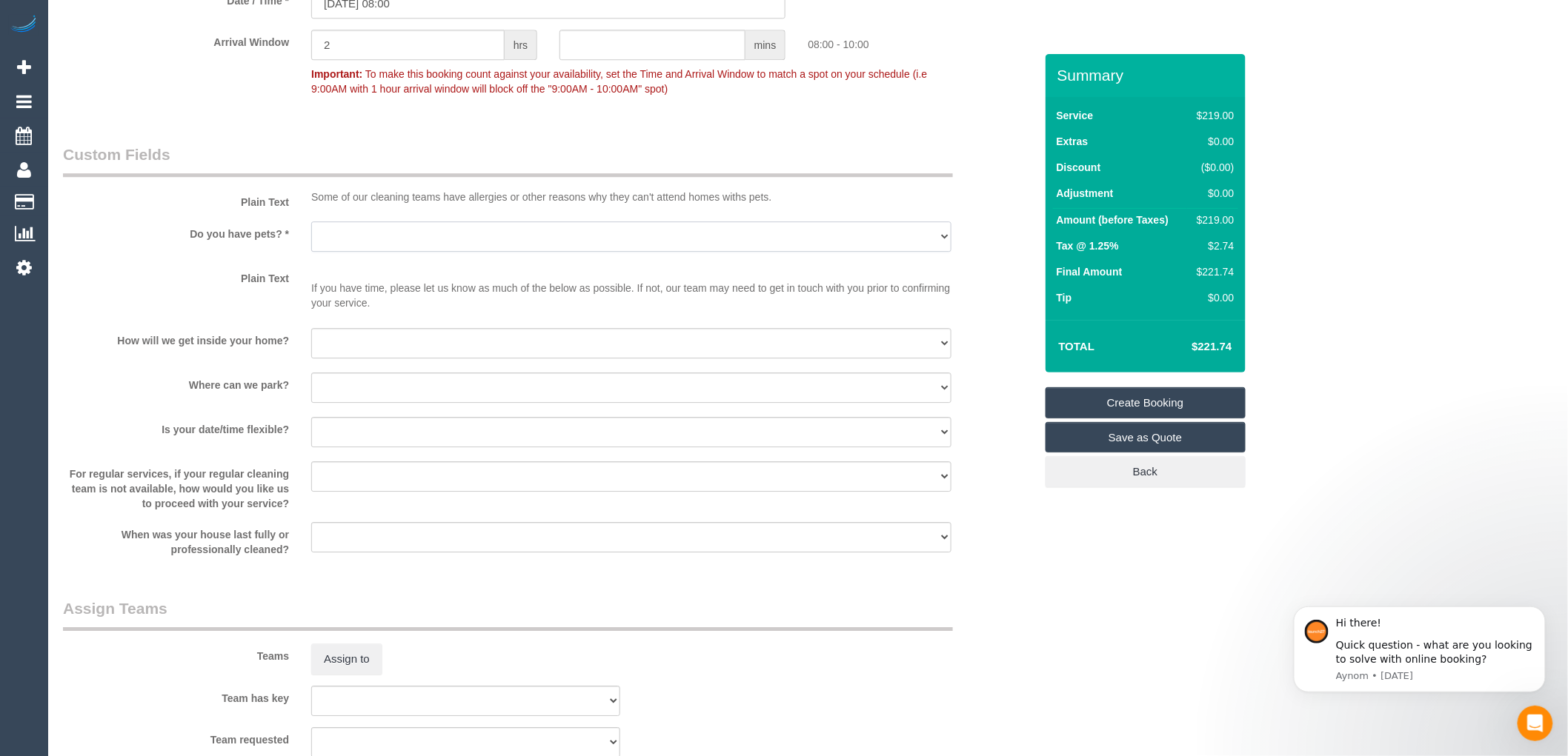
click at [364, 252] on select "Yes - Cats Yes - Dogs No pets Yes - Dogs and Cats Yes - Other" at bounding box center [632, 237] width 640 height 31
select select "number:27"
click at [312, 238] on select "Yes - Cats Yes - Dogs No pets Yes - Dogs and Cats Yes - Other" at bounding box center [632, 237] width 640 height 31
click at [357, 351] on select "I will be home Key will be left (please provide details below) Lock box/Access …" at bounding box center [632, 344] width 640 height 31
select select "number:14"
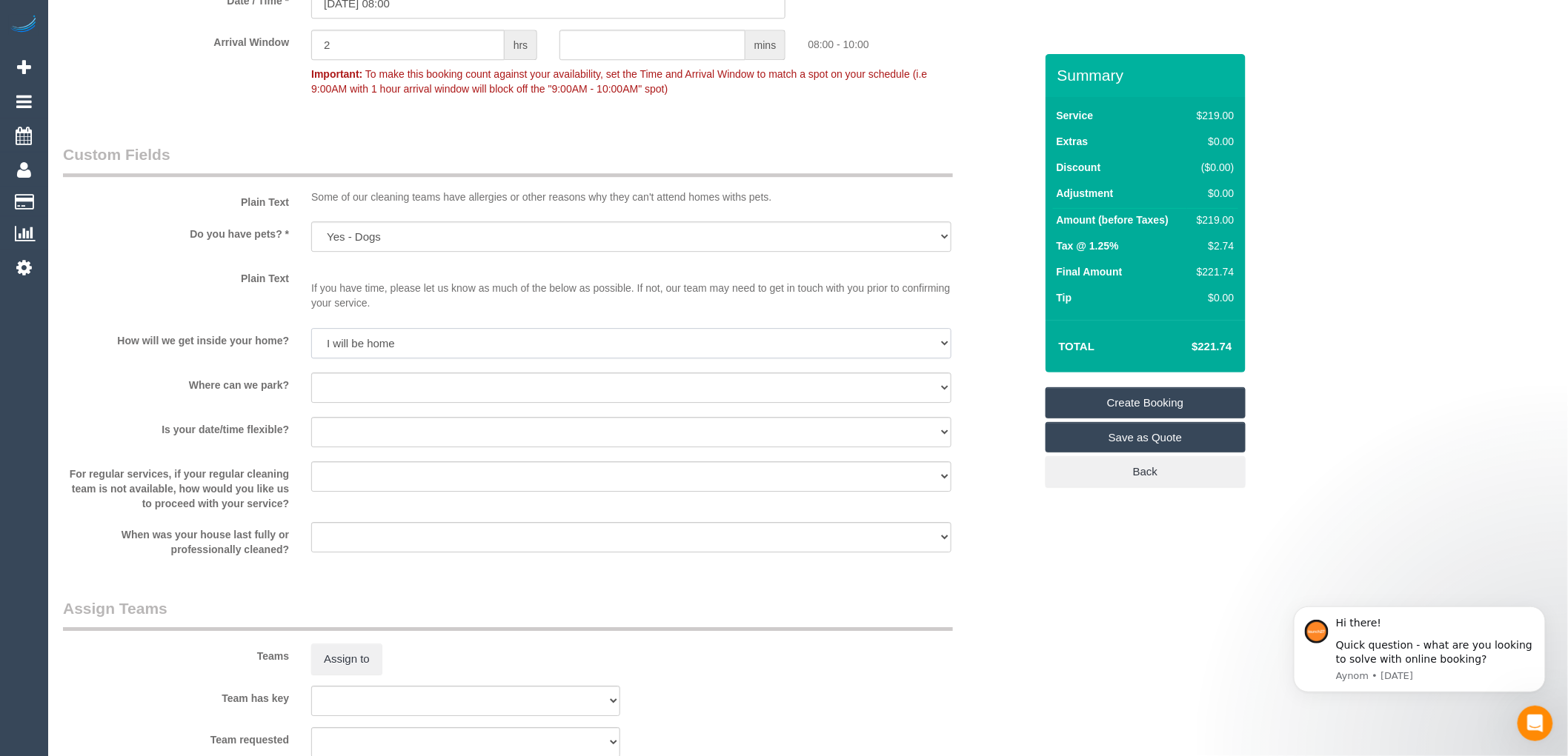
click at [312, 344] on select "I will be home Key will be left (please provide details below) Lock box/Access …" at bounding box center [632, 344] width 640 height 31
click at [360, 400] on select "I will provide parking on-site Free street parking Paid street parking (cost wi…" at bounding box center [632, 388] width 640 height 31
select select "number:19"
click at [312, 388] on select "I will provide parking on-site Free street parking Paid street parking (cost wi…" at bounding box center [632, 388] width 640 height 31
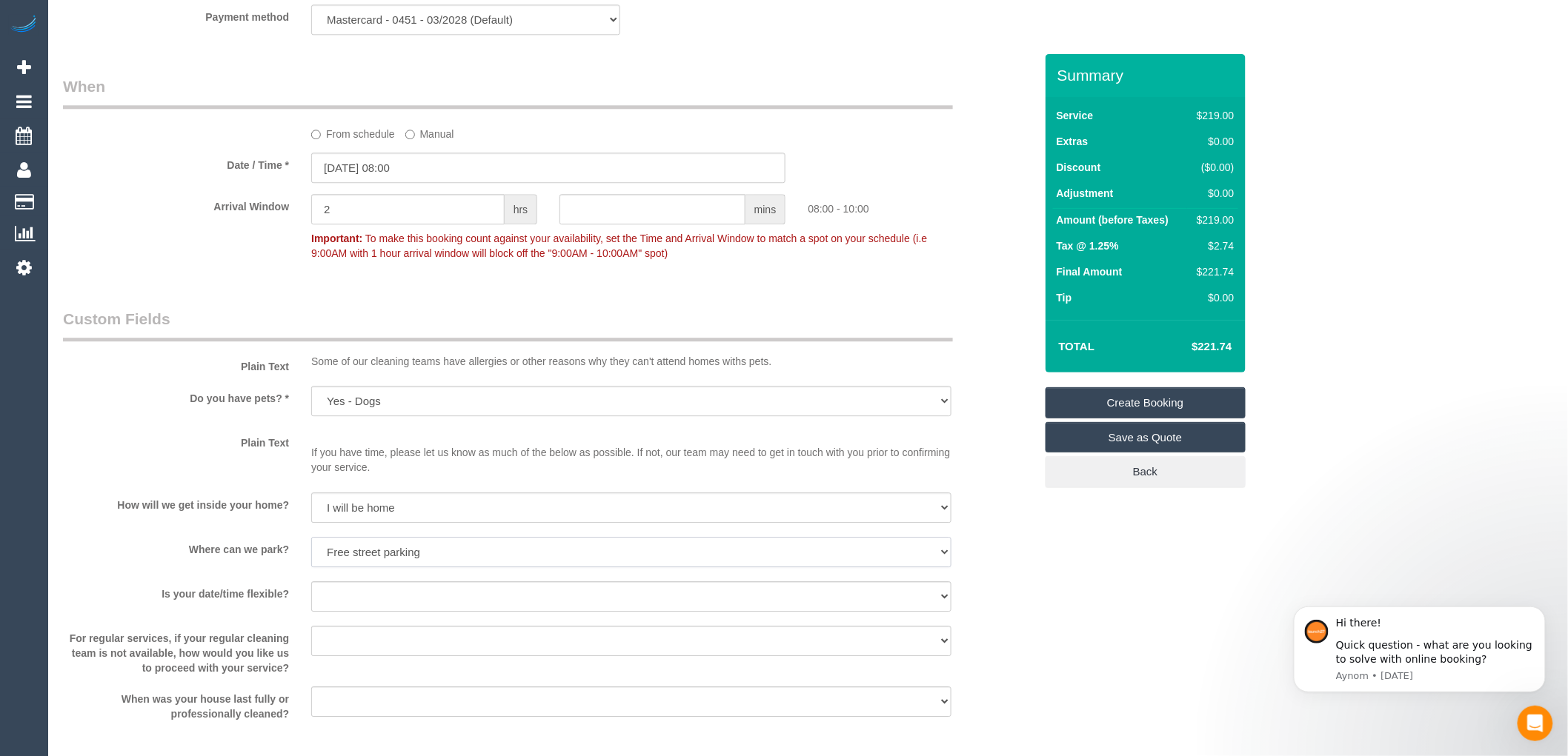
scroll to position [1646, 0]
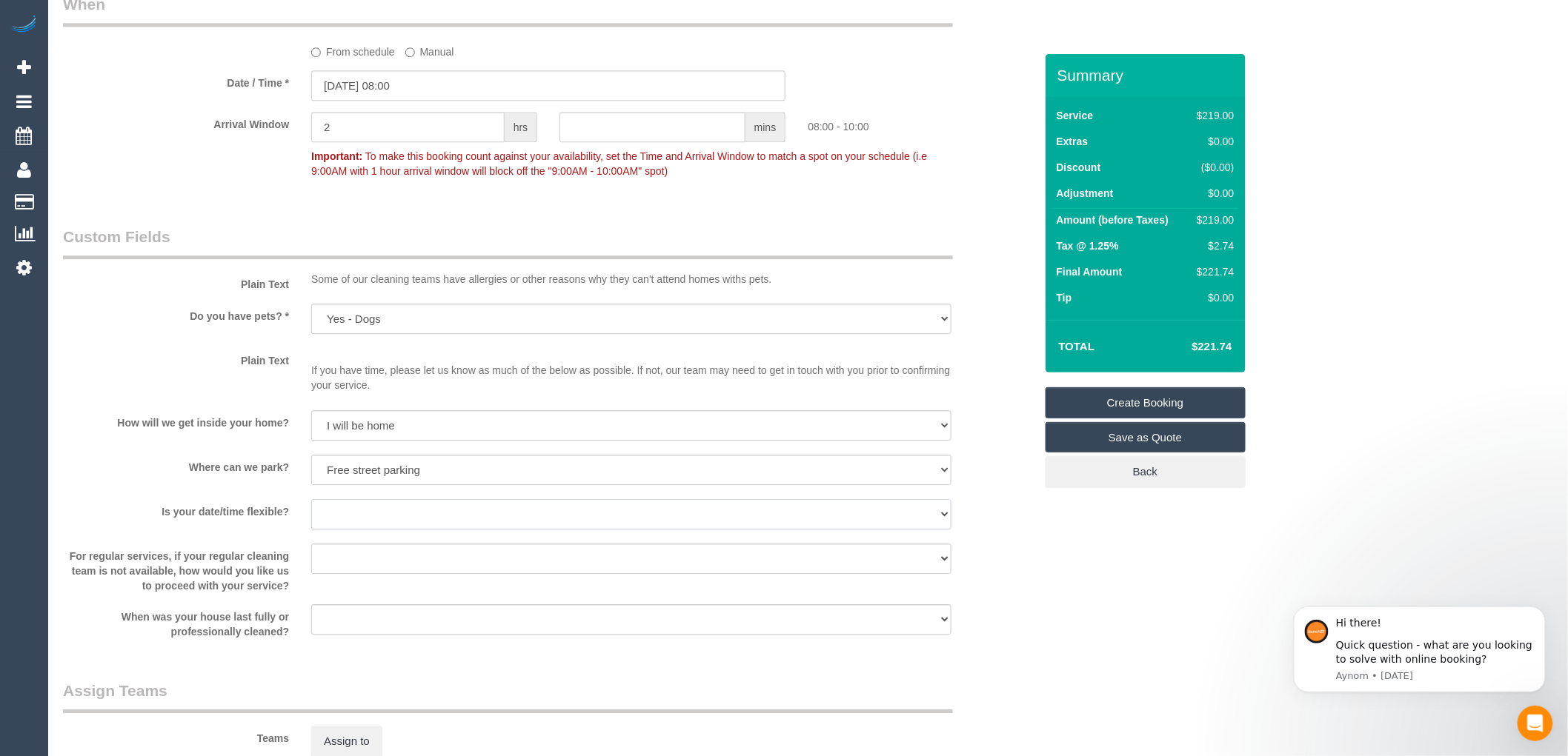
click at [356, 524] on select "Yes - date and time Yes - date but not time Yes - time but not date No - No fle…" at bounding box center [632, 514] width 640 height 31
select select "number:36"
click at [312, 515] on select "Yes - date and time Yes - date but not time Yes - time but not date No - No fle…" at bounding box center [632, 514] width 640 height 31
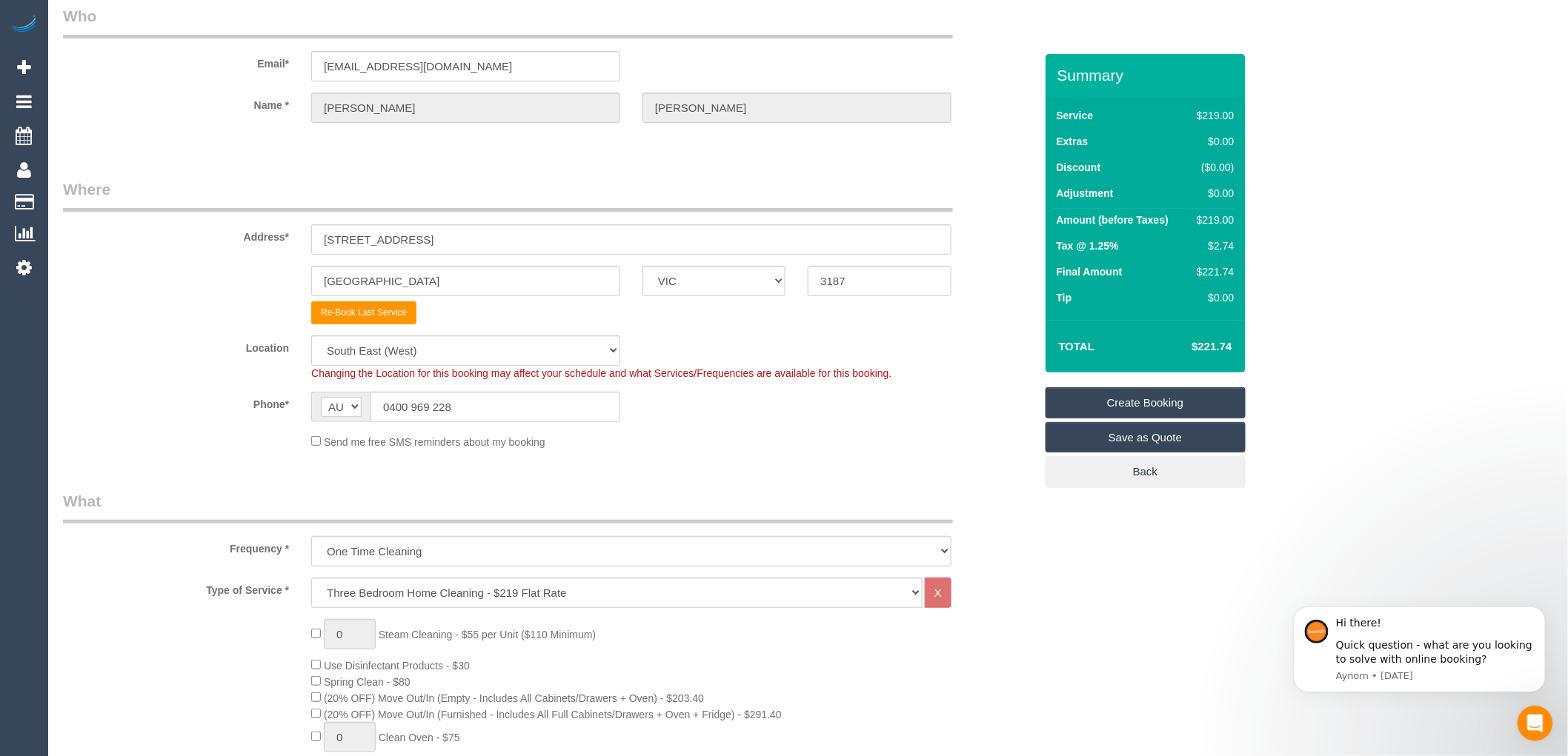
scroll to position [0, 0]
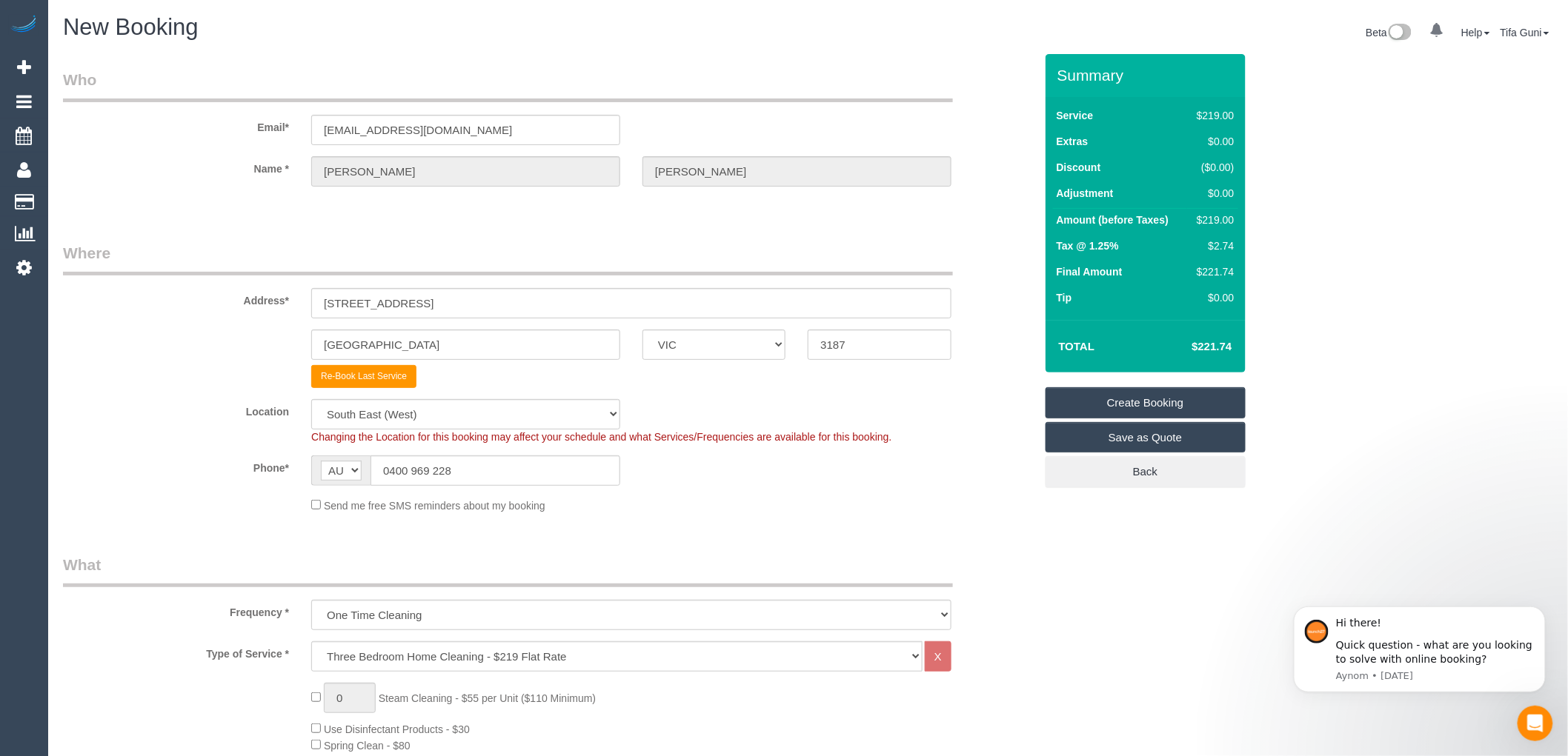
click at [1152, 403] on link "Create Booking" at bounding box center [1146, 403] width 200 height 31
